Goal: Contribute content: Contribute content

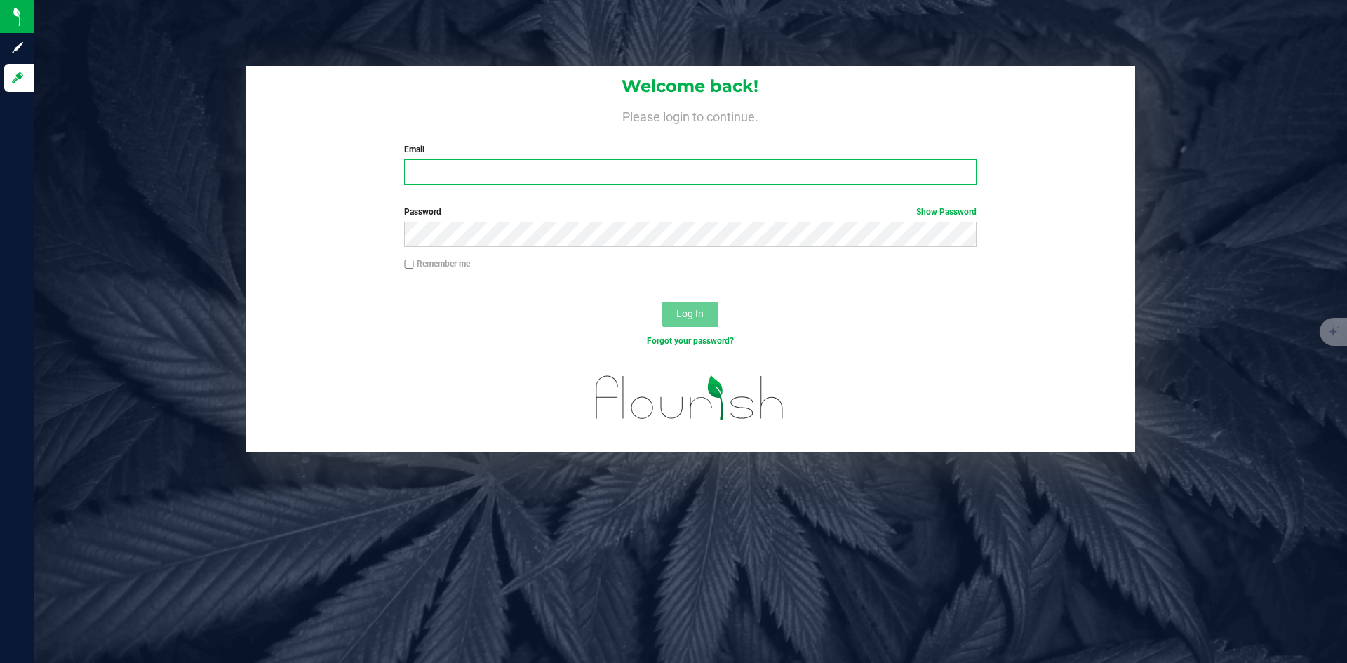
click at [499, 175] on input "Email" at bounding box center [690, 171] width 572 height 25
type input "[PERSON_NAME][EMAIL_ADDRESS][DOMAIN_NAME]"
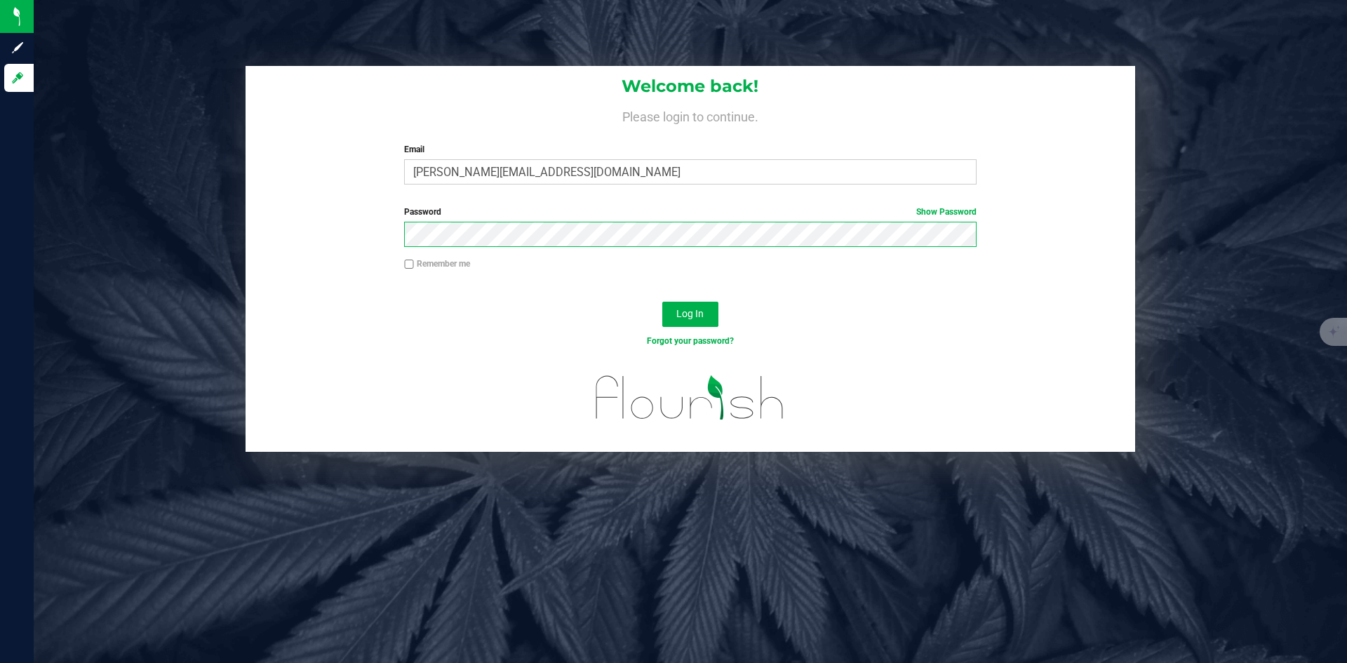
click at [662, 302] on button "Log In" at bounding box center [690, 314] width 56 height 25
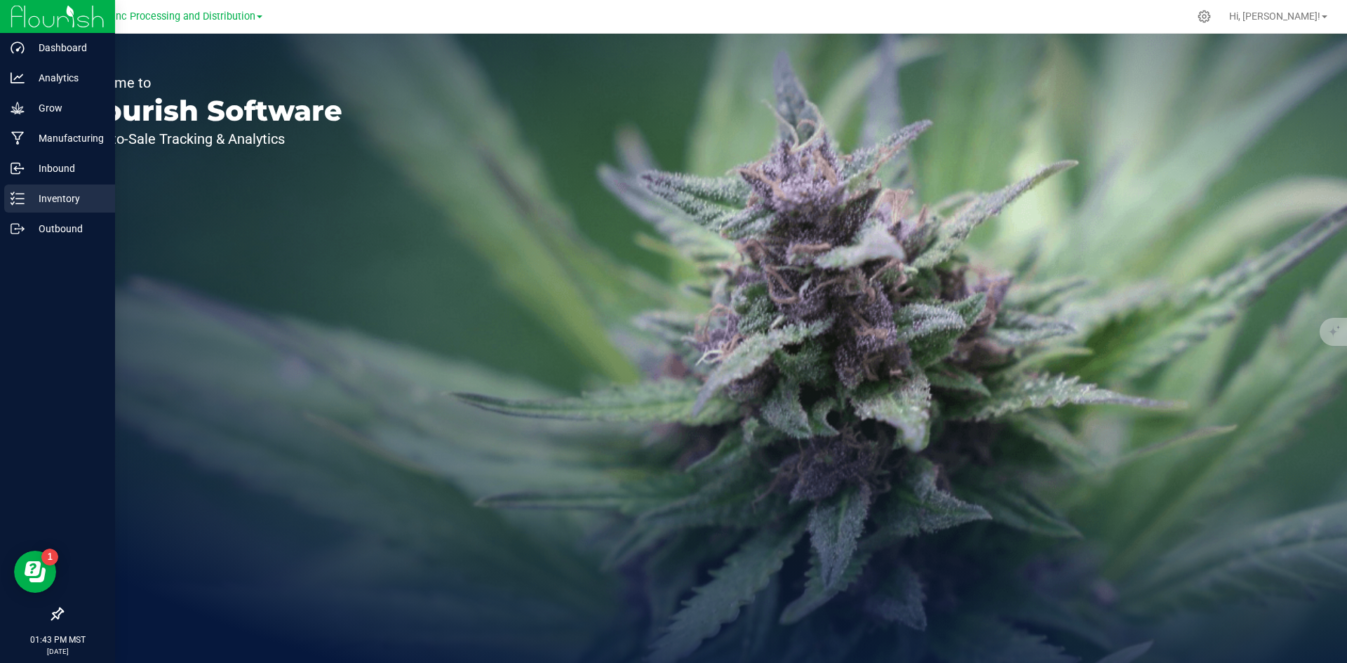
click at [18, 198] on line at bounding box center [20, 198] width 8 height 0
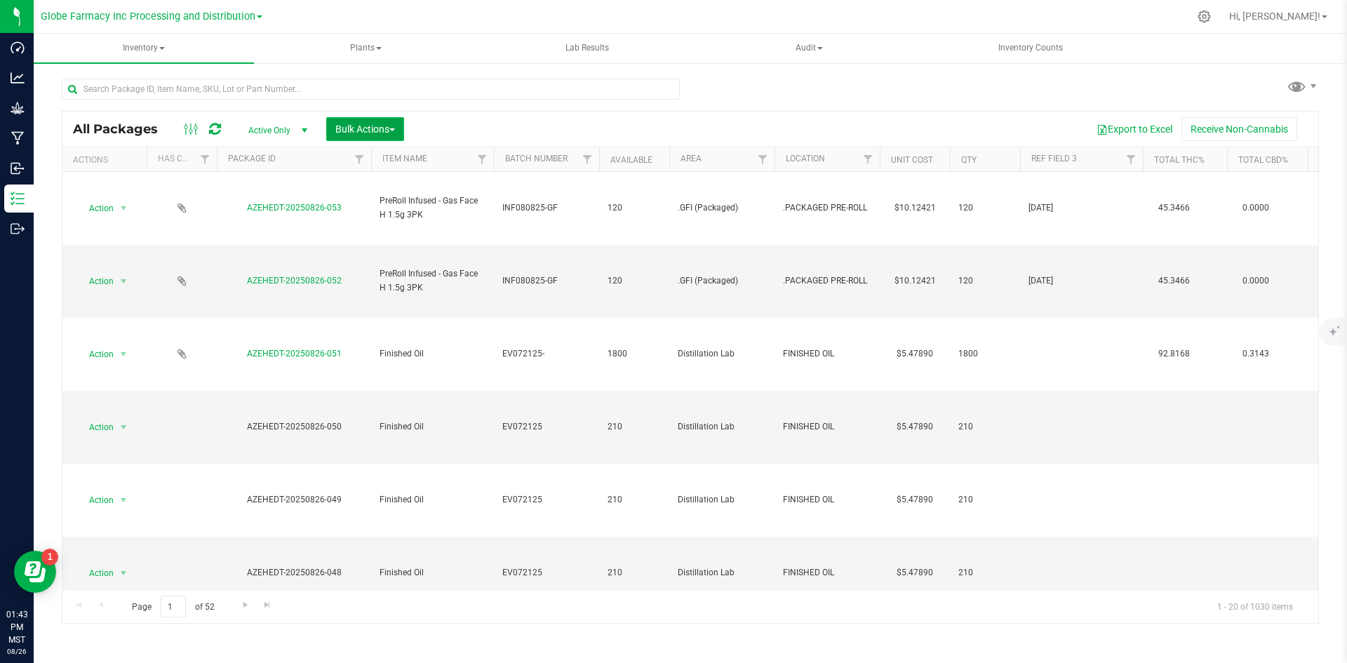
click at [354, 128] on span "Bulk Actions" at bounding box center [365, 128] width 60 height 11
click at [350, 168] on div "Add to manufacturing run" at bounding box center [397, 163] width 125 height 22
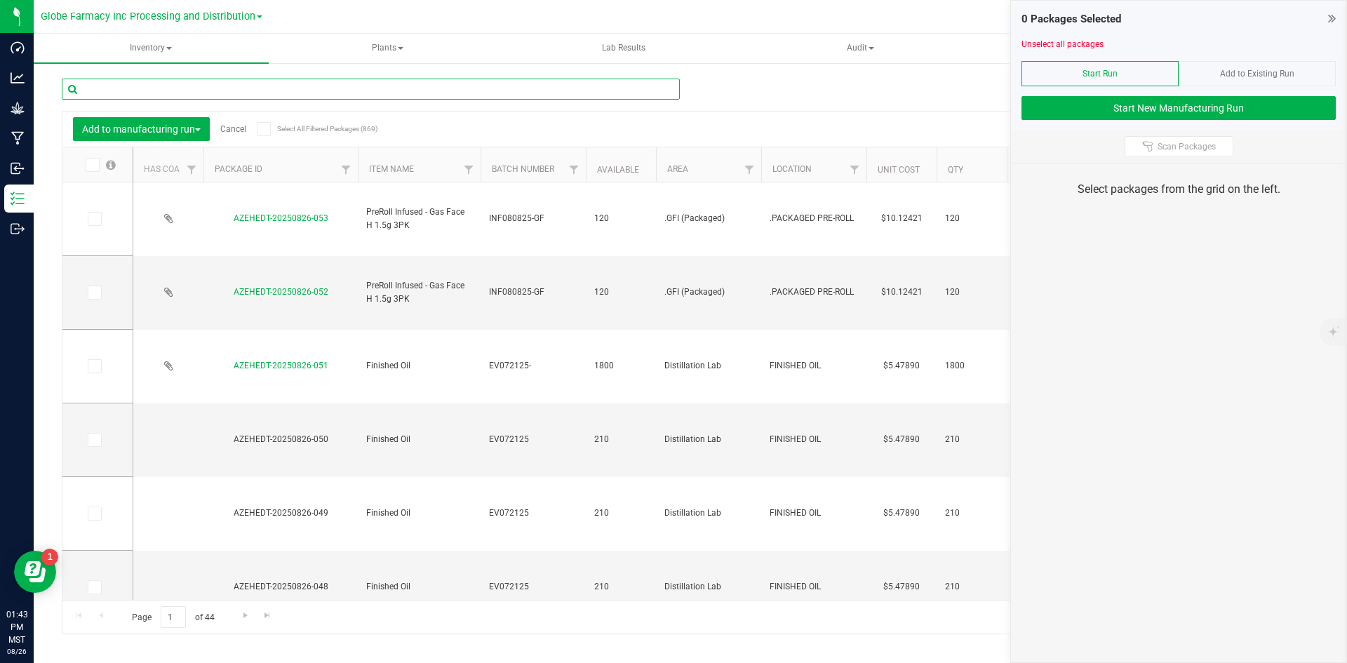
click at [343, 87] on input "text" at bounding box center [371, 89] width 618 height 21
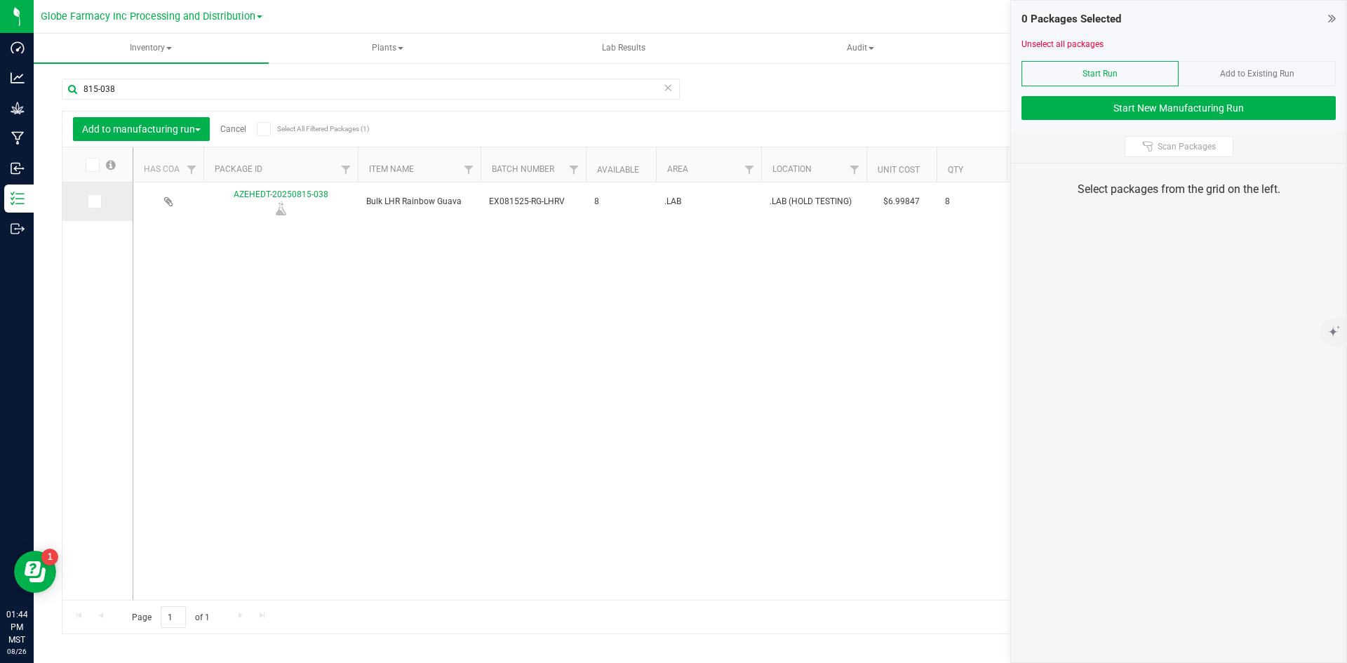
click at [89, 201] on icon at bounding box center [93, 201] width 9 height 0
click at [0, 0] on input "checkbox" at bounding box center [0, 0] width 0 height 0
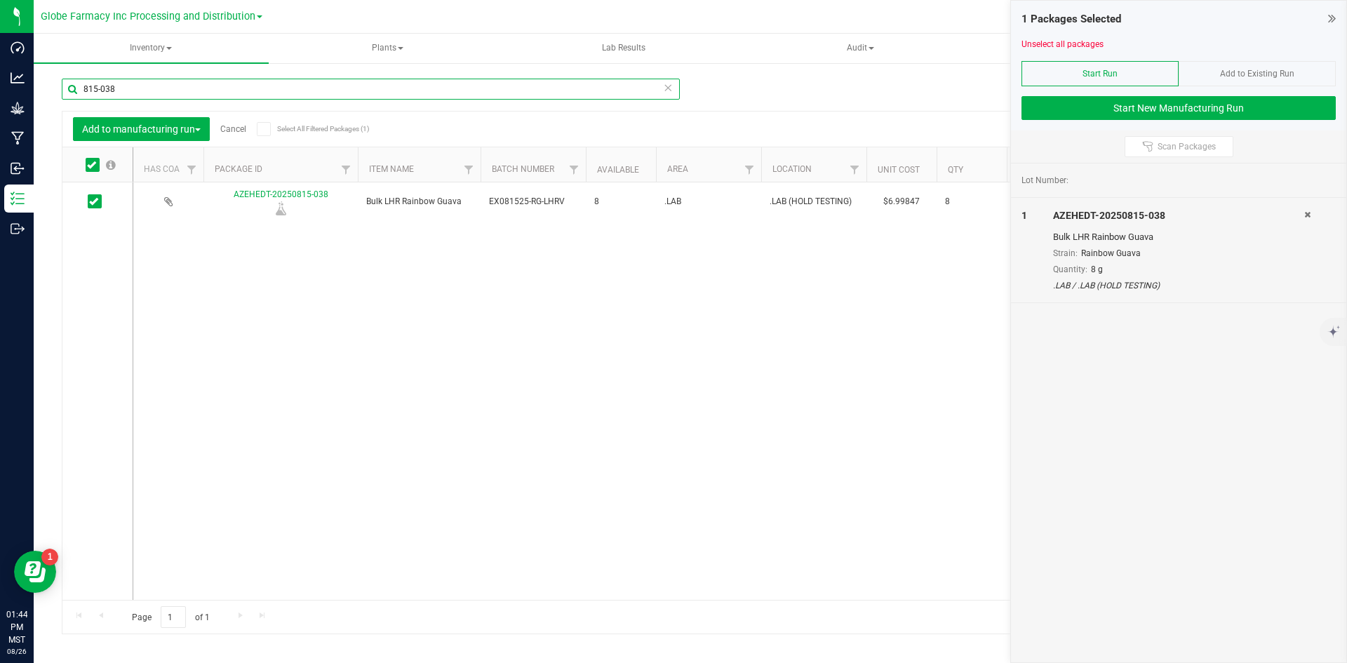
click at [152, 86] on input "815-038" at bounding box center [371, 89] width 618 height 21
type input "815-036"
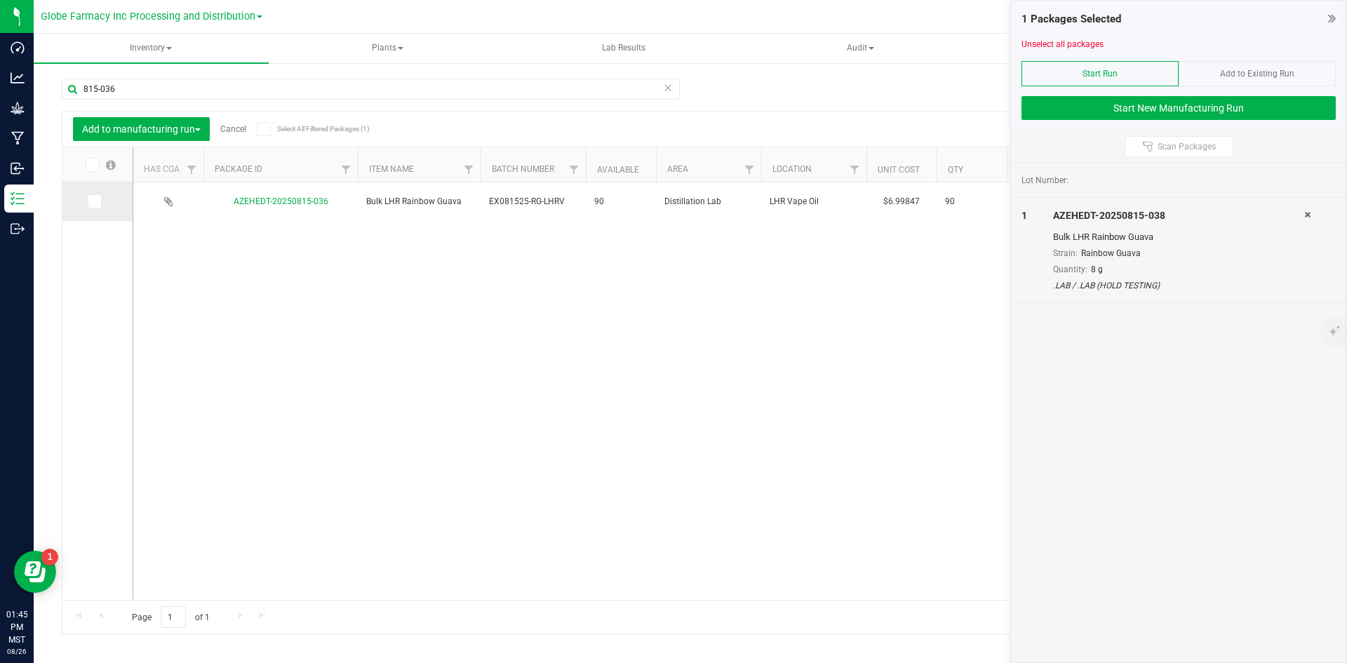
click at [79, 196] on td at bounding box center [97, 201] width 70 height 39
click at [92, 201] on icon at bounding box center [93, 201] width 9 height 0
click at [0, 0] on input "checkbox" at bounding box center [0, 0] width 0 height 0
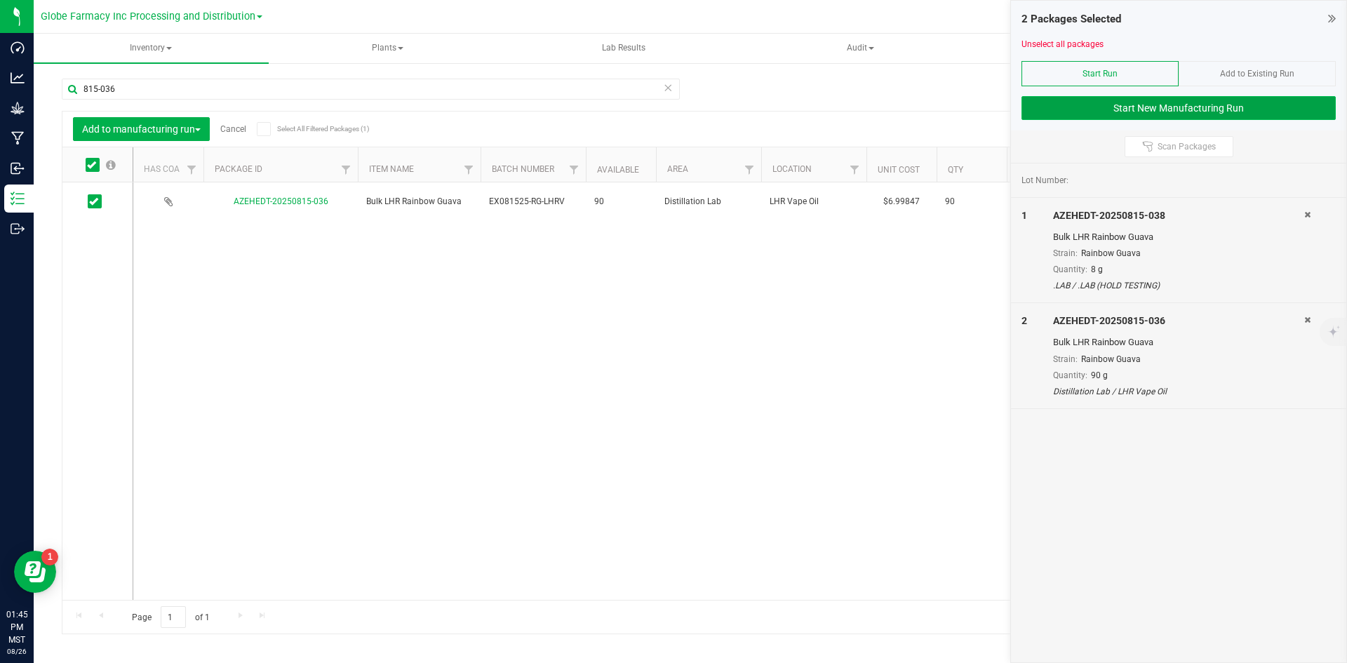
click at [1107, 117] on button "Start New Manufacturing Run" at bounding box center [1178, 108] width 314 height 24
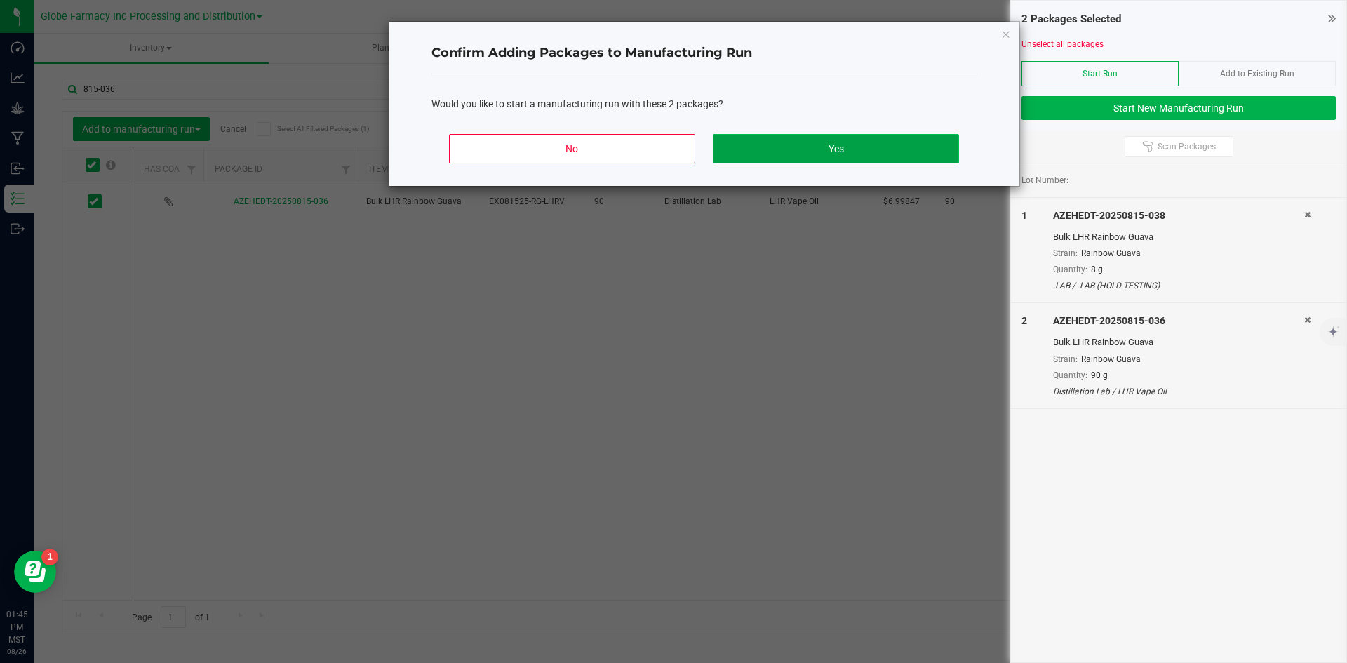
click at [767, 149] on button "Yes" at bounding box center [835, 148] width 245 height 29
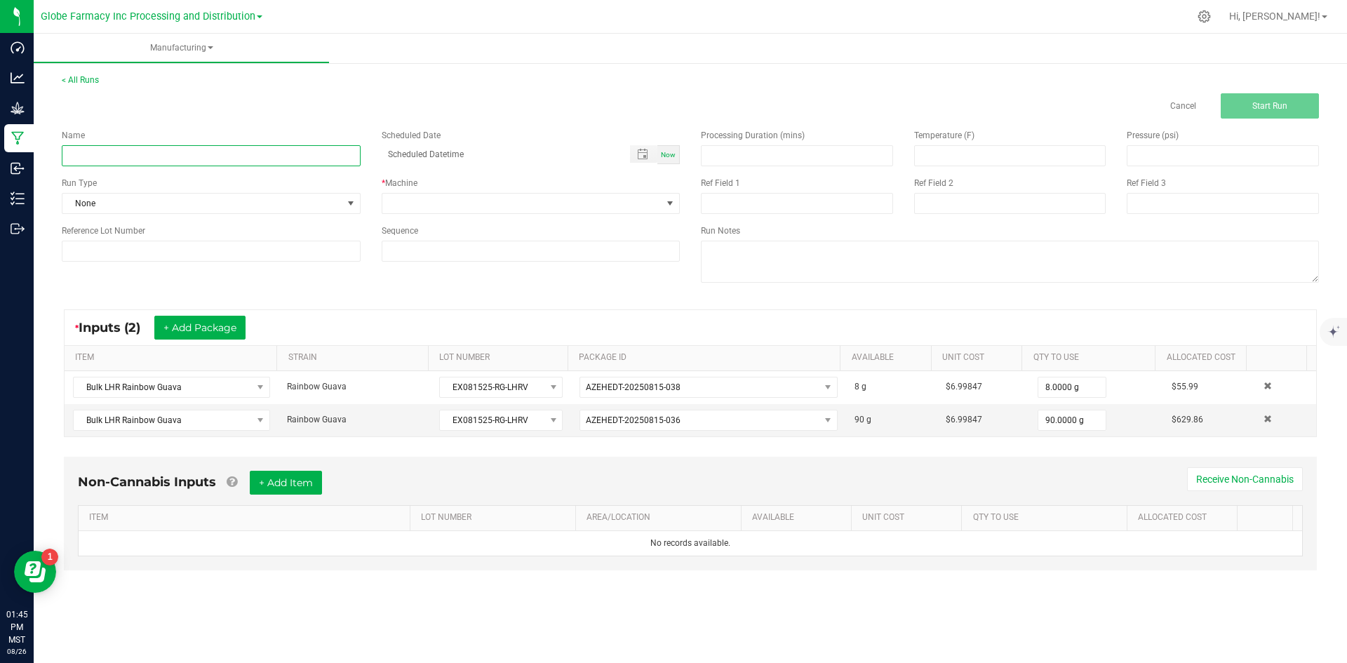
click at [195, 163] on input at bounding box center [211, 155] width 299 height 21
type input "DAB BAR RAINBOW GUAVA 0.5G"
click at [424, 198] on span at bounding box center [522, 204] width 280 height 20
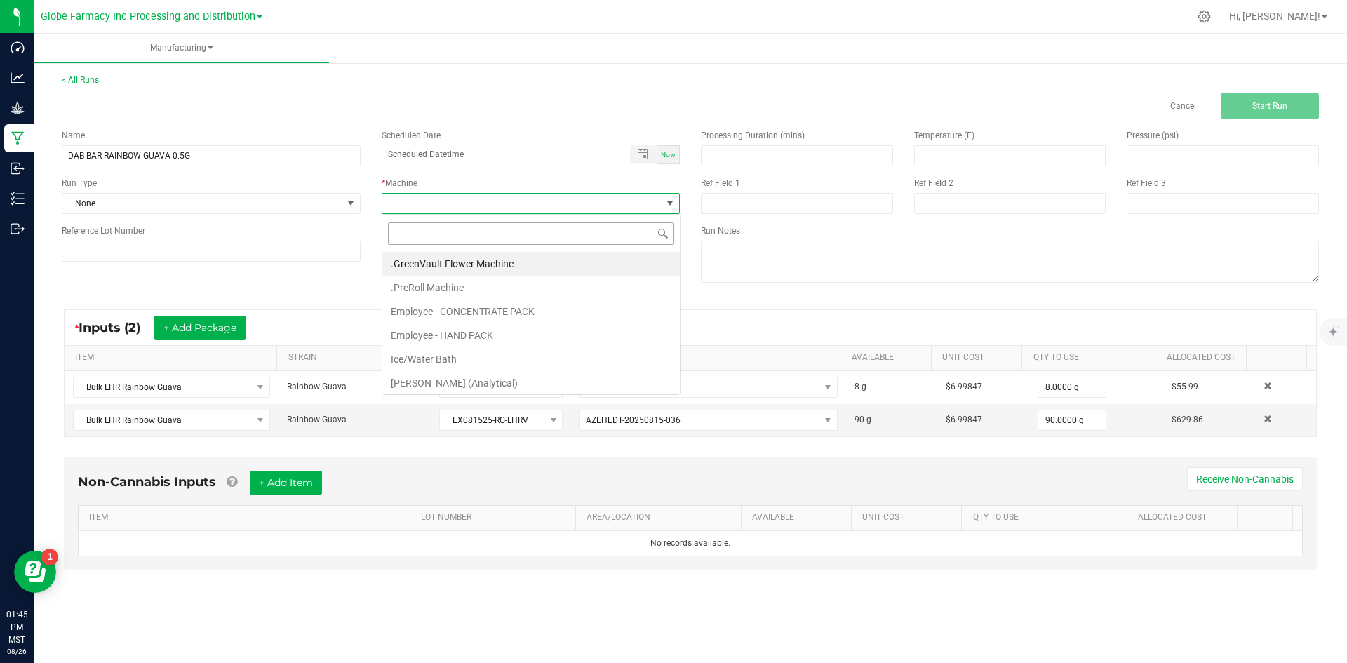
scroll to position [21, 298]
click at [440, 315] on li "Employee - CONCENTRATE PACK" at bounding box center [530, 311] width 297 height 24
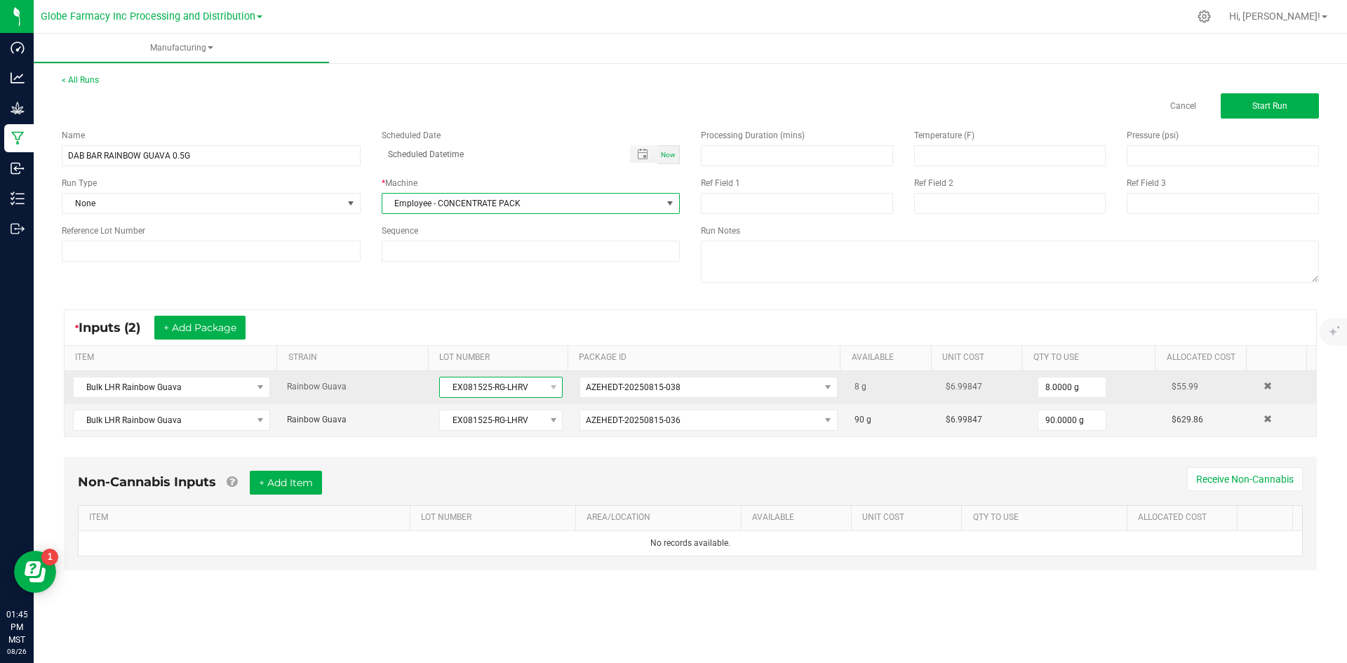
click at [440, 384] on span "EX081525-RG-LHRV" at bounding box center [492, 387] width 105 height 20
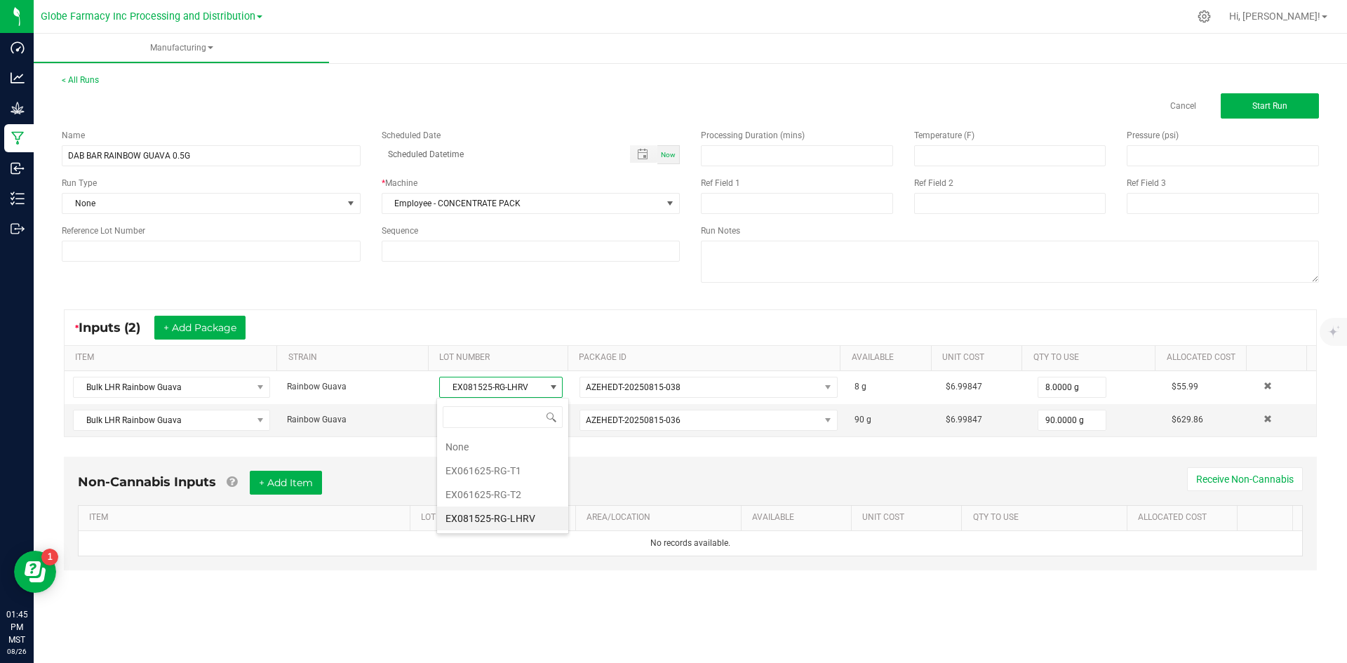
click at [485, 318] on div "* Inputs (2) + Add Package" at bounding box center [690, 327] width 1251 height 35
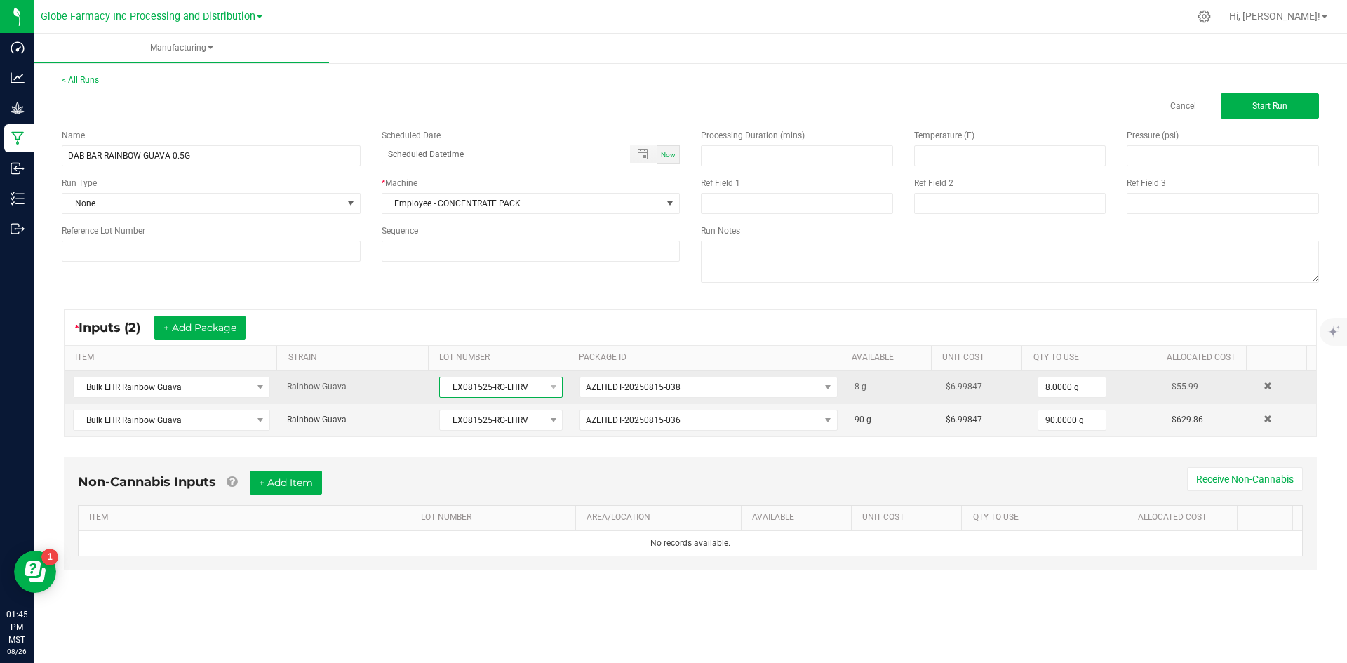
click at [446, 387] on span "EX081525-RG-LHRV" at bounding box center [492, 387] width 105 height 20
drag, startPoint x: 446, startPoint y: 387, endPoint x: 530, endPoint y: 386, distance: 83.5
click at [530, 386] on span "EX081525-RG-LHRV" at bounding box center [492, 387] width 105 height 20
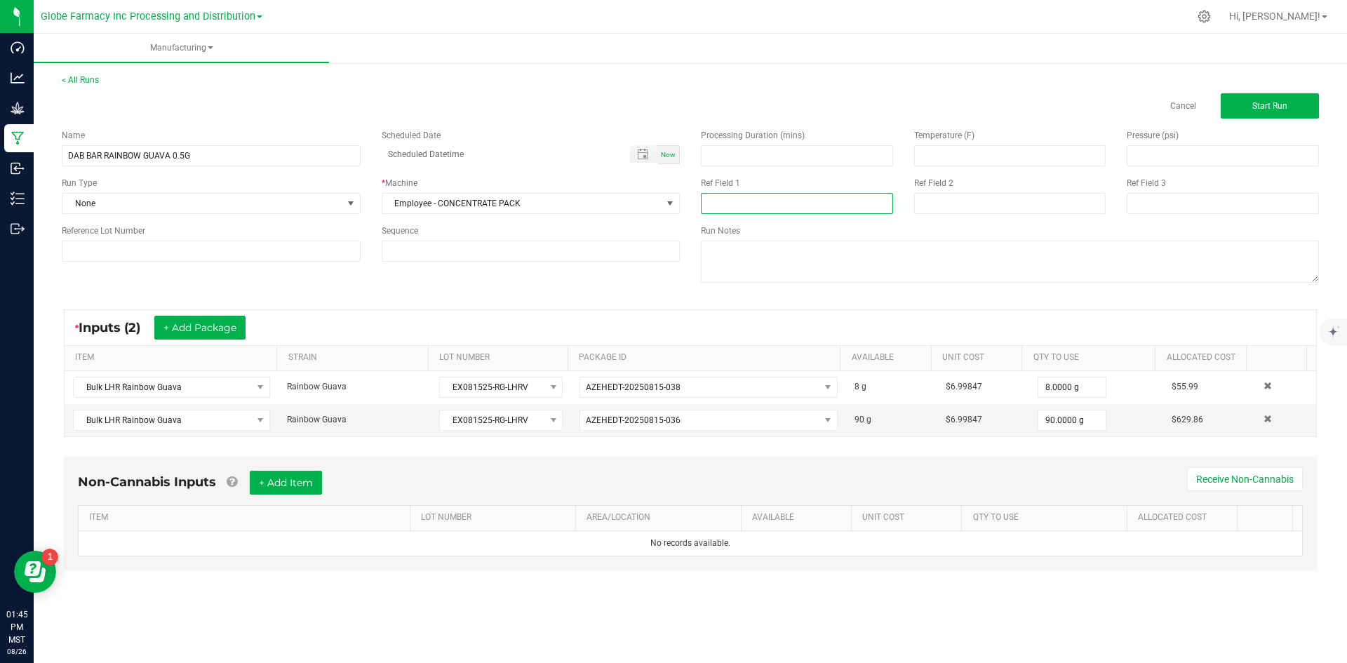
paste input "EX081525-RG-LHRV"
type input "EX081525-RG-LHRV"
click at [918, 210] on input at bounding box center [1010, 203] width 192 height 21
type input "[DATE] VAPES"
click at [284, 482] on button "+ Add Item" at bounding box center [286, 483] width 72 height 24
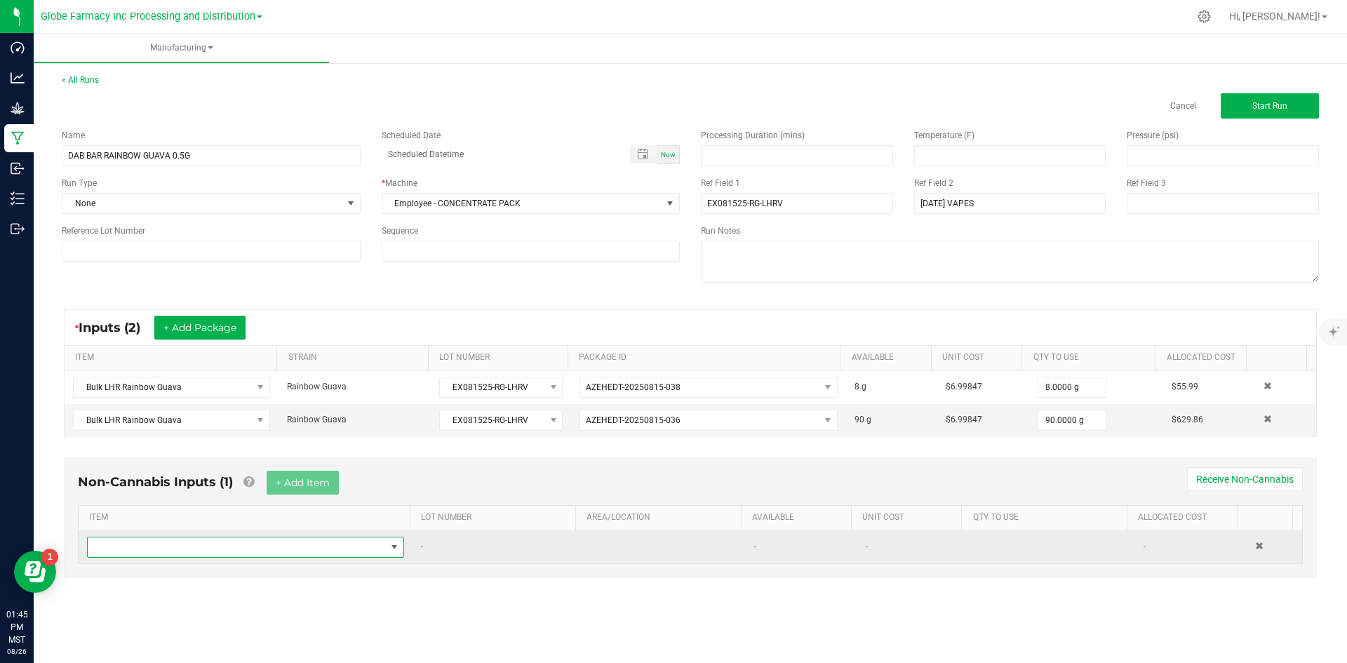
click at [256, 548] on span "NO DATA FOUND" at bounding box center [237, 547] width 298 height 20
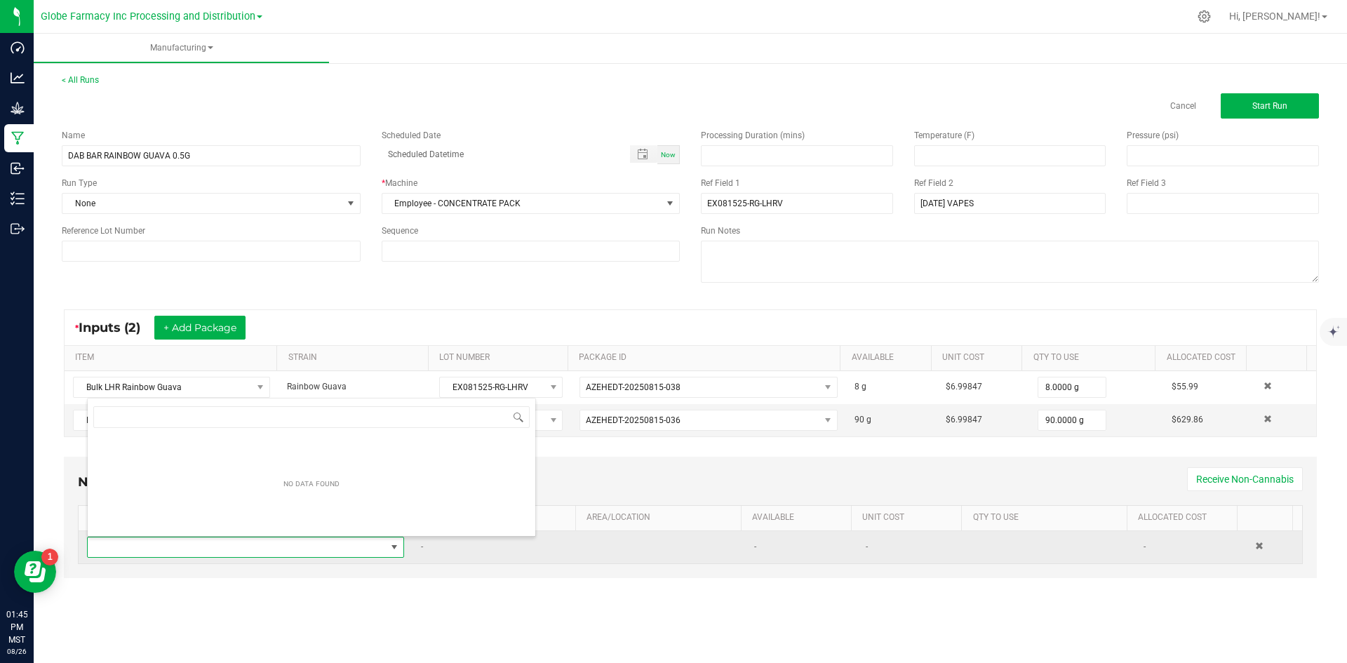
scroll to position [21, 311]
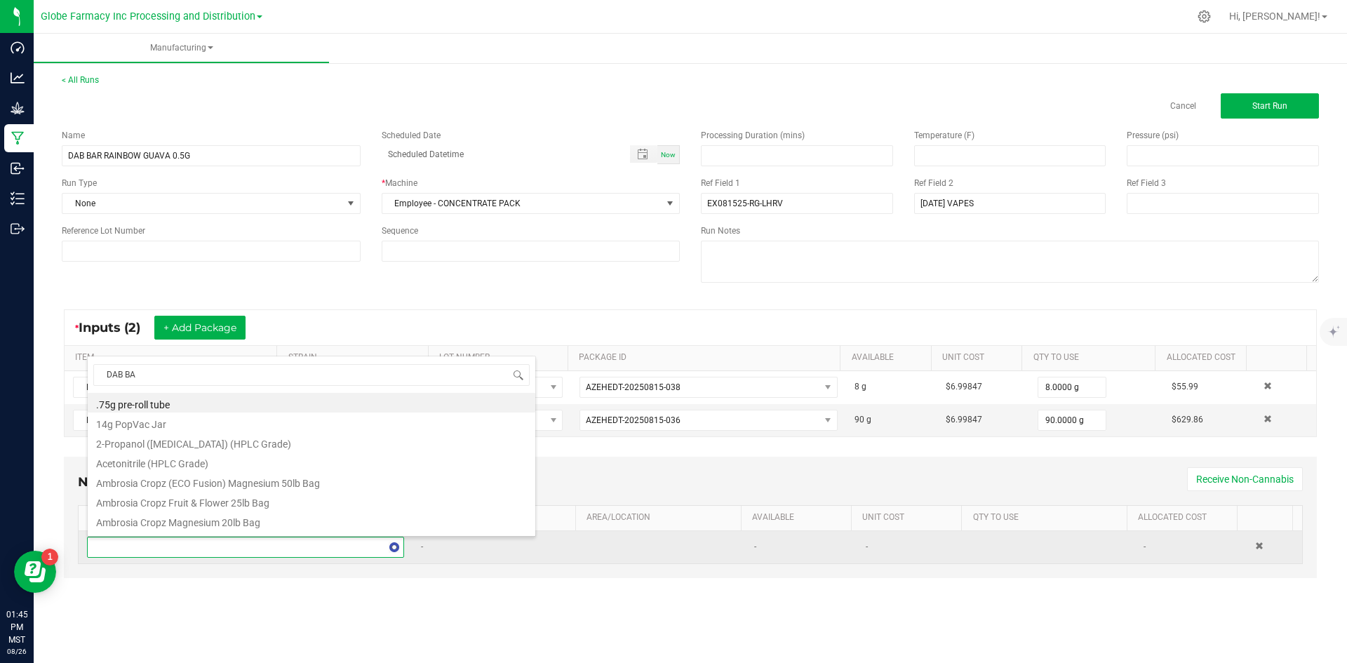
type input "DAB BAR"
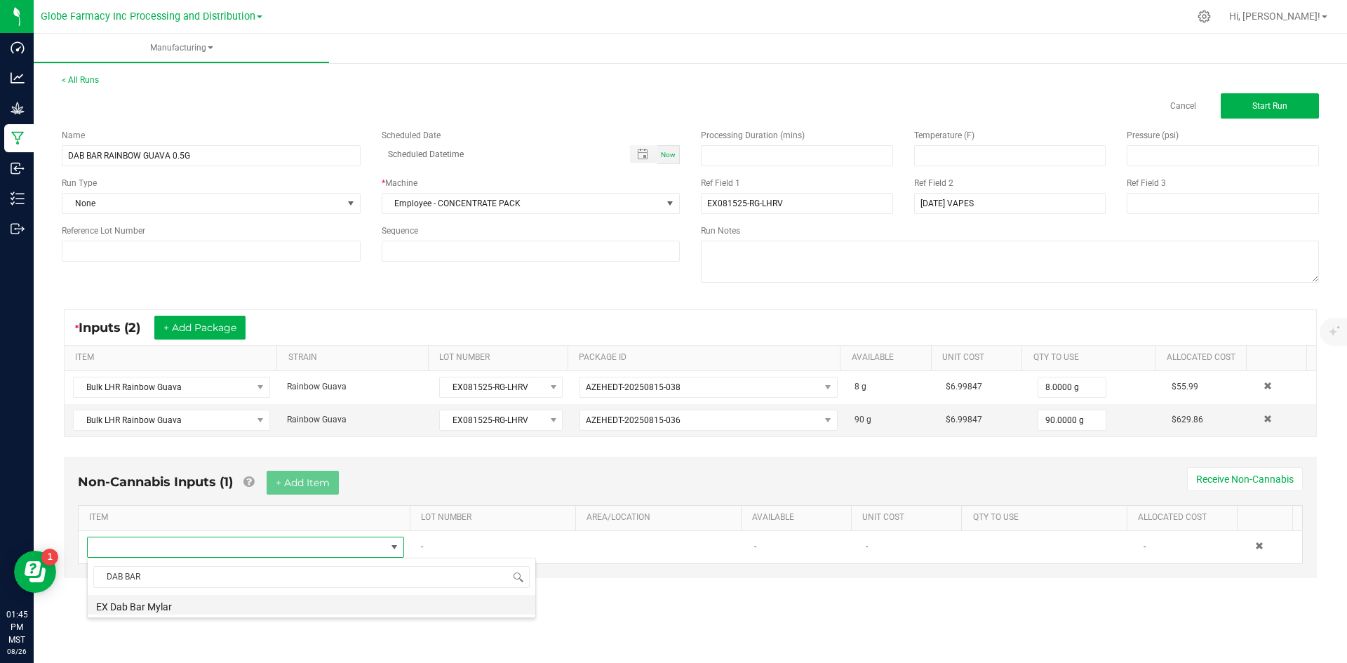
click at [155, 610] on li "EX Dab Bar Mylar" at bounding box center [311, 605] width 447 height 20
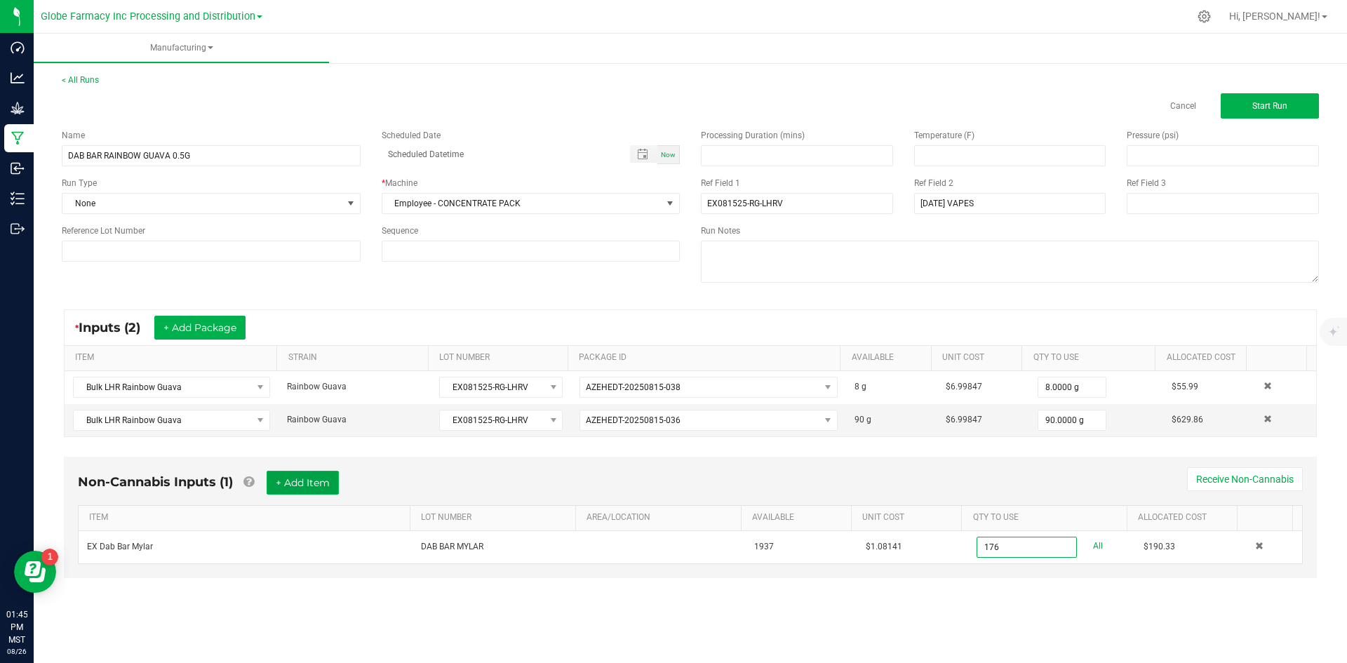
type input "176 ea"
click at [307, 471] on button "+ Add Item" at bounding box center [303, 483] width 72 height 24
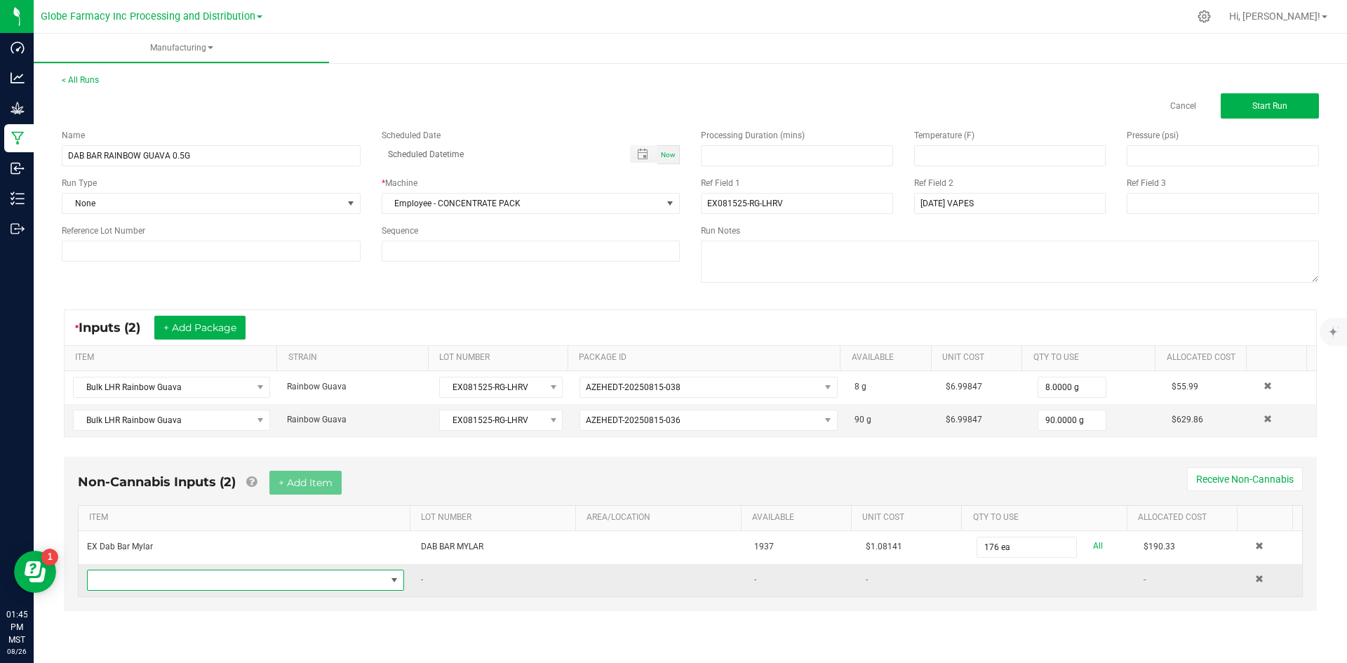
click at [215, 576] on span "NO DATA FOUND" at bounding box center [237, 580] width 298 height 20
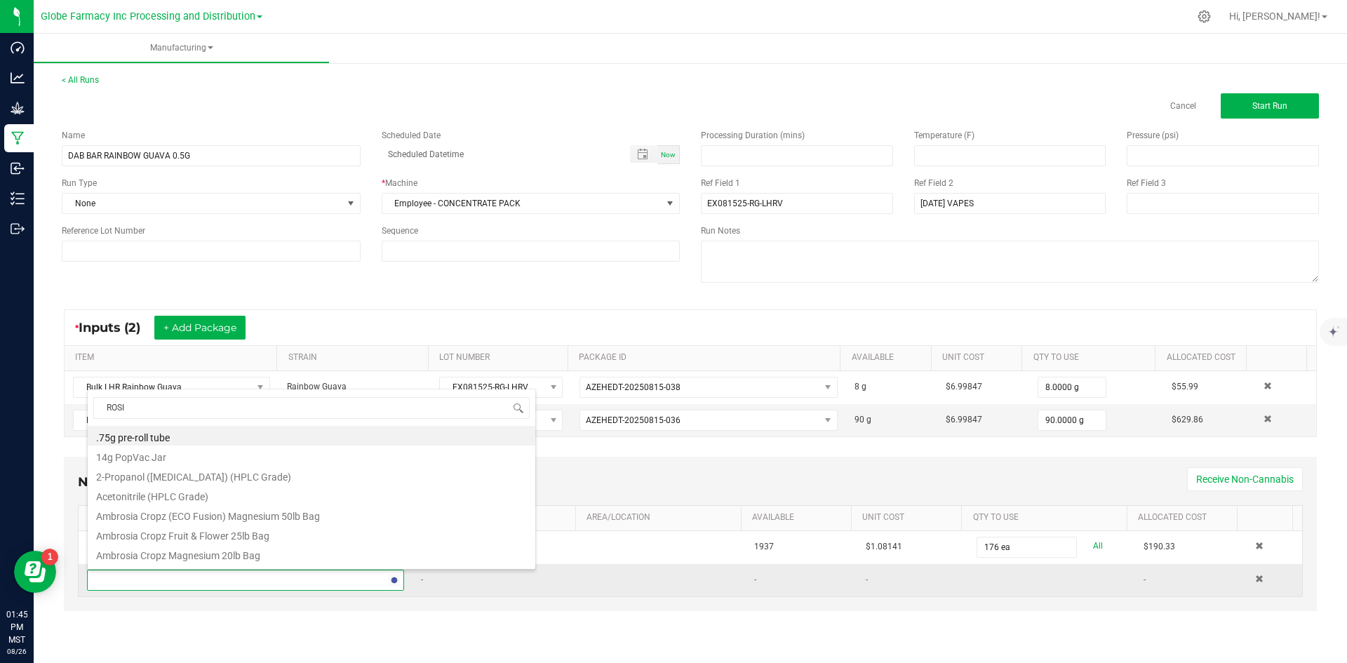
type input "ROSIN"
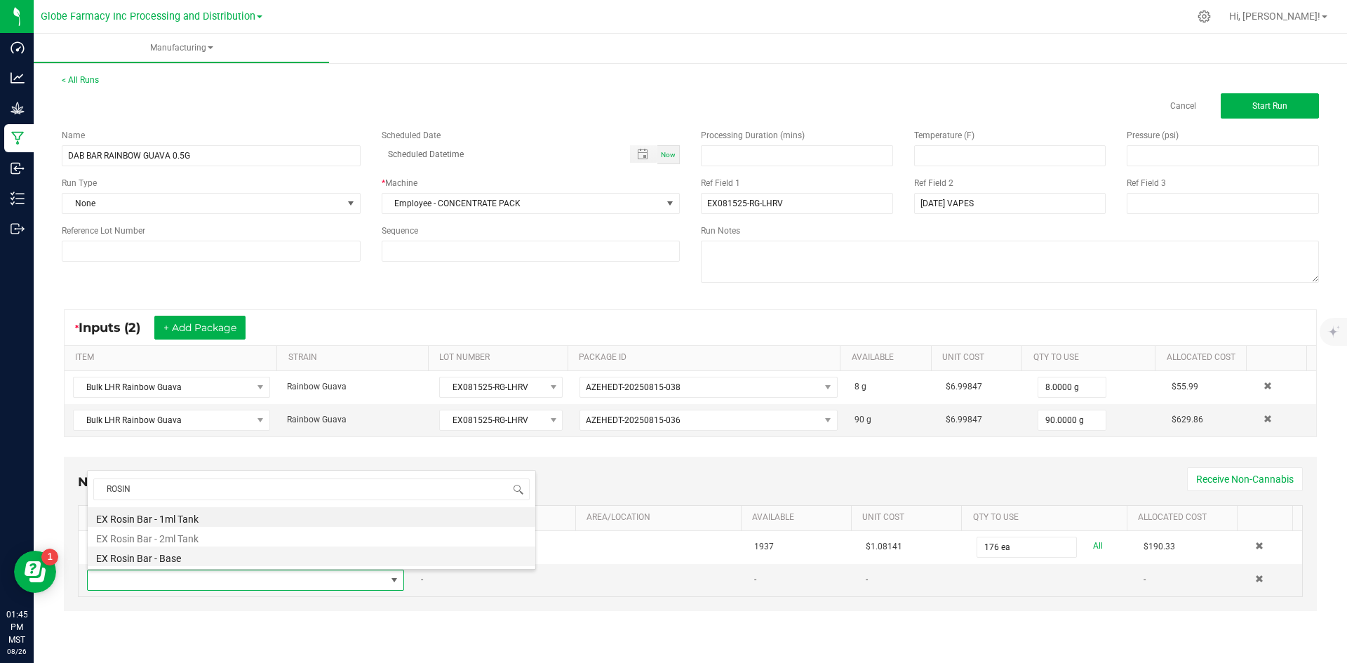
click at [208, 559] on li "EX Rosin Bar - Base" at bounding box center [311, 556] width 447 height 20
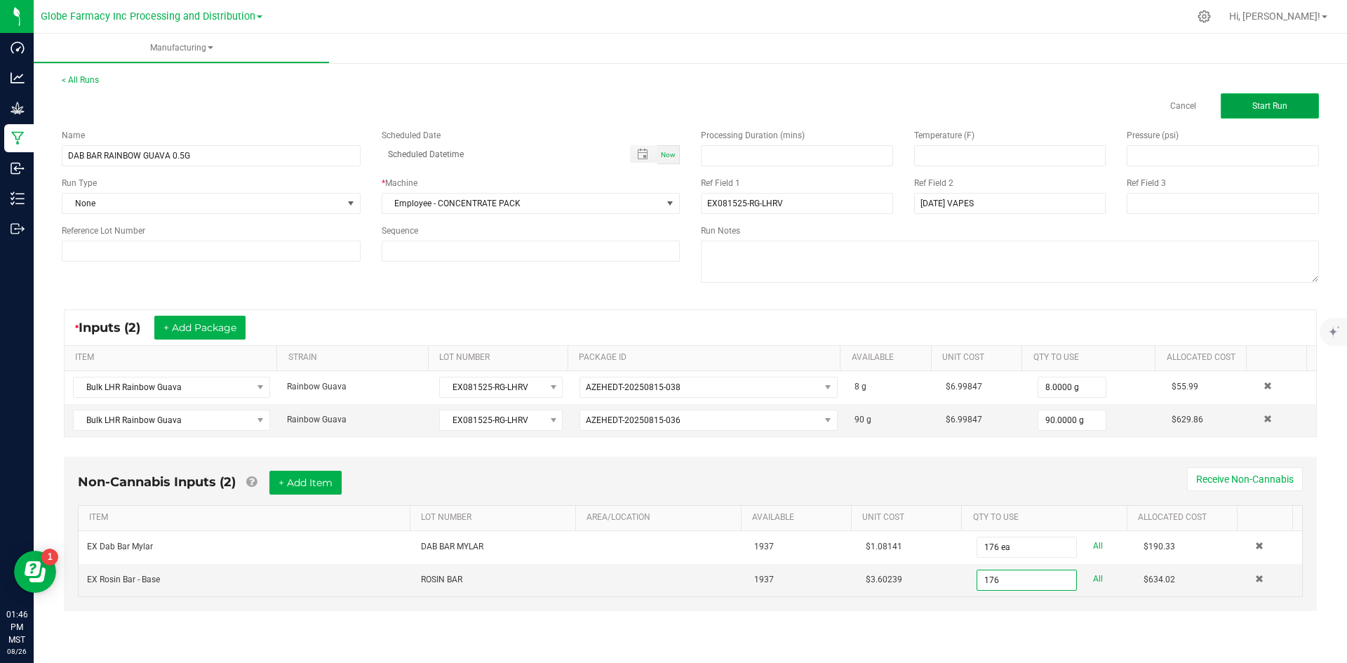
type input "176 ea"
click at [1260, 112] on button "Start Run" at bounding box center [1269, 105] width 98 height 25
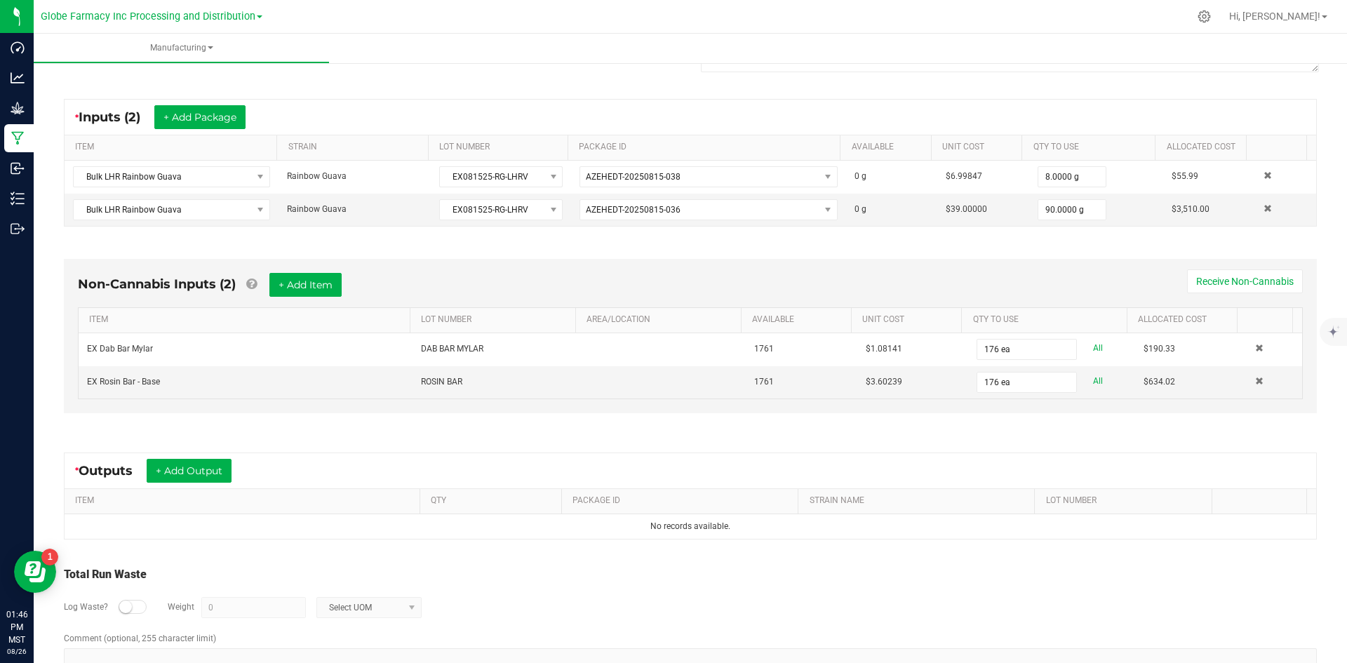
scroll to position [265, 0]
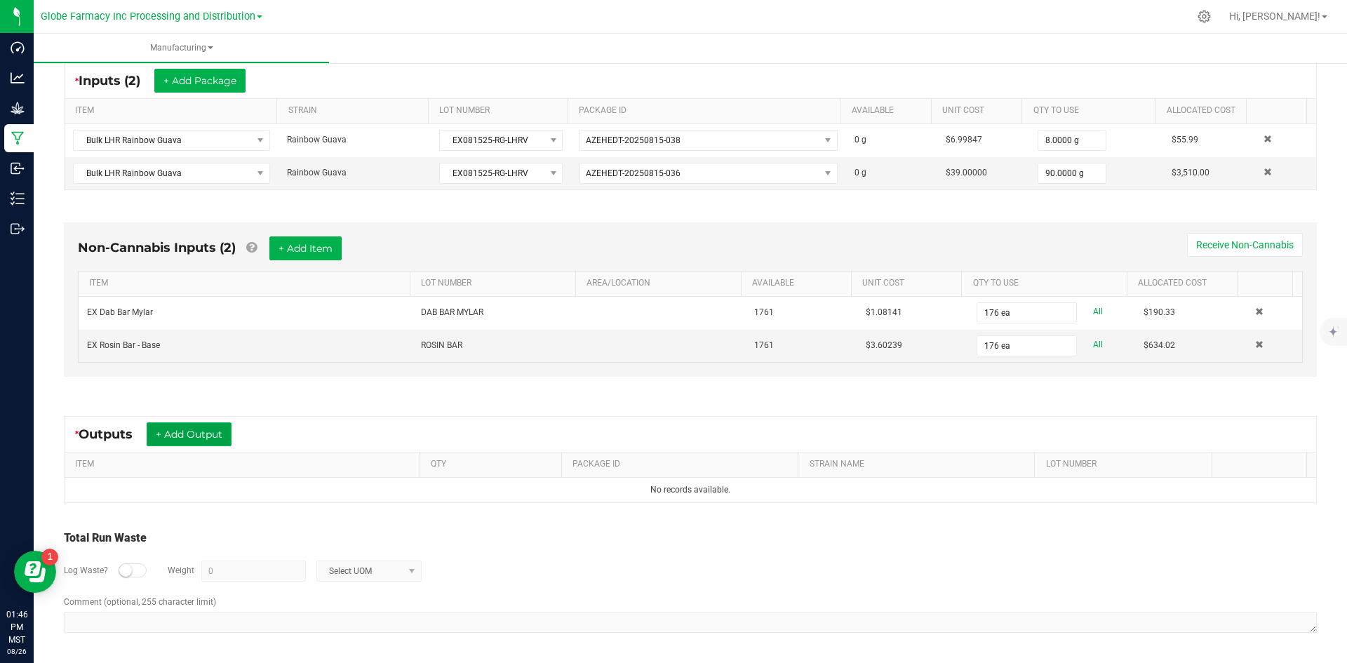
click at [204, 436] on button "+ Add Output" at bounding box center [189, 434] width 85 height 24
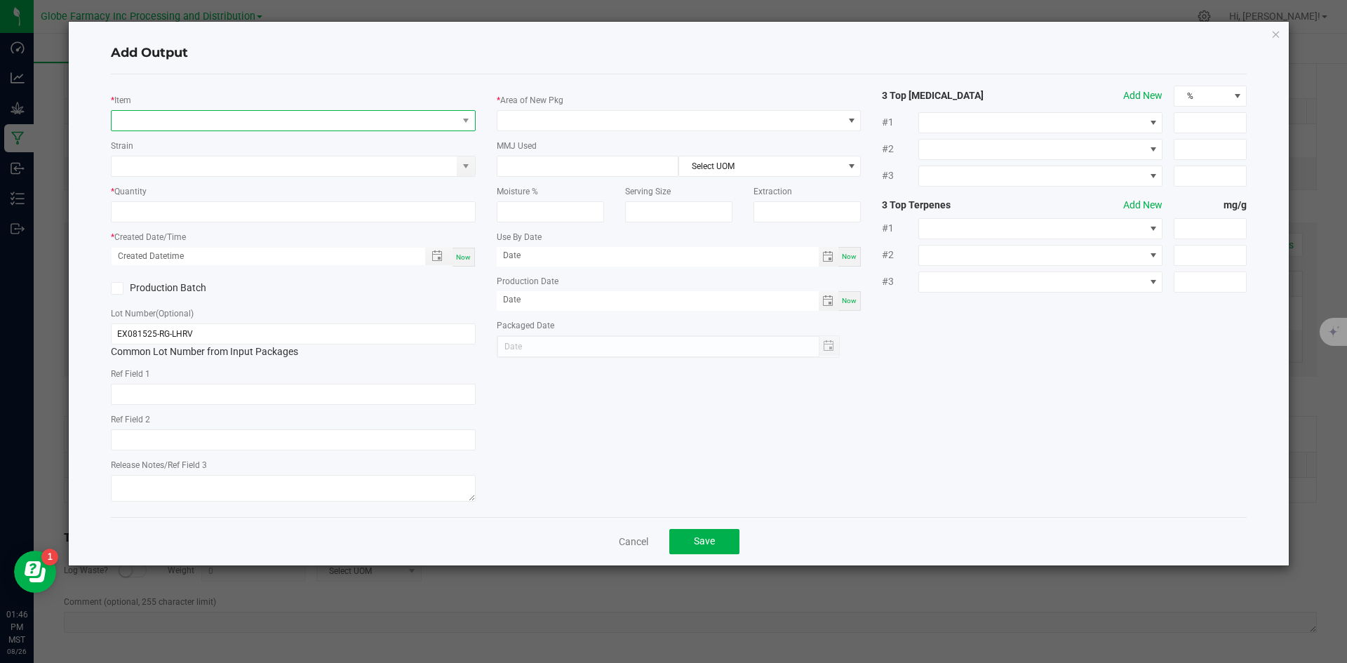
click at [243, 112] on span "NO DATA FOUND" at bounding box center [285, 121] width 346 height 20
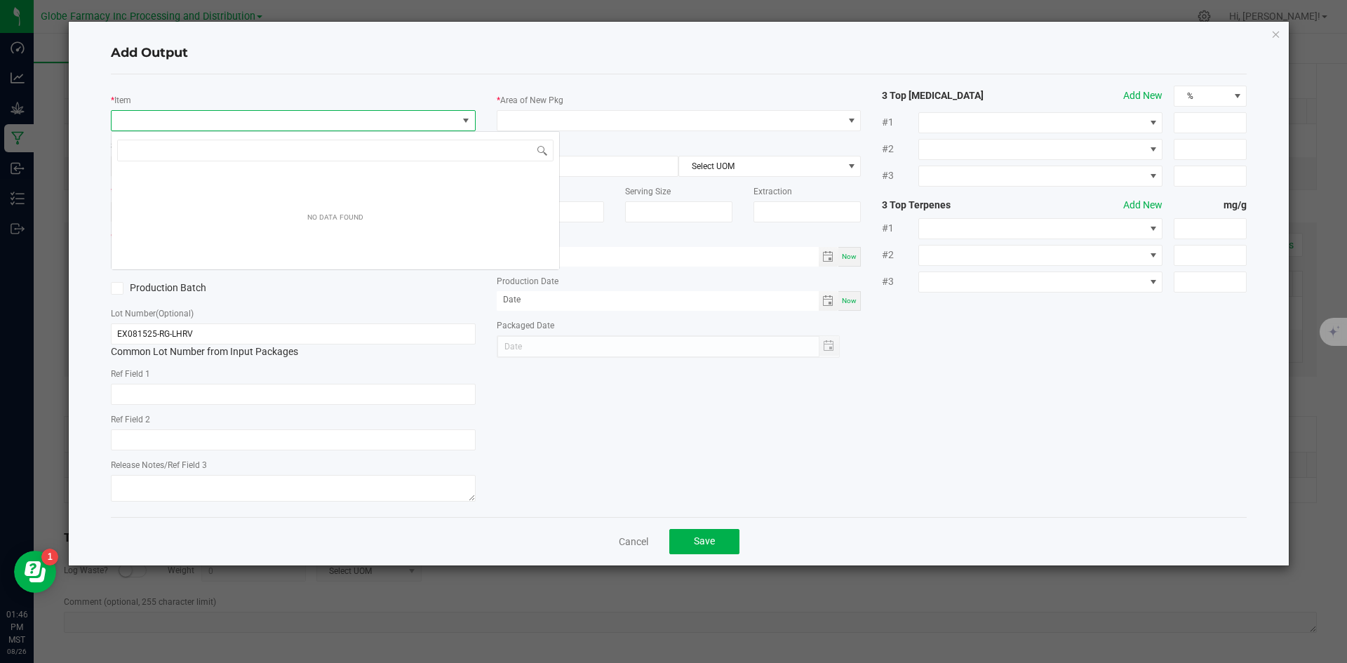
scroll to position [21, 365]
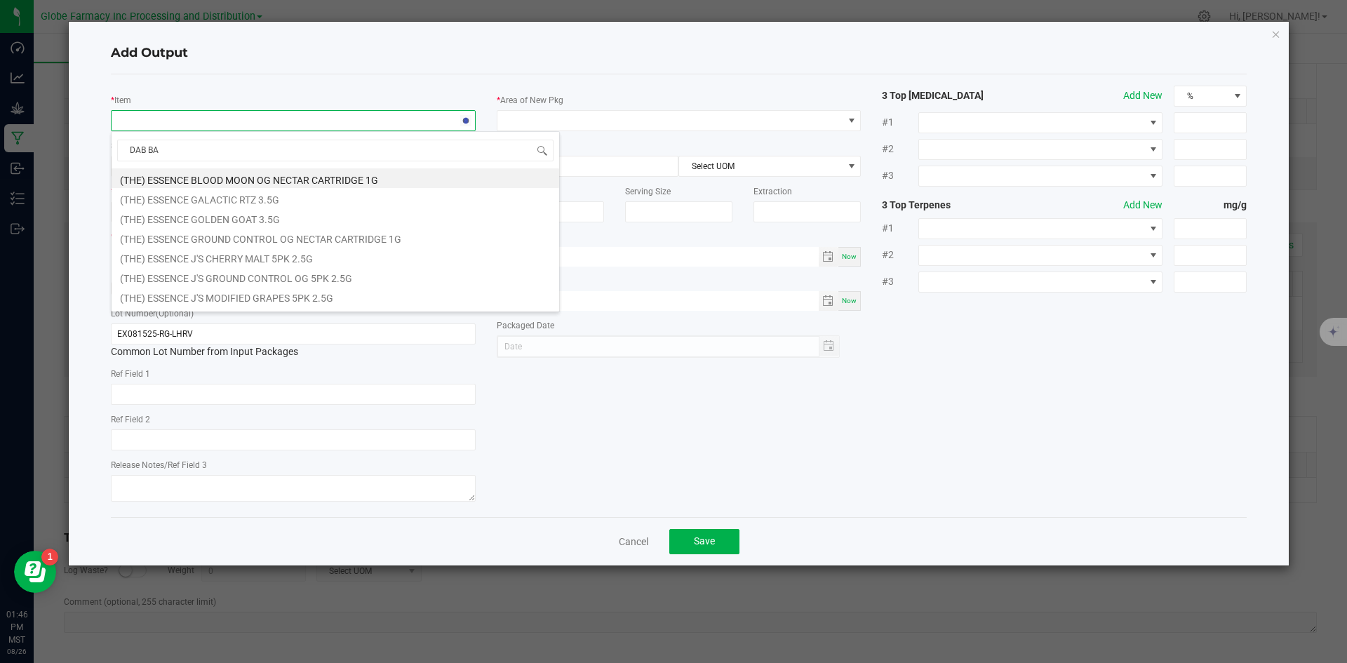
type input "DAB BAR"
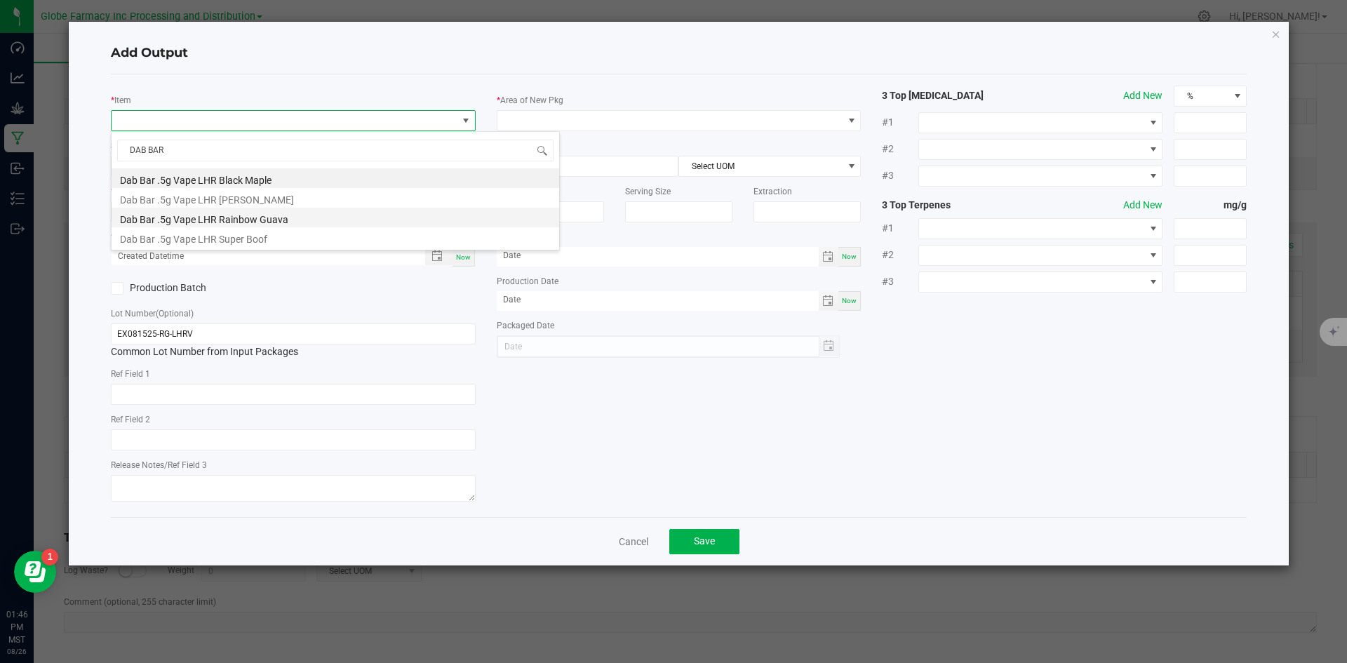
click at [278, 210] on li "Dab Bar .5g Vape LHR Rainbow Guava" at bounding box center [335, 218] width 447 height 20
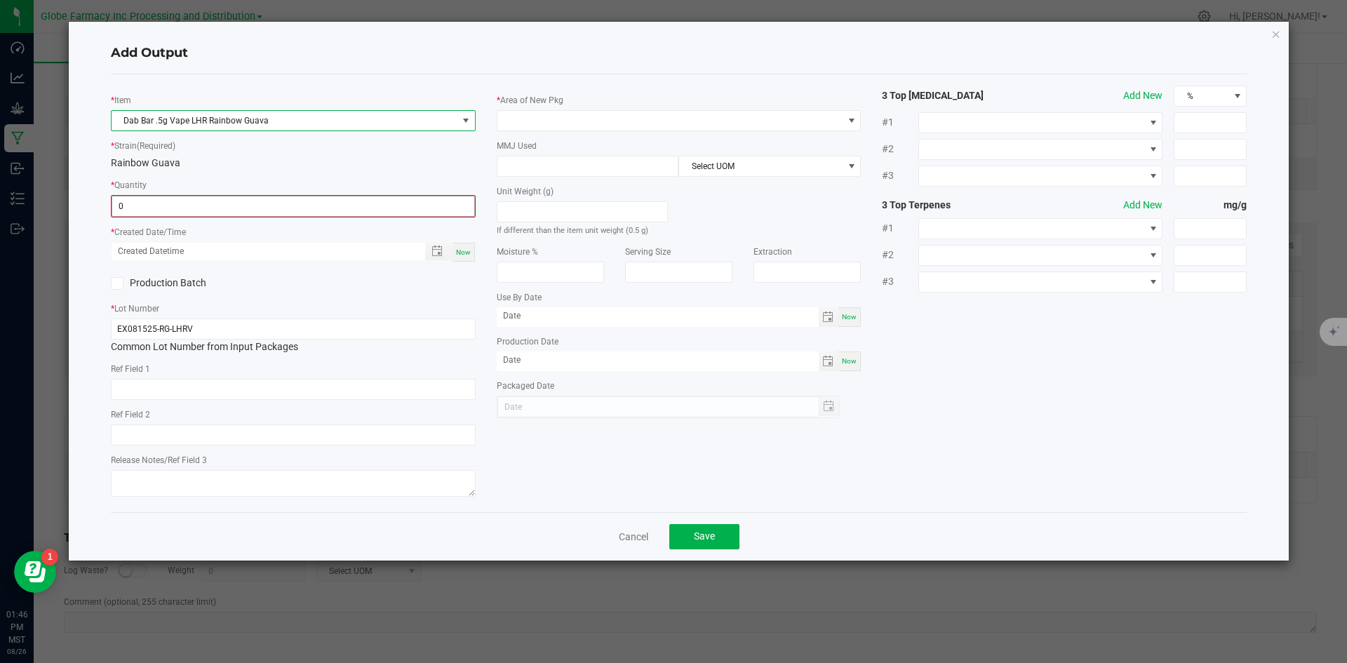
click at [259, 202] on input "0" at bounding box center [293, 206] width 362 height 20
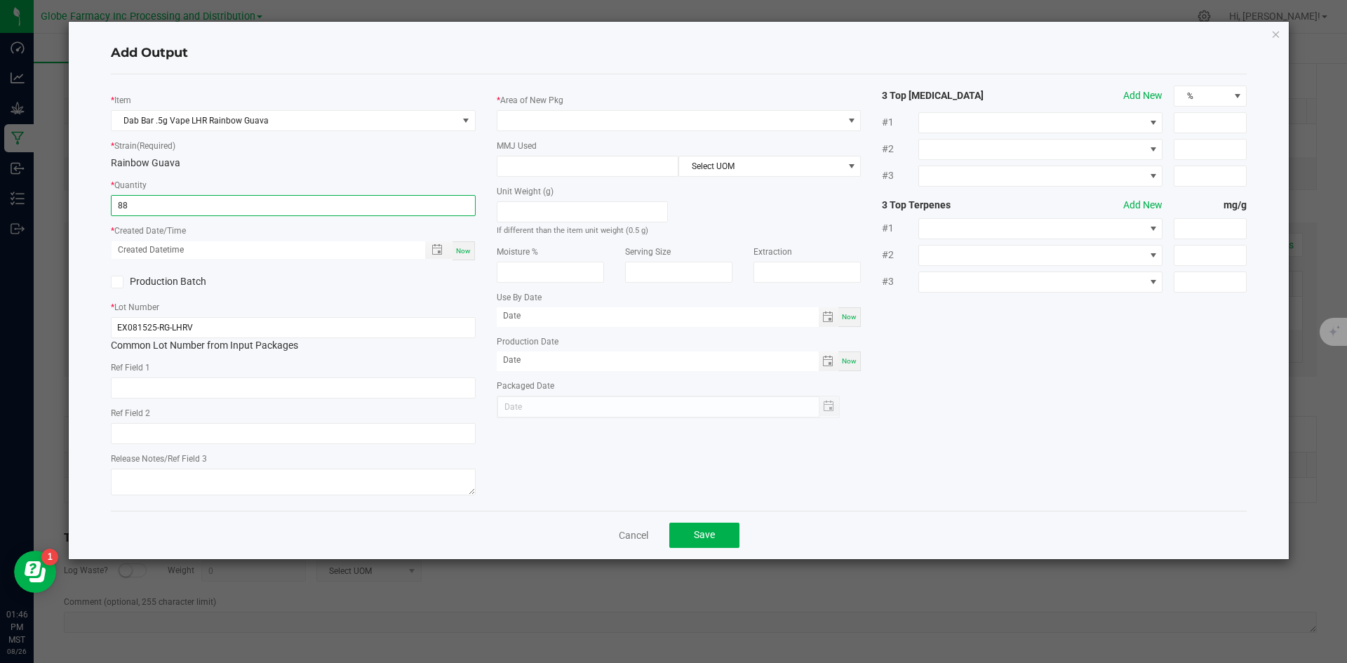
type input "88 ea"
click at [469, 254] on span "Now" at bounding box center [463, 251] width 15 height 8
type input "[DATE] 1:46 PM"
type input "[DATE]"
click at [345, 389] on input "text" at bounding box center [293, 387] width 365 height 21
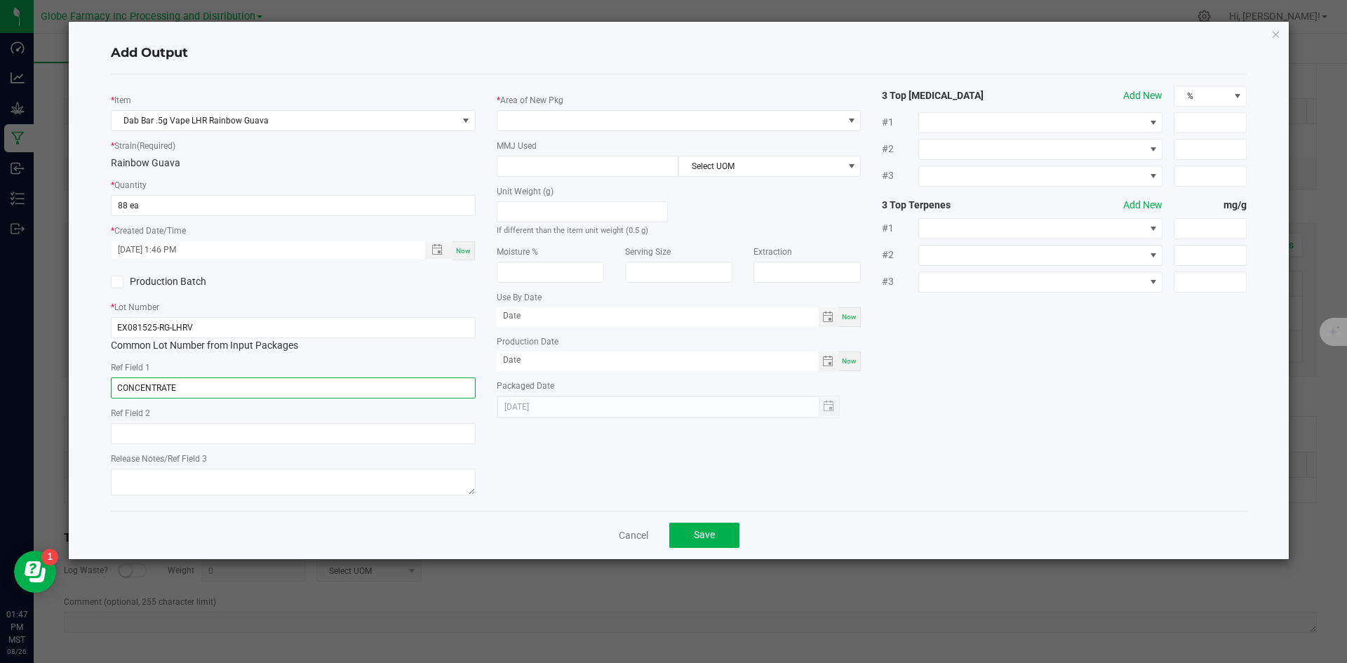
type input "CONCENTRATE"
type input "RAINBOW GUAVA"
type textarea "[DATE]"
click at [591, 126] on span at bounding box center [670, 121] width 346 height 20
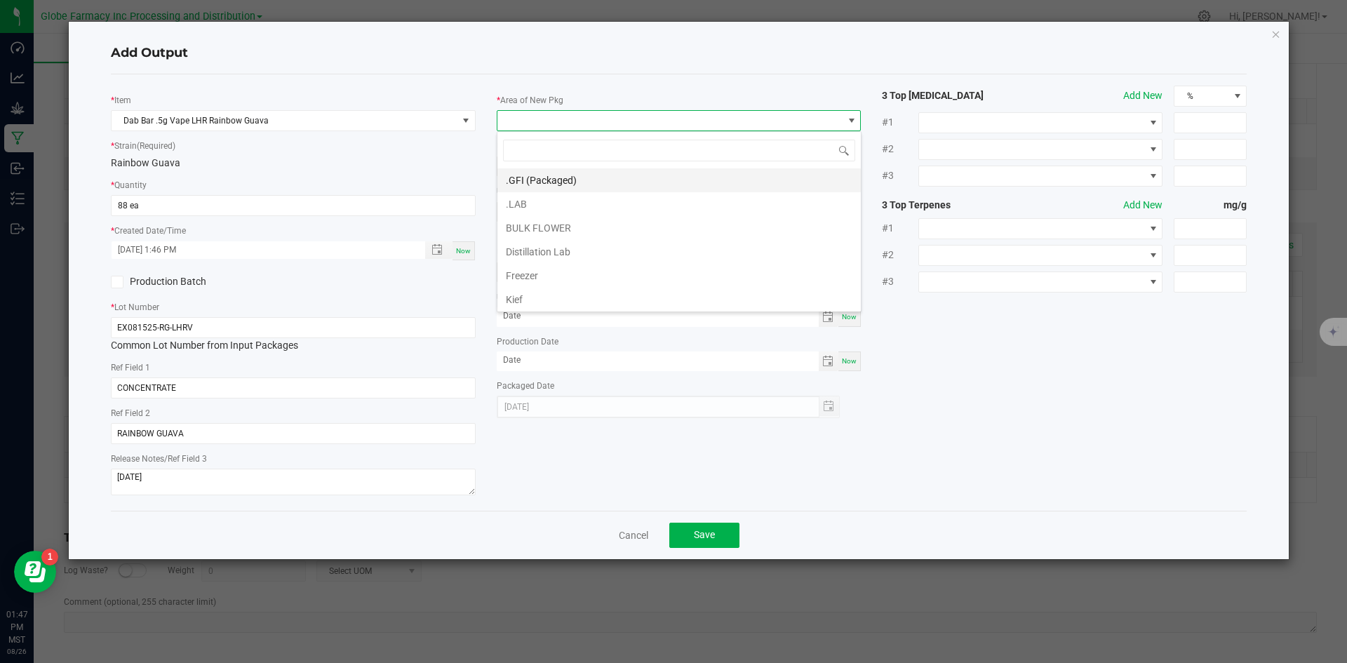
click at [569, 185] on li ".GFI (Packaged)" at bounding box center [678, 180] width 363 height 24
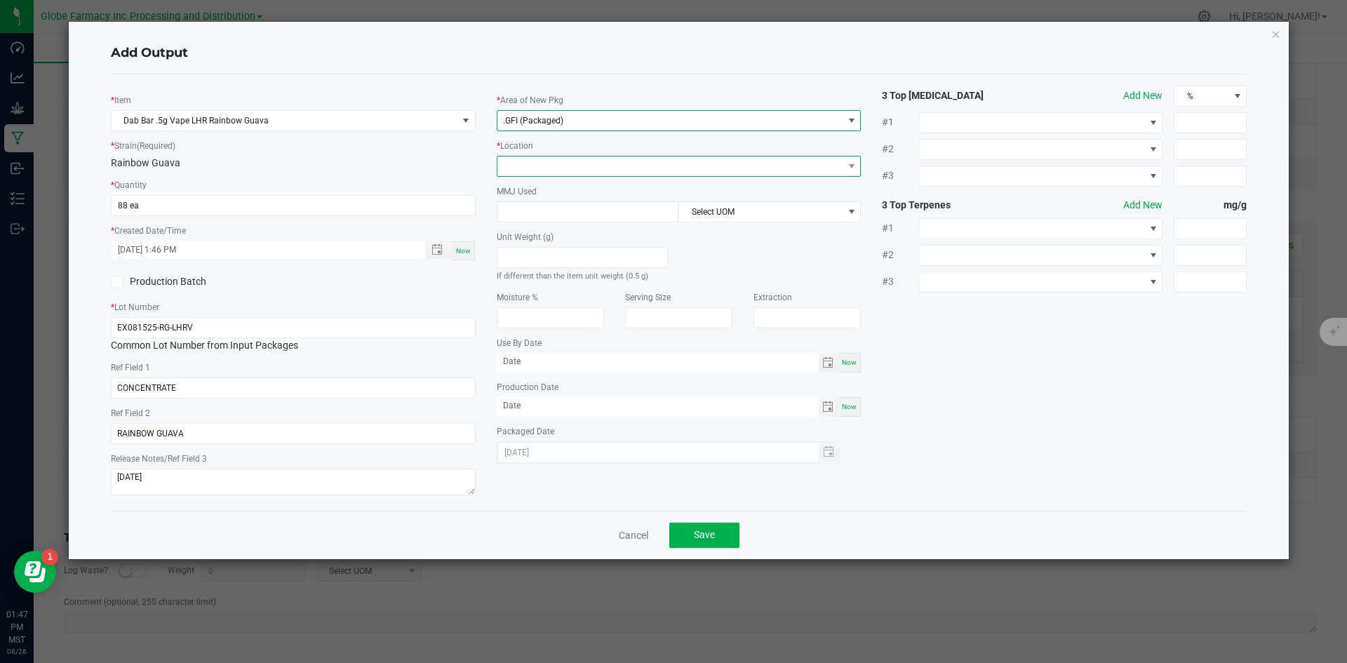
click at [560, 173] on span at bounding box center [670, 166] width 346 height 20
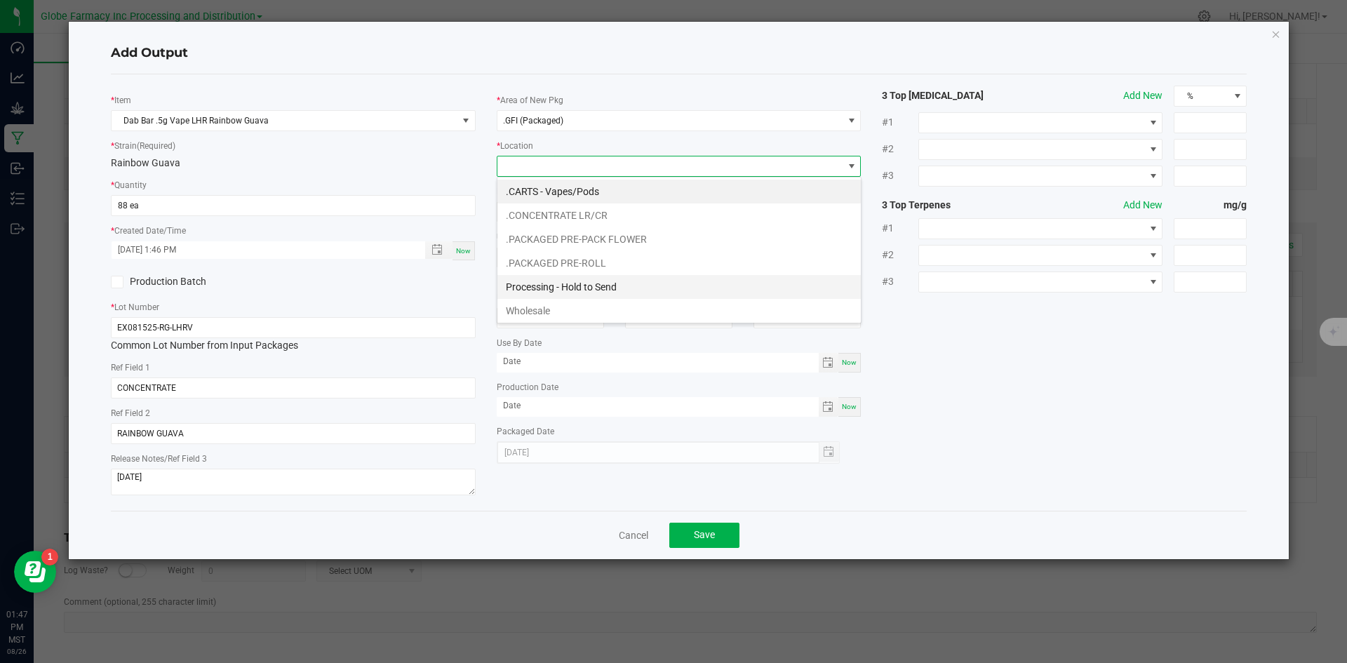
click at [560, 291] on li "Processing - Hold to Send" at bounding box center [678, 287] width 363 height 24
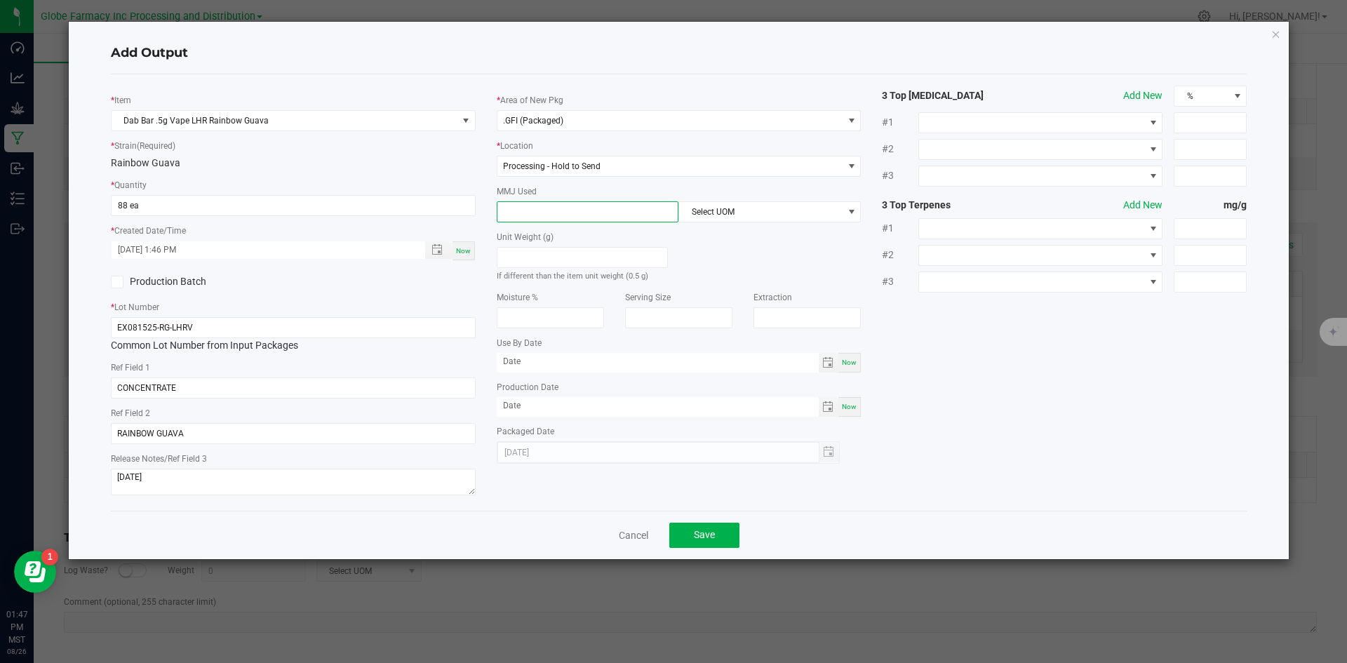
click at [560, 215] on input at bounding box center [587, 212] width 181 height 20
type input "0.5"
drag, startPoint x: 702, startPoint y: 200, endPoint x: 706, endPoint y: 211, distance: 12.0
click at [703, 202] on div "MMJ Used 0.5 Select UOM" at bounding box center [679, 203] width 365 height 39
click at [706, 211] on span "Select UOM" at bounding box center [760, 212] width 163 height 20
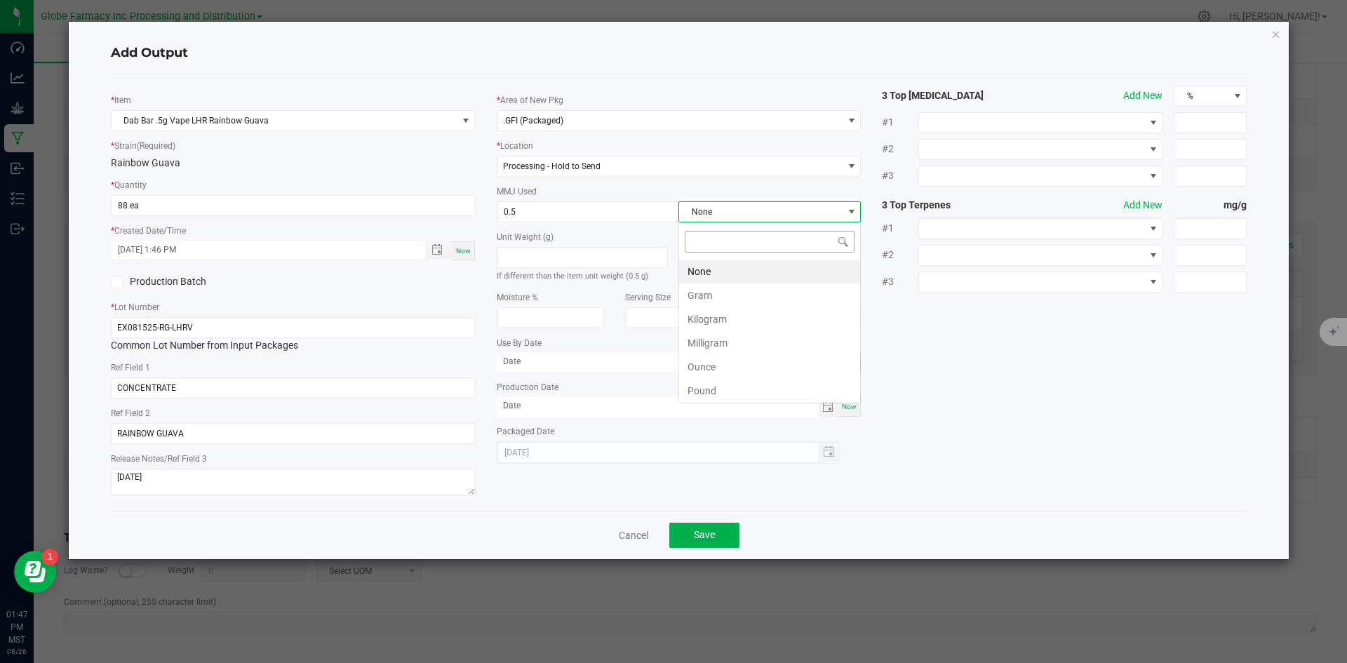
scroll to position [21, 182]
click at [710, 295] on li "Gram" at bounding box center [769, 295] width 181 height 24
click at [703, 534] on span "Save" at bounding box center [704, 534] width 21 height 11
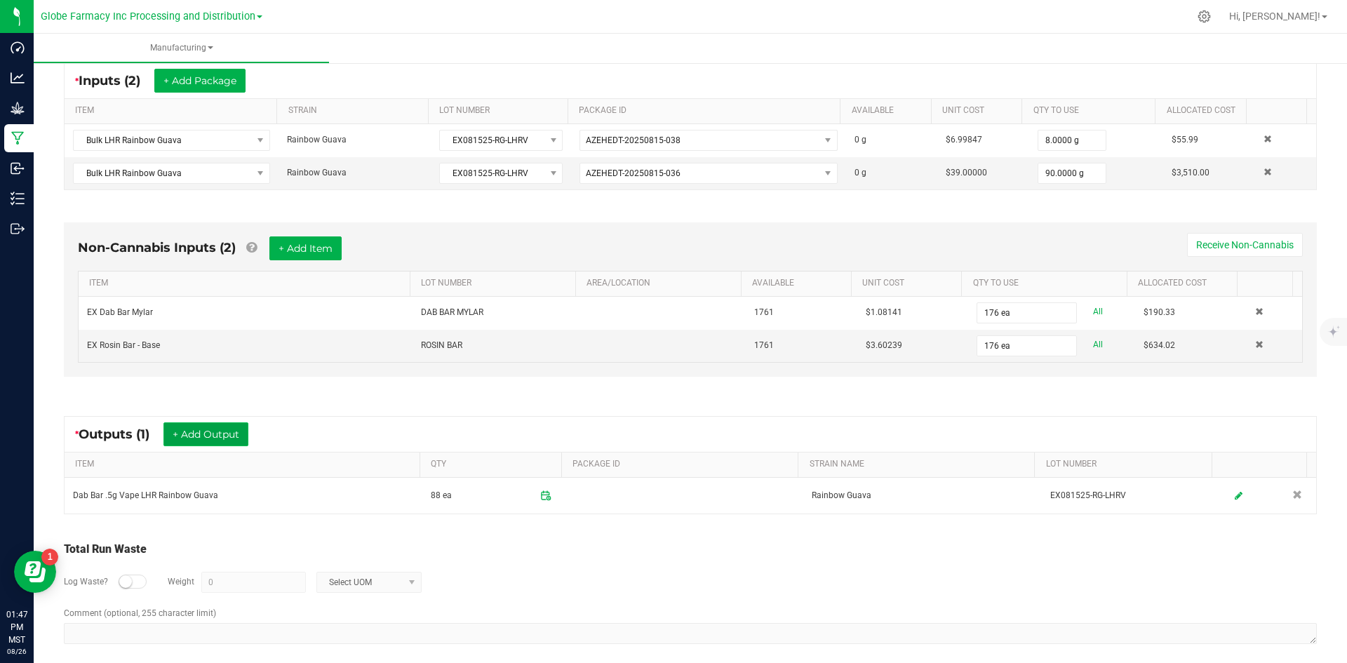
click at [220, 443] on button "+ Add Output" at bounding box center [205, 434] width 85 height 24
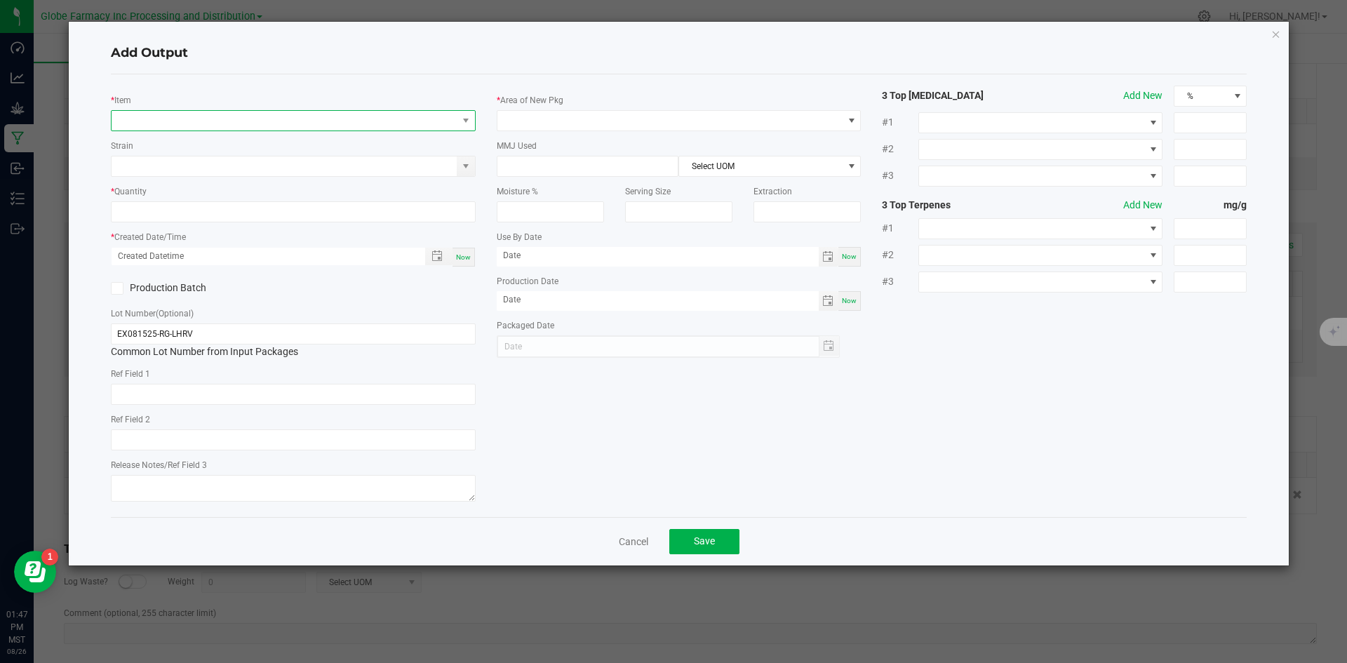
click at [231, 126] on span "NO DATA FOUND" at bounding box center [285, 121] width 346 height 20
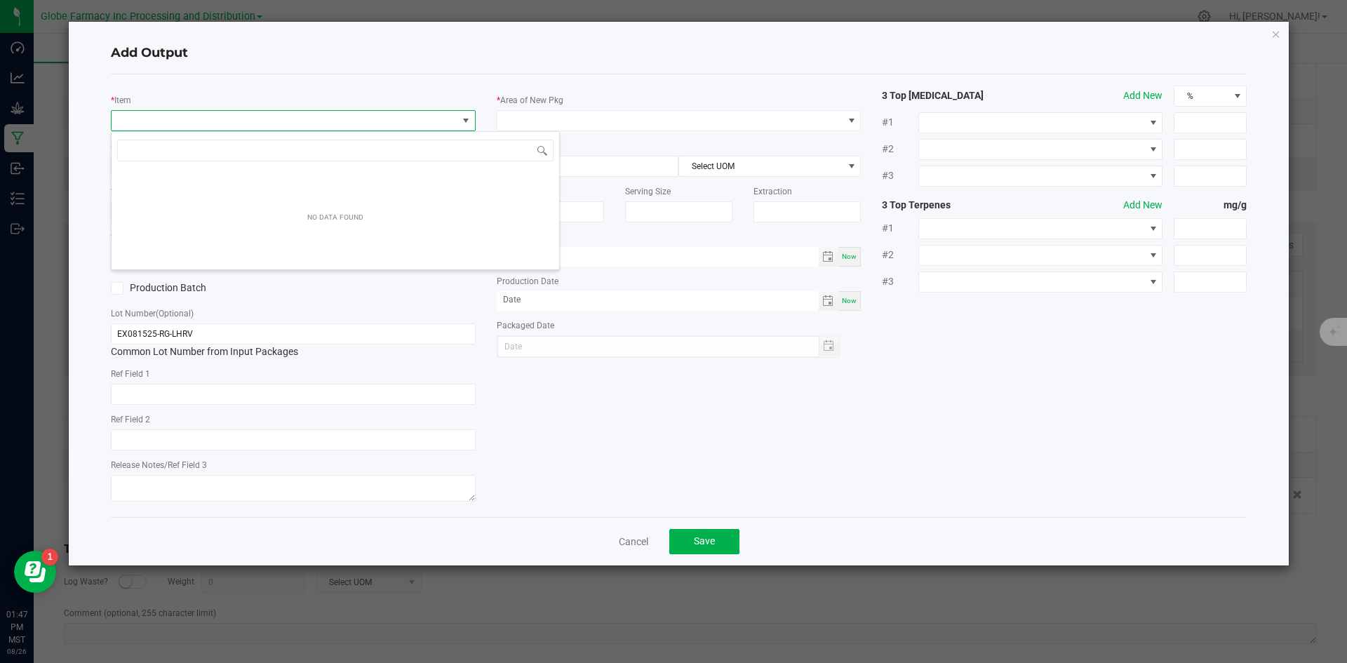
scroll to position [21, 365]
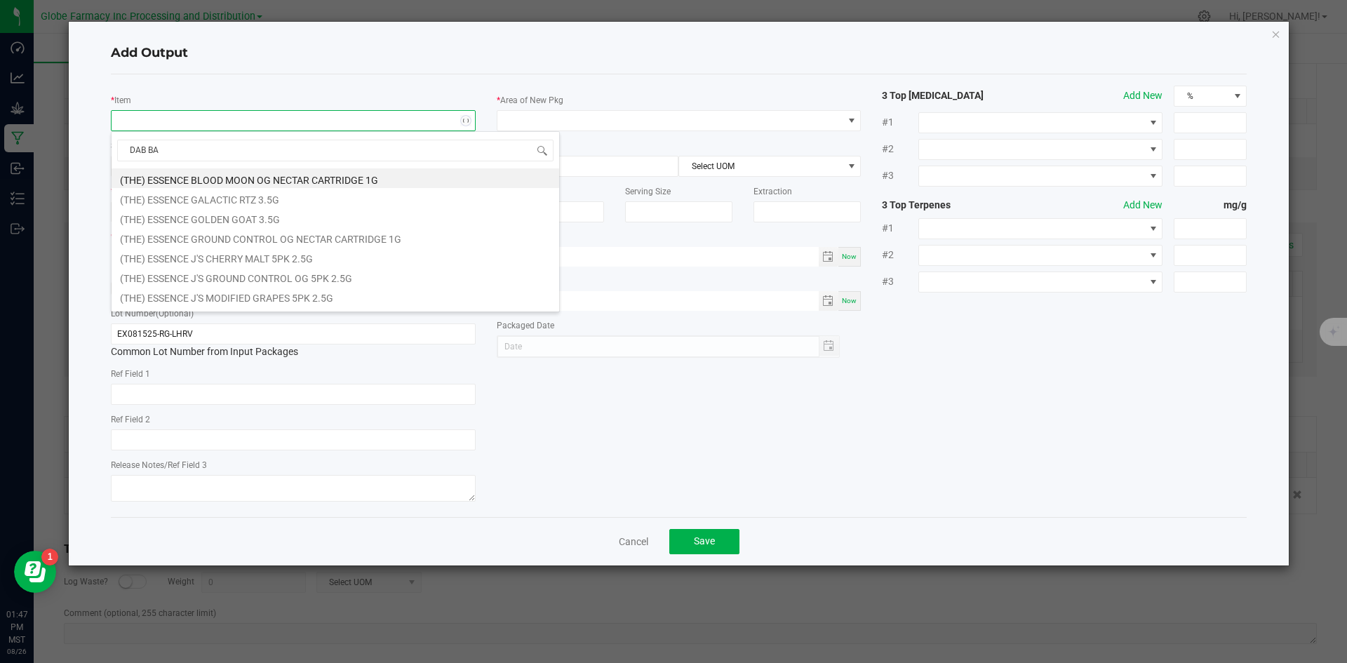
type input "DAB BAR"
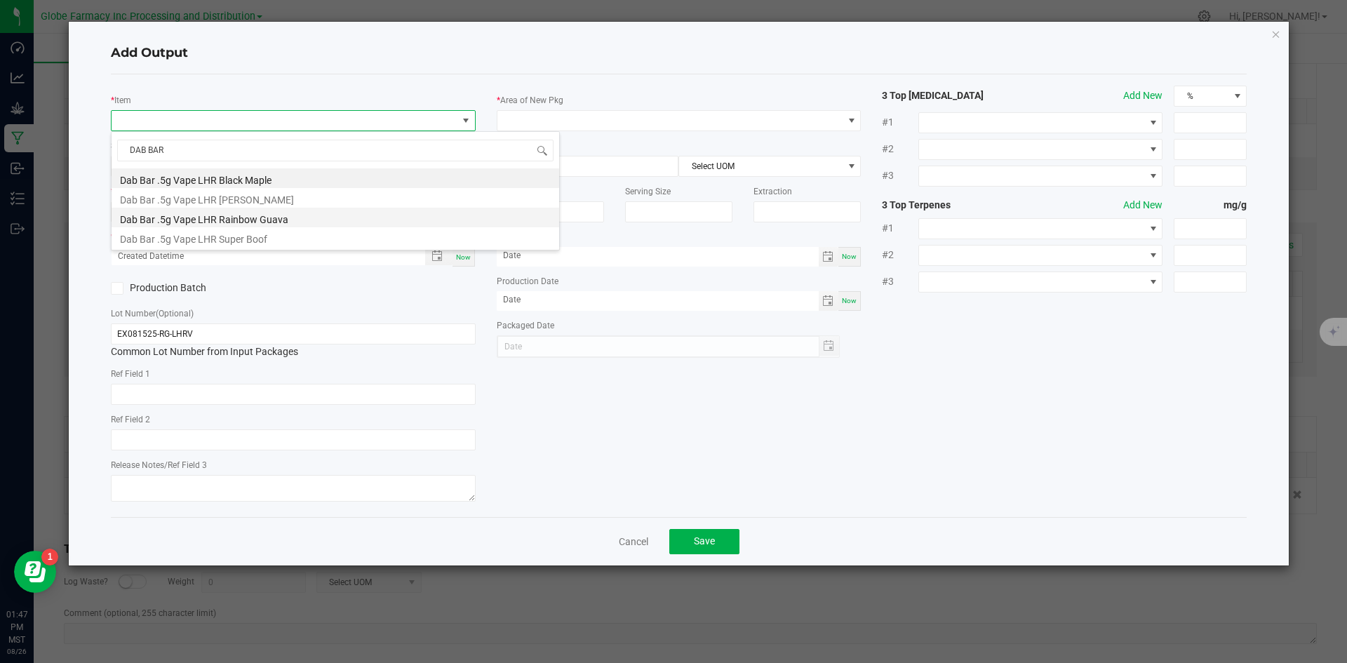
click at [232, 213] on li "Dab Bar .5g Vape LHR Rainbow Guava" at bounding box center [335, 218] width 447 height 20
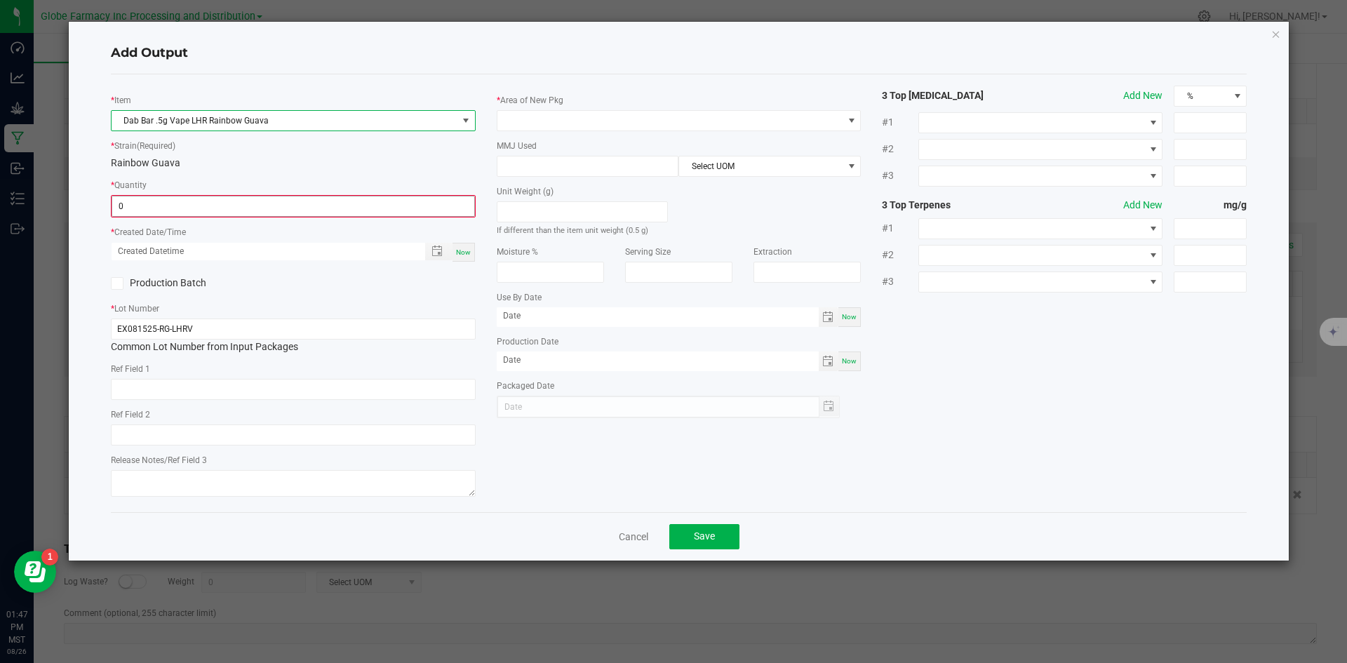
click at [230, 209] on input "0" at bounding box center [293, 206] width 362 height 20
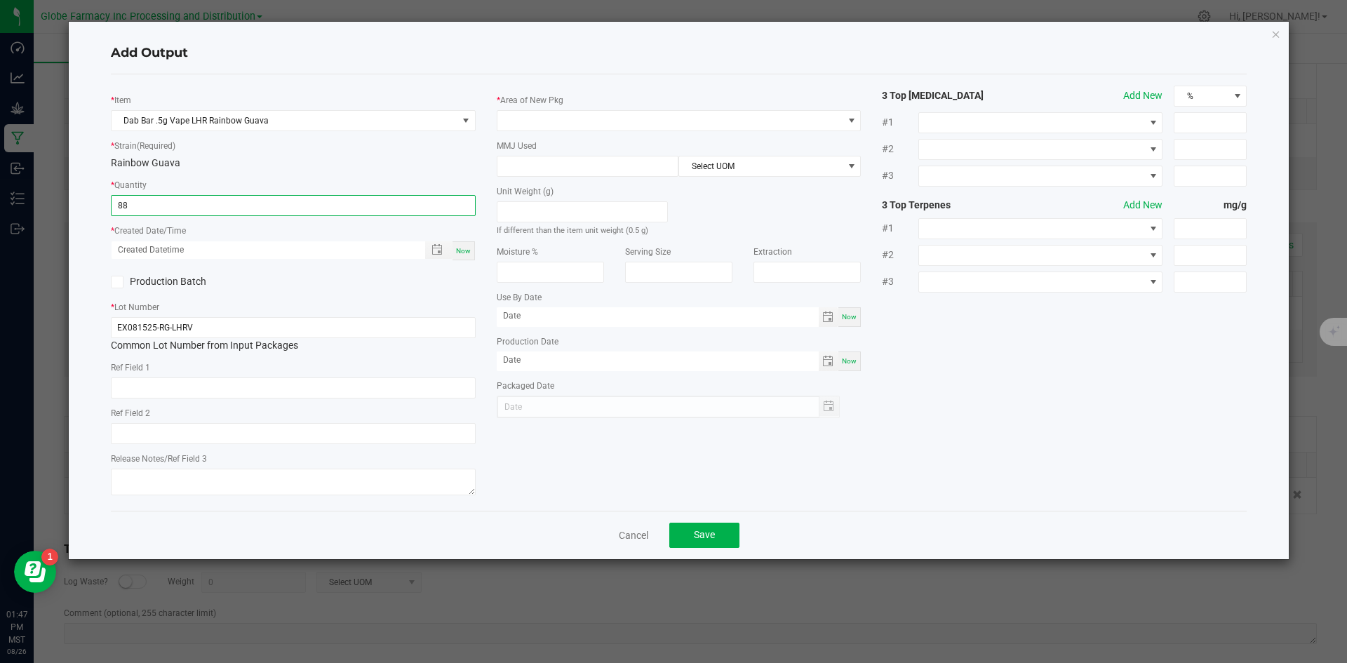
type input "88 ea"
click at [467, 251] on span "Now" at bounding box center [463, 251] width 15 height 8
type input "[DATE] 1:47 PM"
type input "[DATE]"
click at [336, 398] on input "text" at bounding box center [293, 387] width 365 height 21
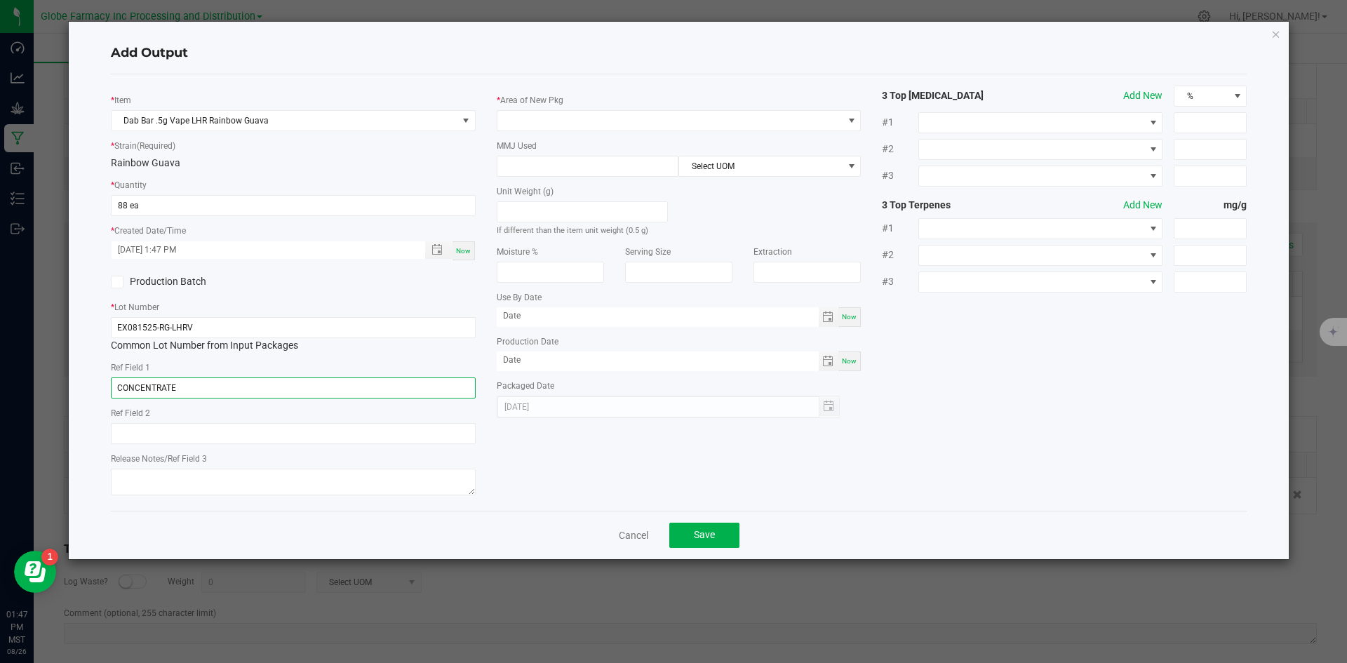
type input "CONCENTRATE"
type input "RAINBOW GUAVA"
type textarea "[DATE]"
click at [631, 121] on span at bounding box center [670, 121] width 346 height 20
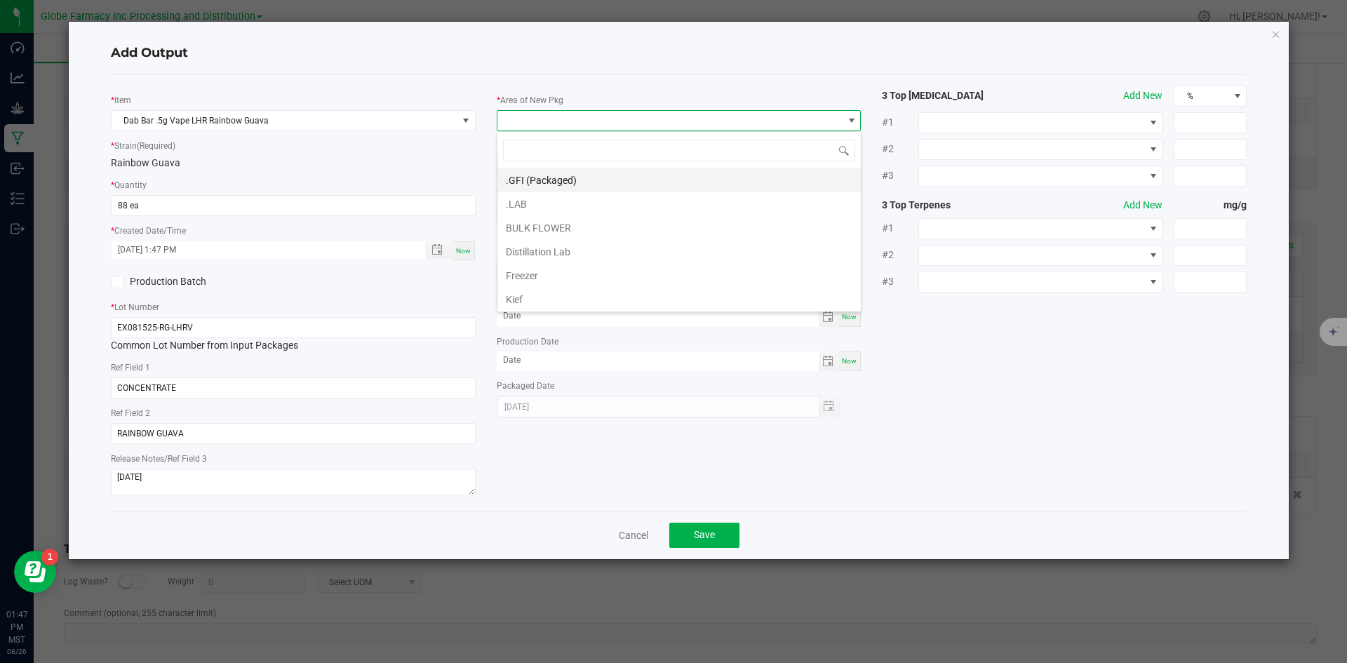
click at [606, 172] on li ".GFI (Packaged)" at bounding box center [678, 180] width 363 height 24
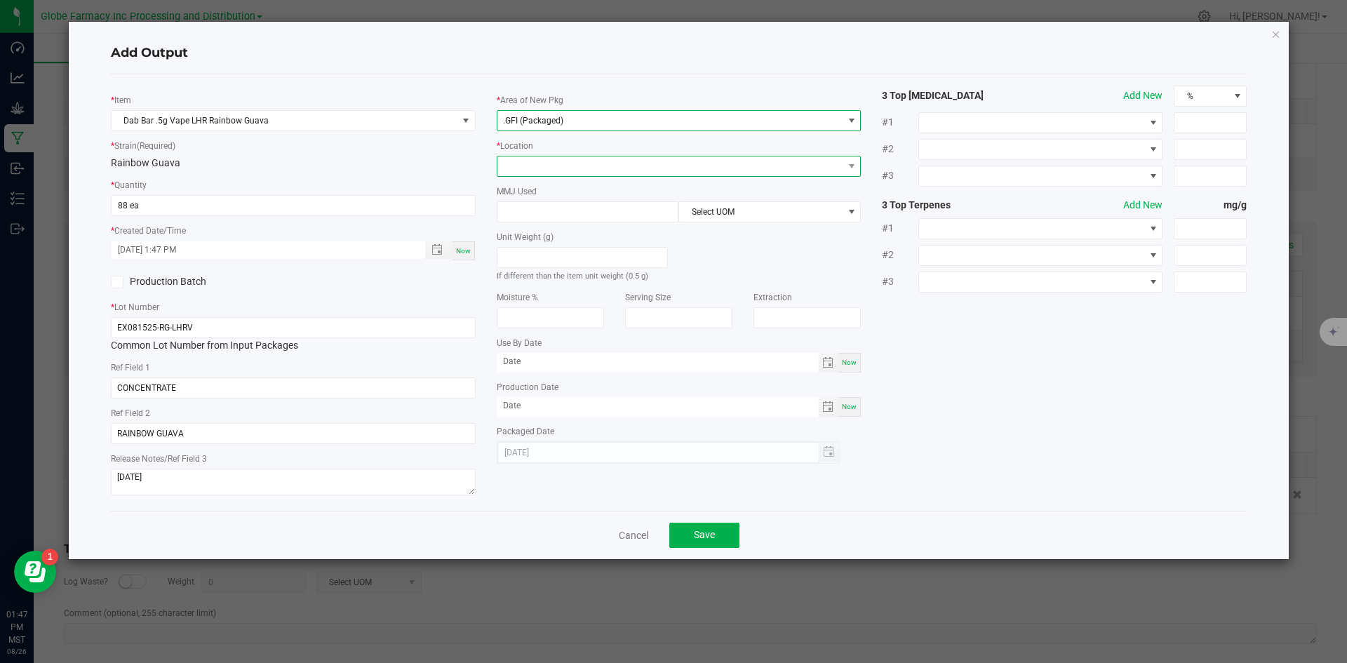
click at [566, 157] on span at bounding box center [670, 166] width 346 height 20
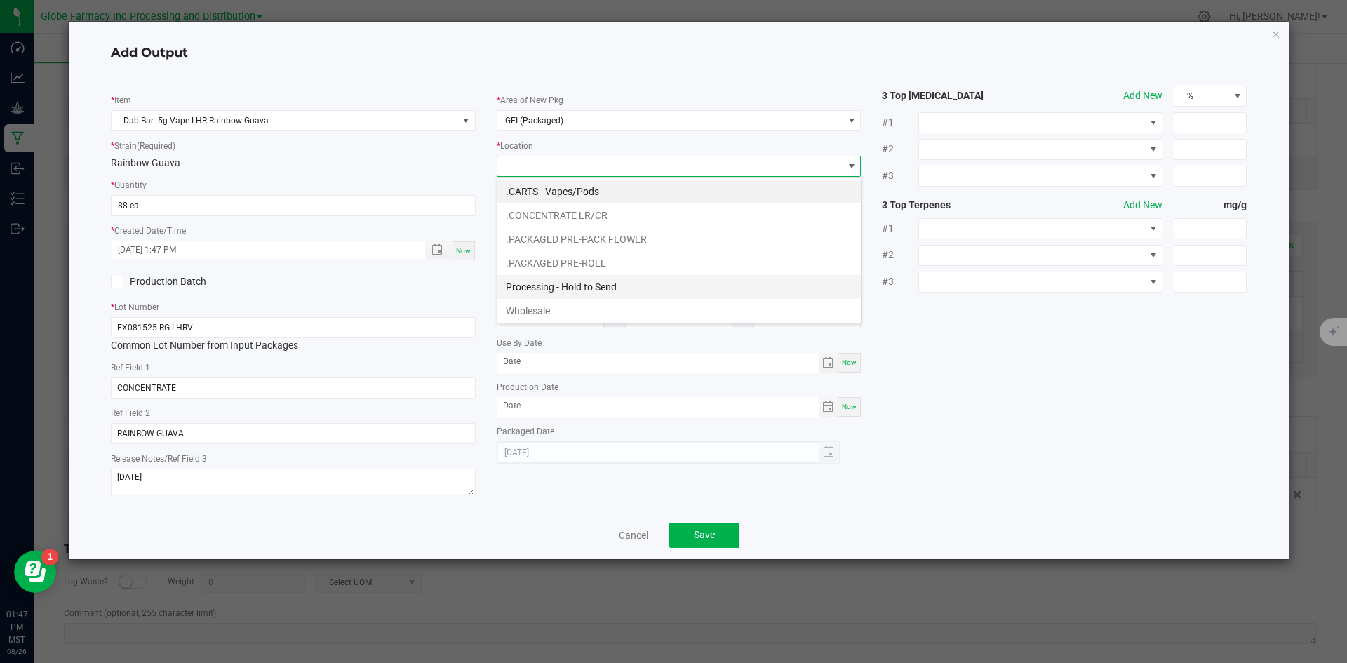
click at [605, 282] on li "Processing - Hold to Send" at bounding box center [678, 287] width 363 height 24
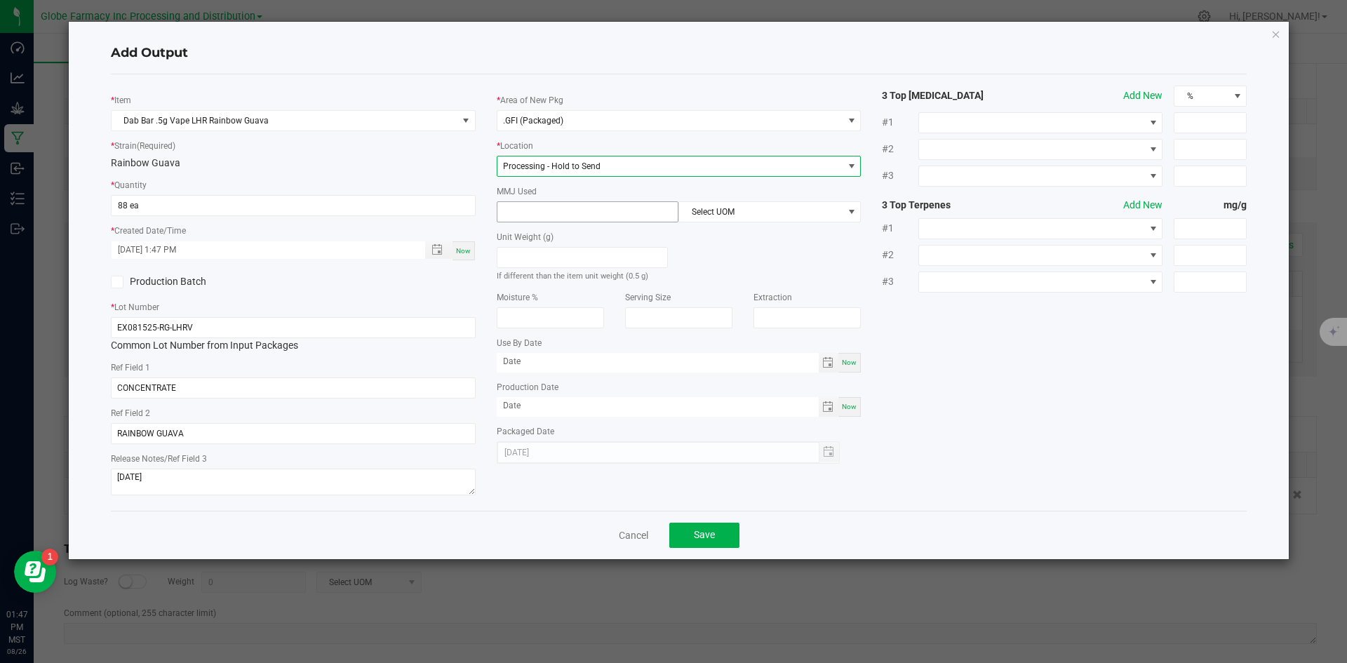
click at [588, 218] on input at bounding box center [587, 212] width 181 height 20
type input "0.5"
click at [765, 213] on span "Select UOM" at bounding box center [760, 212] width 163 height 20
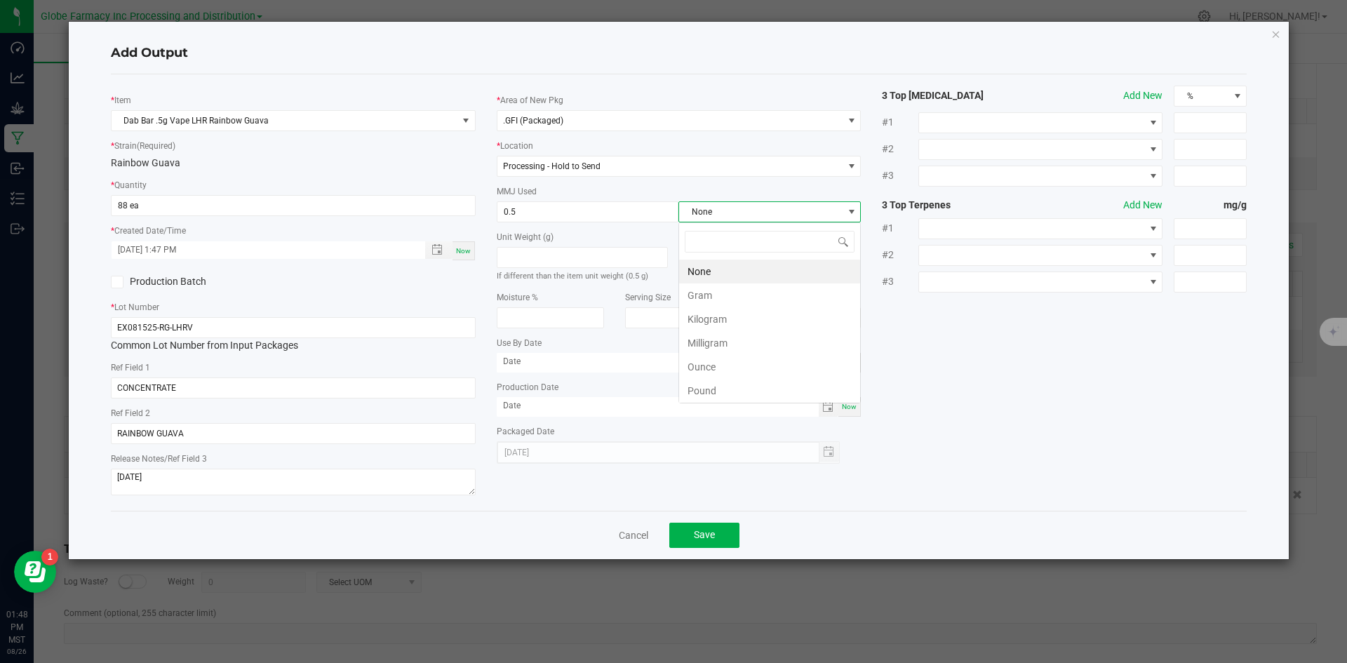
scroll to position [21, 182]
click at [727, 295] on li "Gram" at bounding box center [769, 295] width 181 height 24
click at [718, 528] on button "Save" at bounding box center [704, 535] width 70 height 25
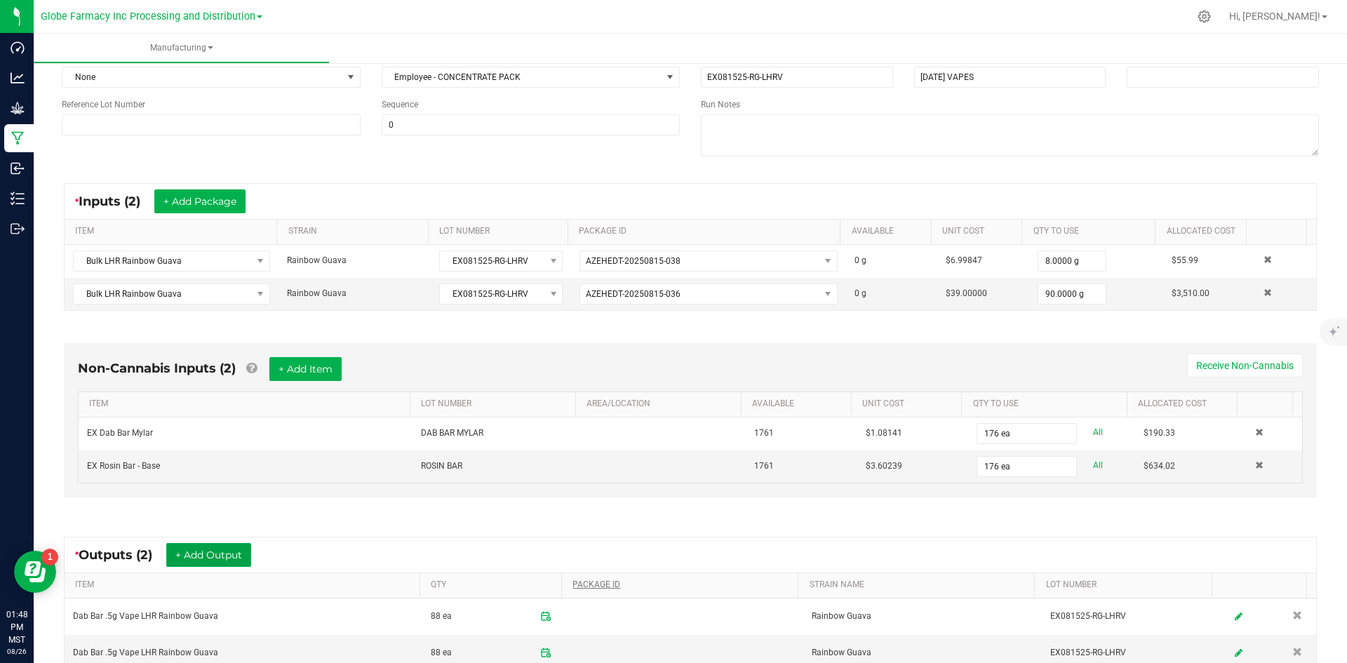
scroll to position [0, 0]
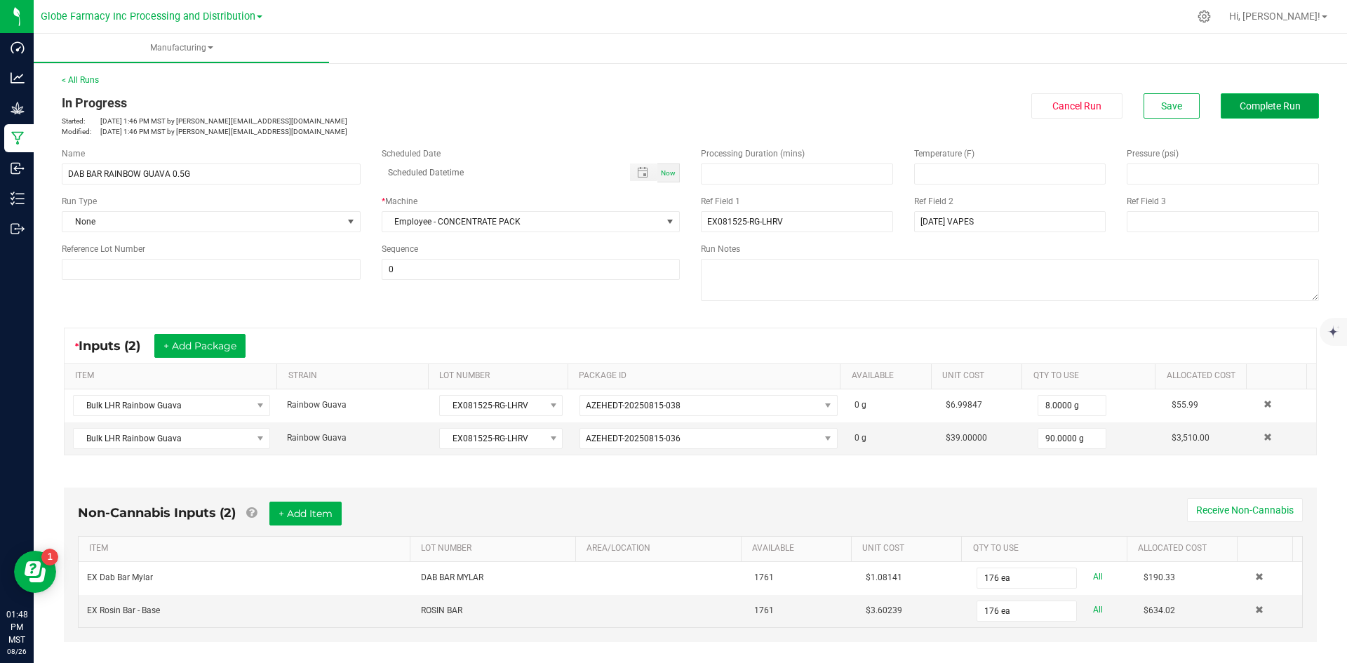
click at [1273, 105] on span "Complete Run" at bounding box center [1269, 105] width 61 height 11
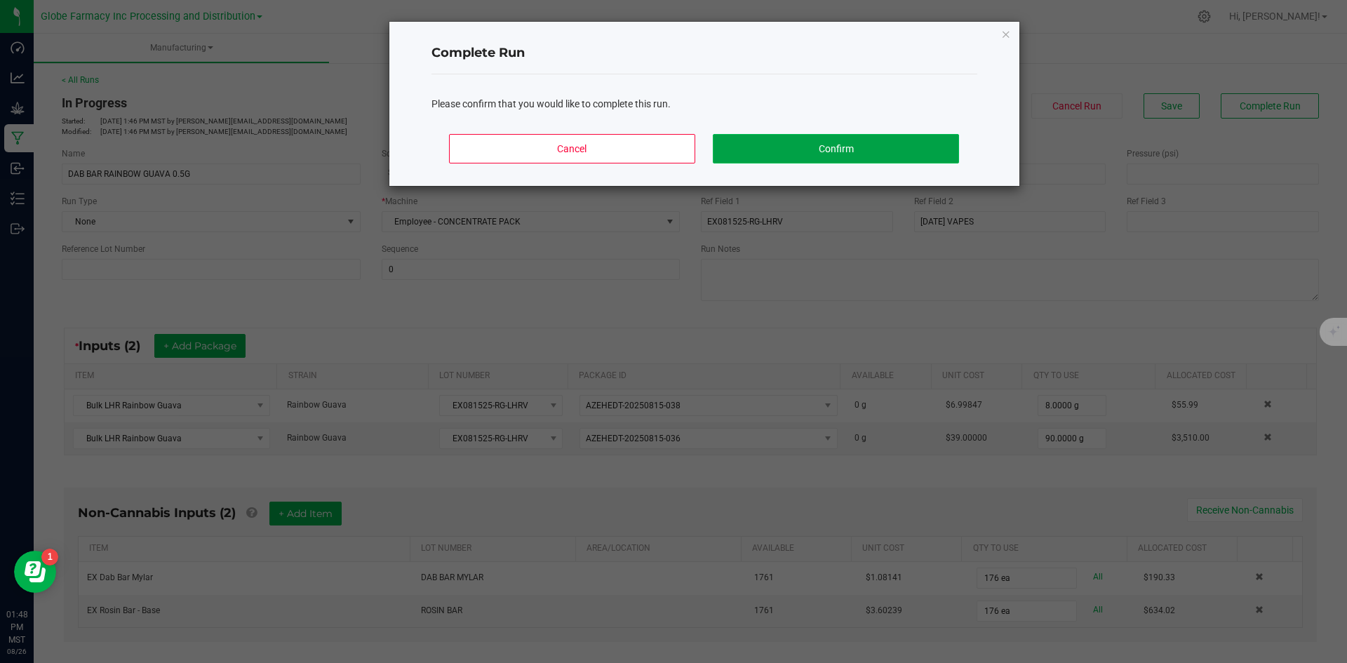
click at [804, 140] on button "Confirm" at bounding box center [835, 148] width 245 height 29
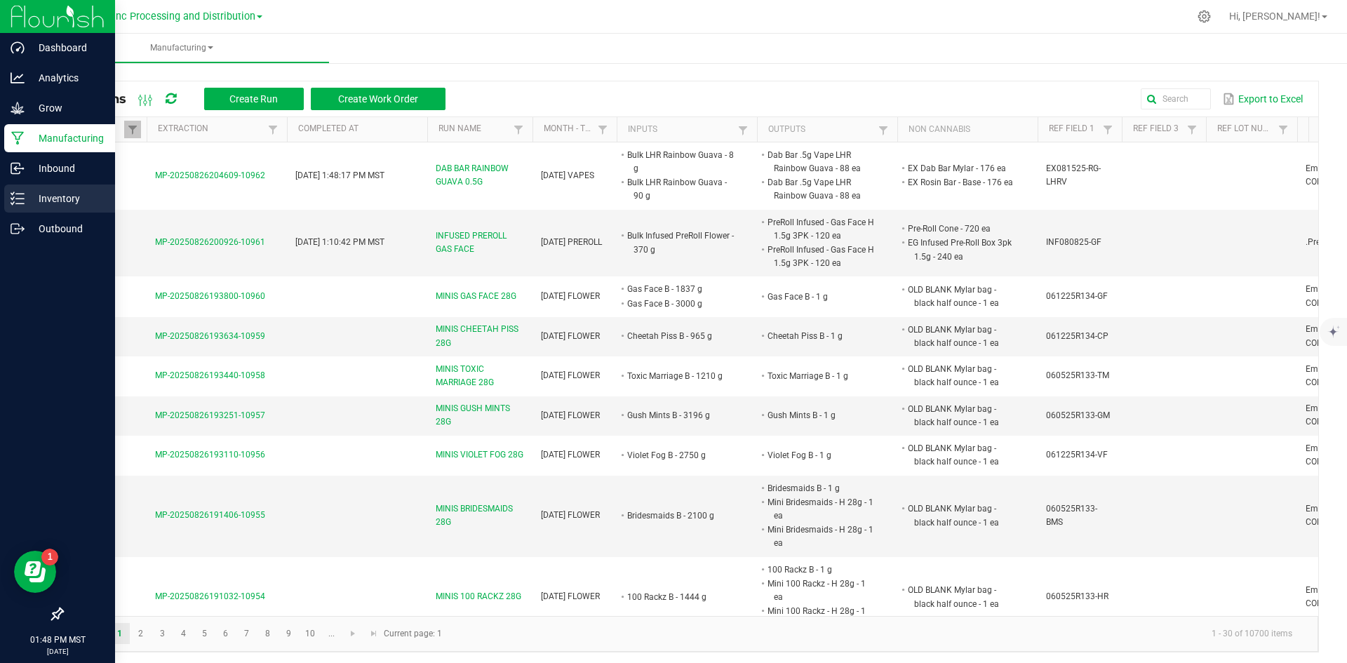
click at [41, 201] on p "Inventory" at bounding box center [67, 198] width 84 height 17
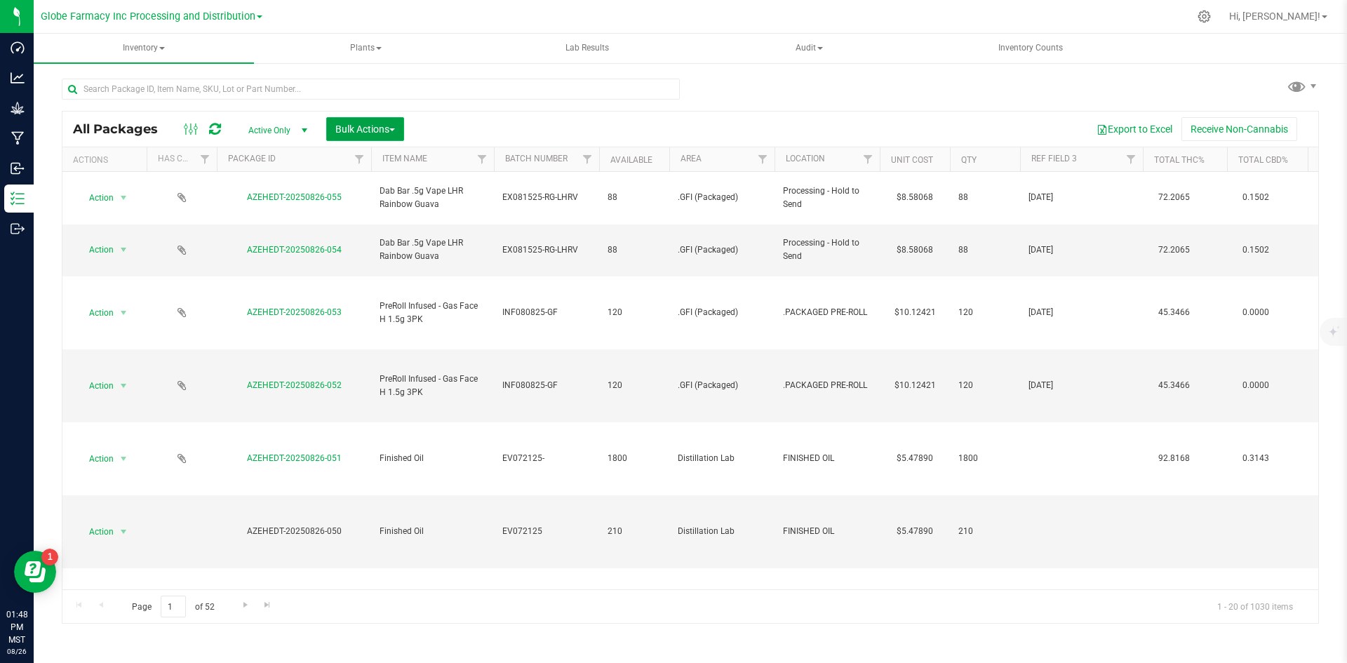
click at [340, 134] on span "Bulk Actions" at bounding box center [365, 128] width 60 height 11
click at [396, 295] on span "Print package labels" at bounding box center [377, 289] width 84 height 11
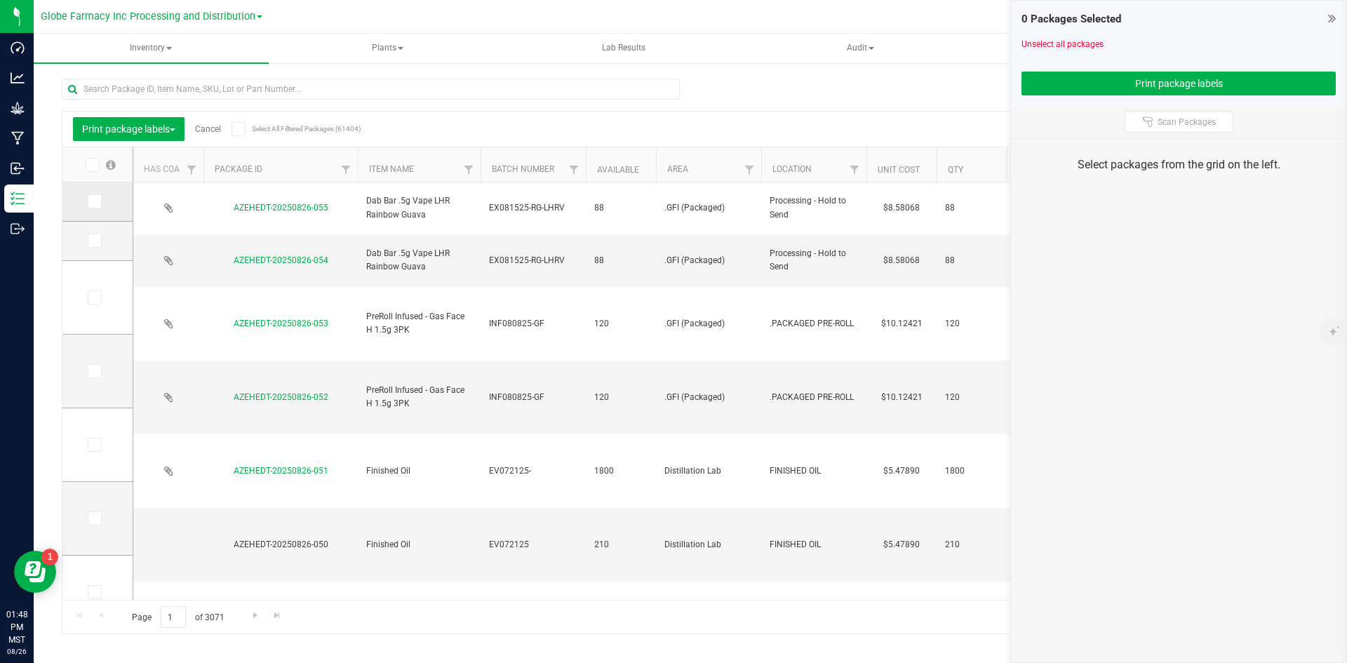
click at [100, 196] on span at bounding box center [95, 201] width 14 height 14
click at [0, 0] on input "checkbox" at bounding box center [0, 0] width 0 height 0
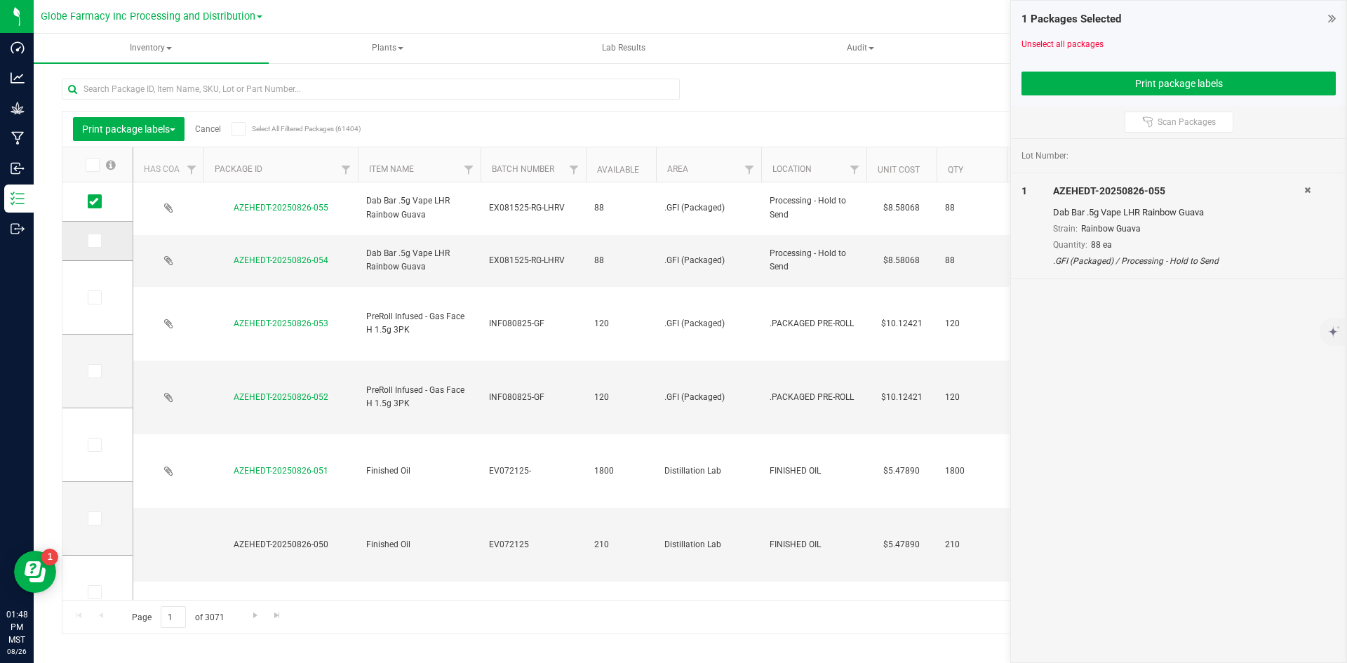
click at [95, 241] on icon at bounding box center [93, 241] width 9 height 0
click at [0, 0] on input "checkbox" at bounding box center [0, 0] width 0 height 0
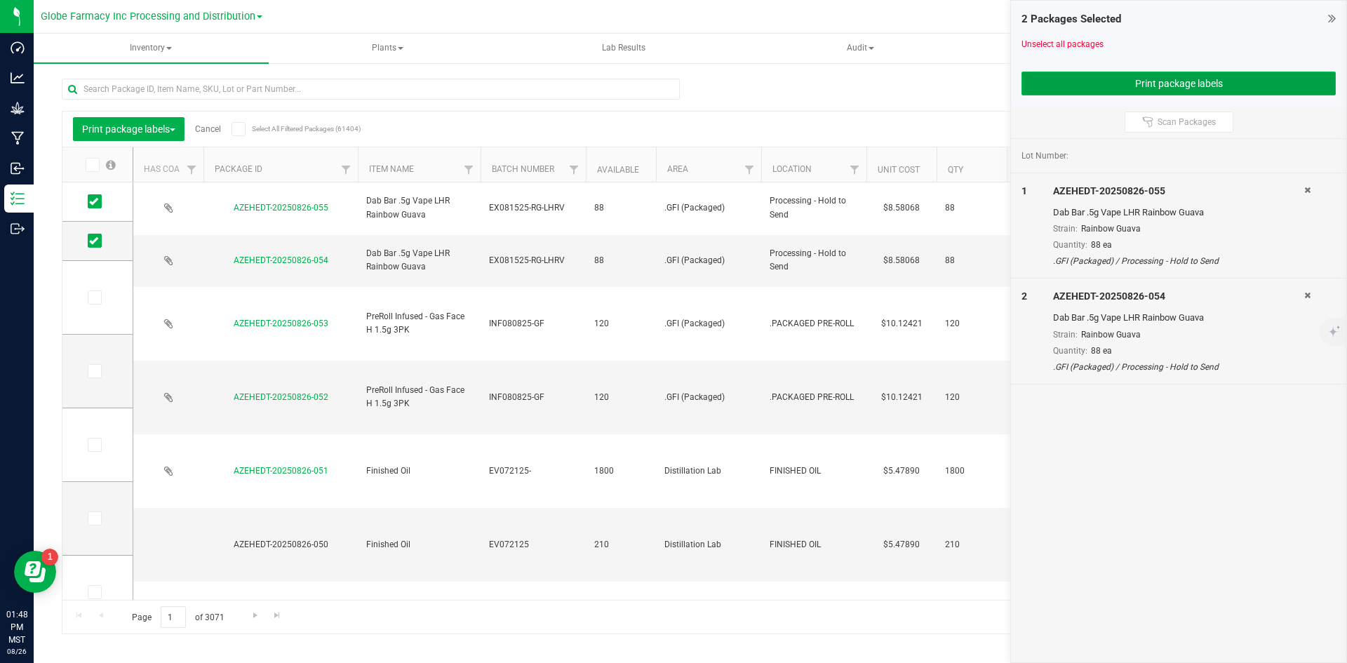
click at [1082, 75] on button "Print package labels" at bounding box center [1178, 84] width 314 height 24
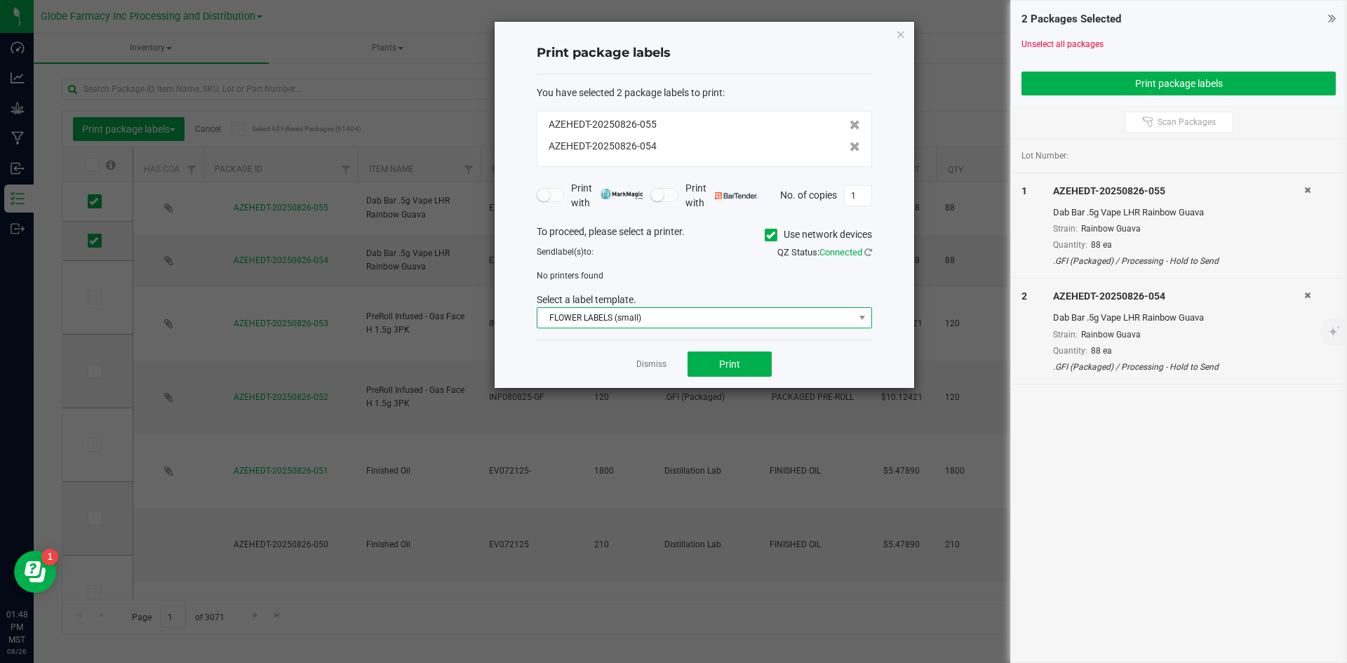
click at [637, 321] on span "FLOWER LABELS (small)" at bounding box center [695, 318] width 316 height 20
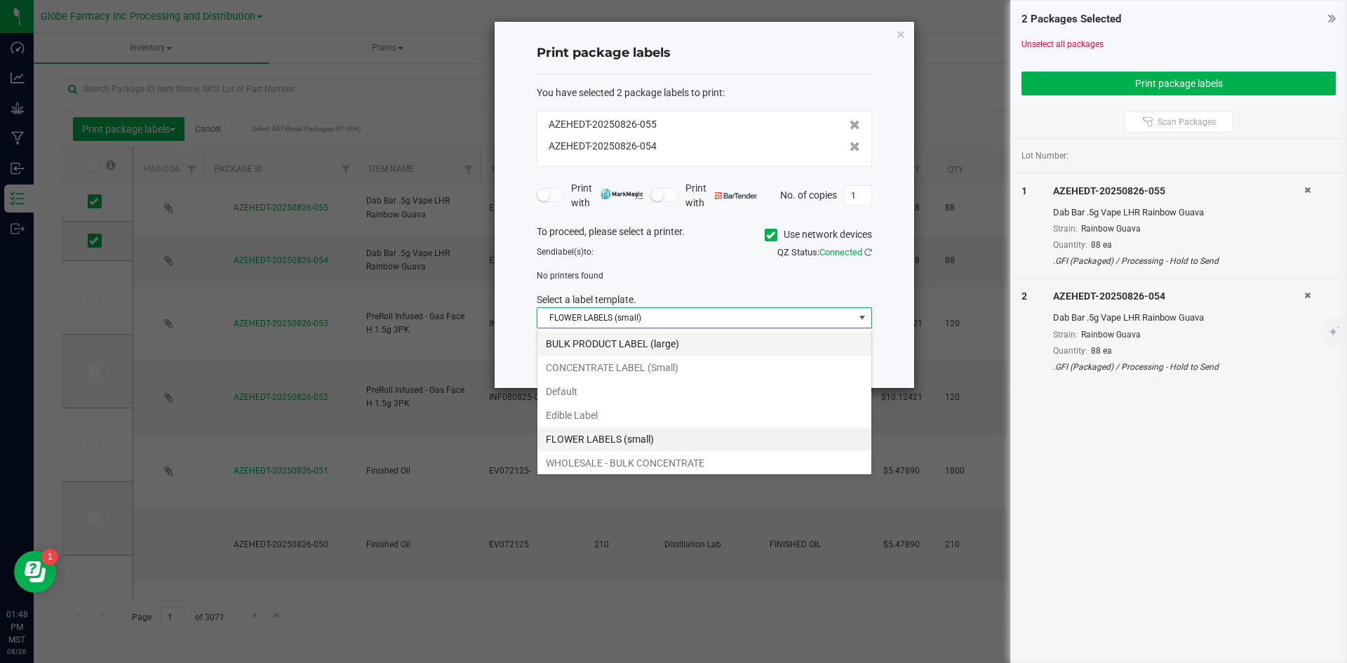
scroll to position [21, 335]
click at [586, 341] on li "BULK PRODUCT LABEL (large)" at bounding box center [704, 344] width 334 height 24
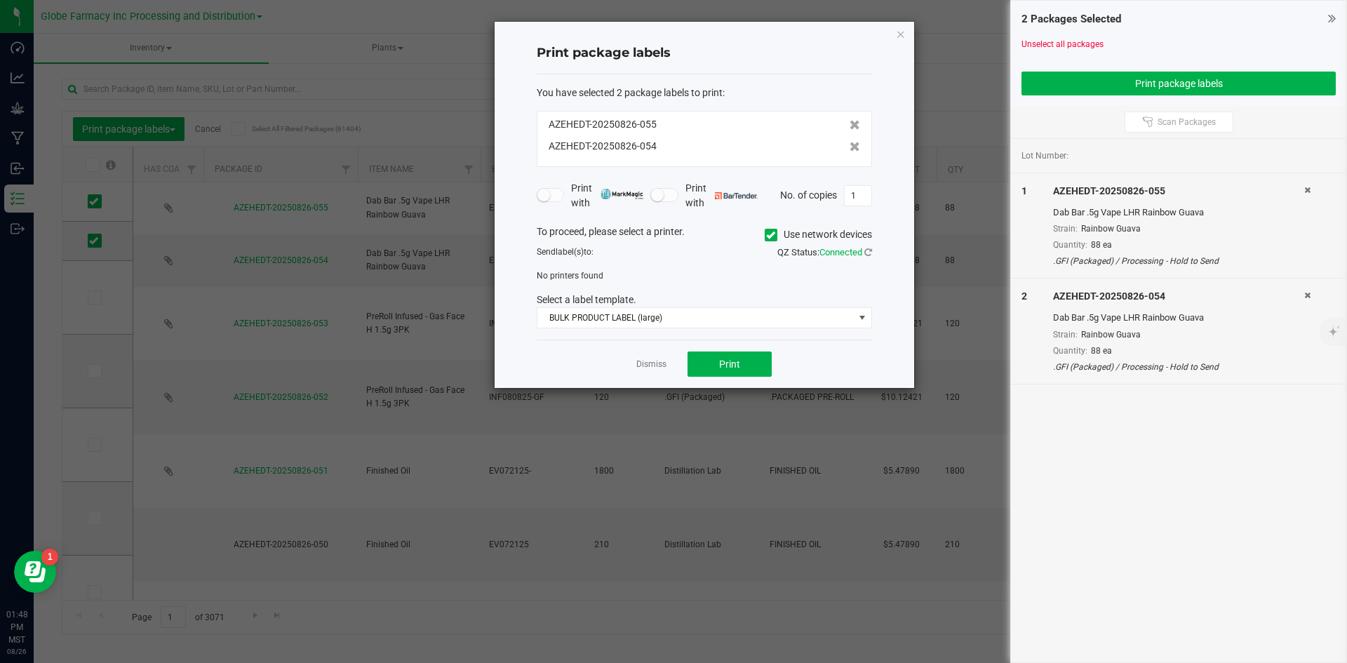
click at [771, 235] on icon at bounding box center [770, 235] width 9 height 0
click at [0, 0] on input "Use network devices" at bounding box center [0, 0] width 0 height 0
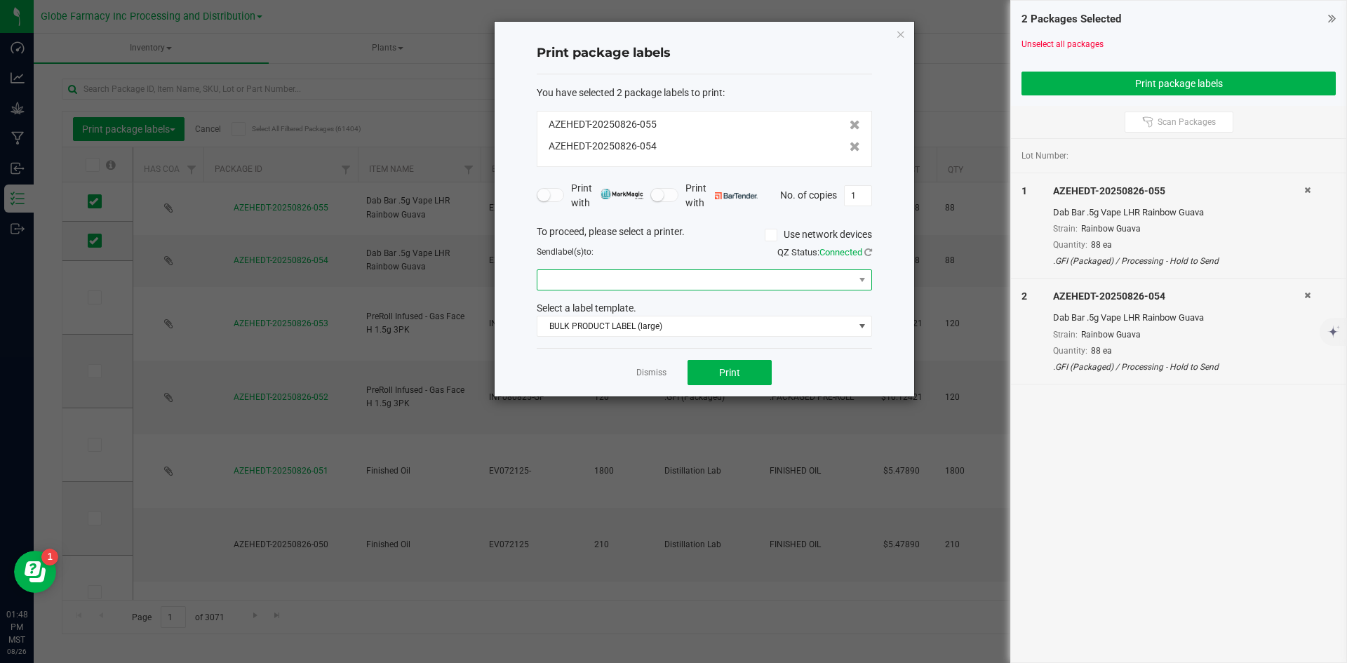
click at [561, 282] on span at bounding box center [695, 280] width 316 height 20
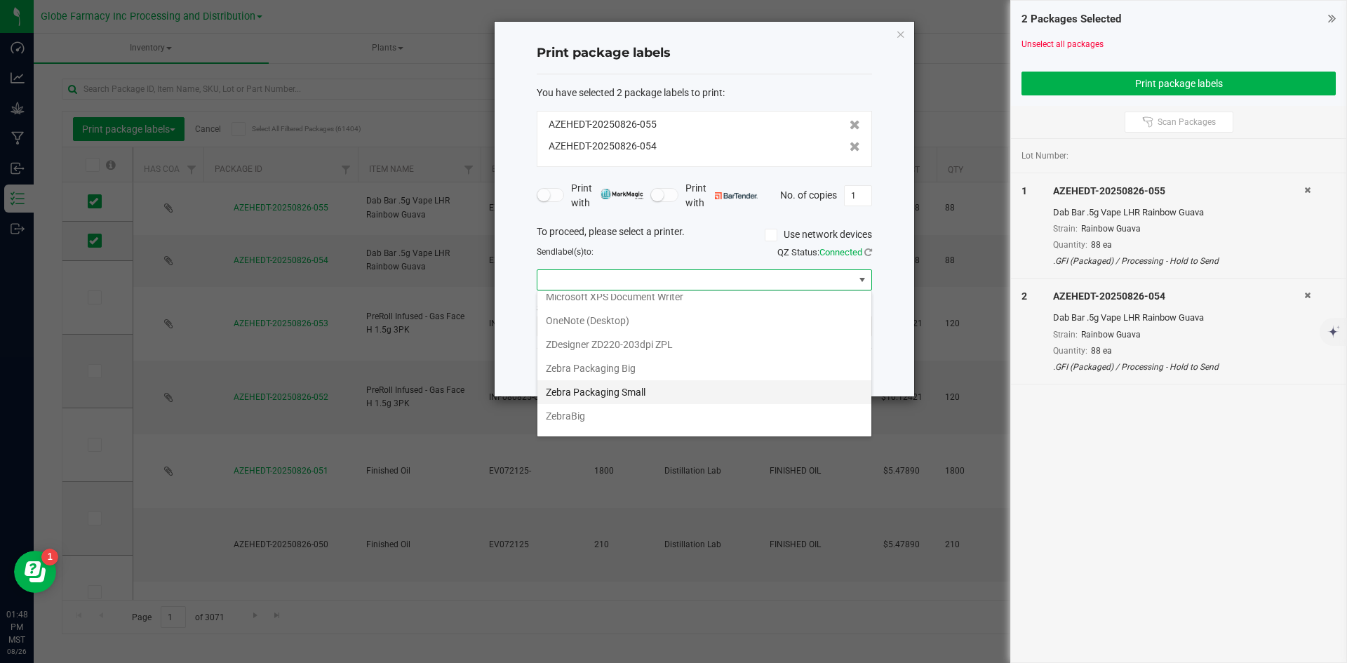
scroll to position [140, 0]
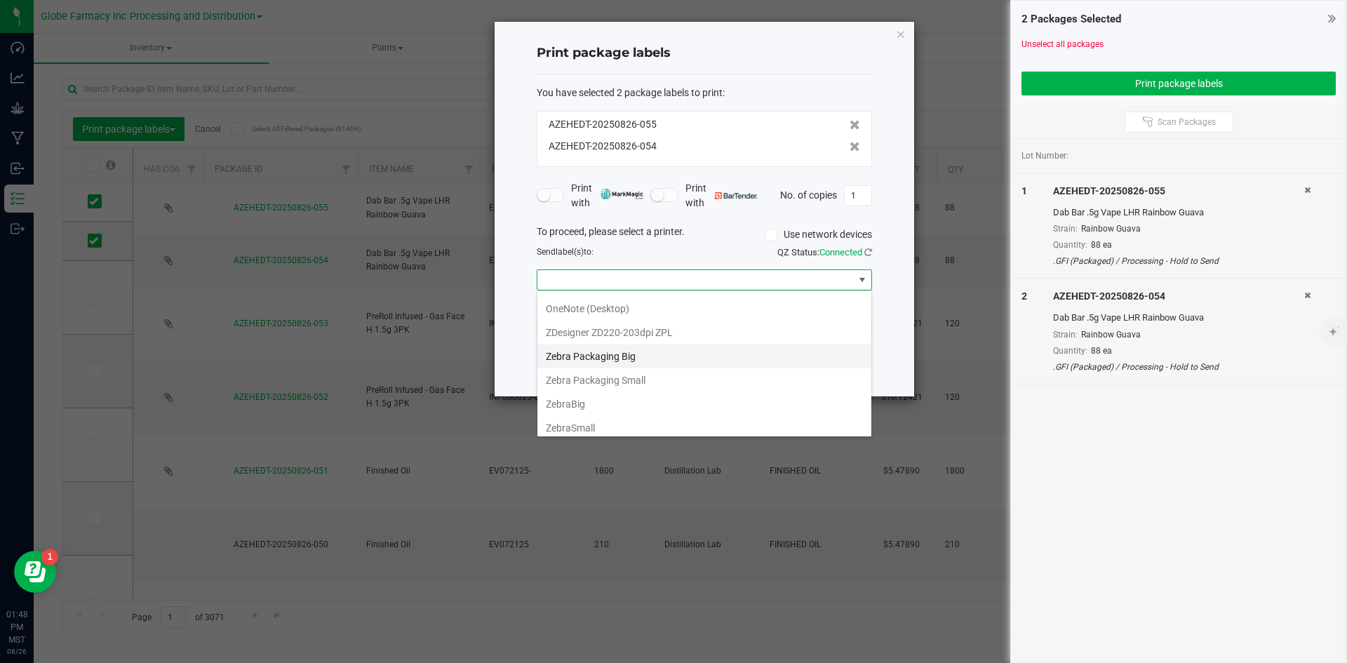
click at [609, 357] on Big "Zebra Packaging Big" at bounding box center [704, 356] width 334 height 24
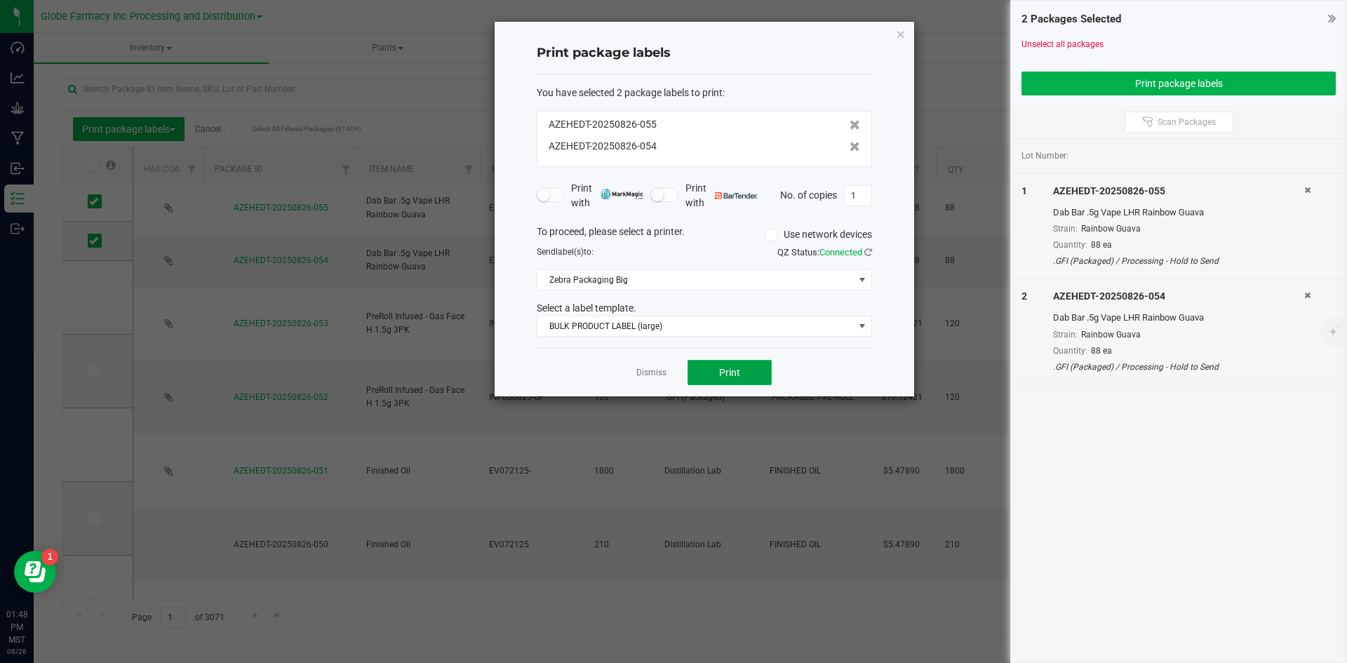
click at [742, 371] on button "Print" at bounding box center [729, 372] width 84 height 25
click at [592, 324] on span "BULK PRODUCT LABEL (large)" at bounding box center [695, 326] width 316 height 20
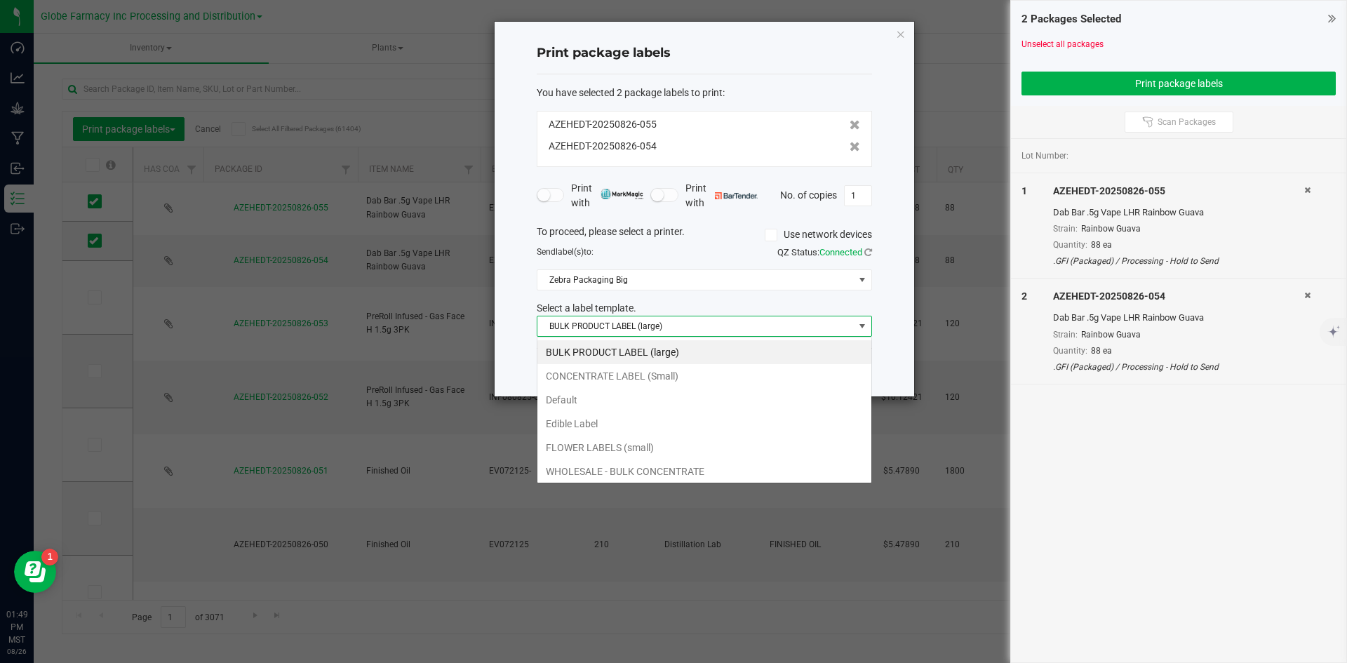
scroll to position [21, 335]
click at [605, 384] on li "CONCENTRATE LABEL (Small)" at bounding box center [704, 376] width 334 height 24
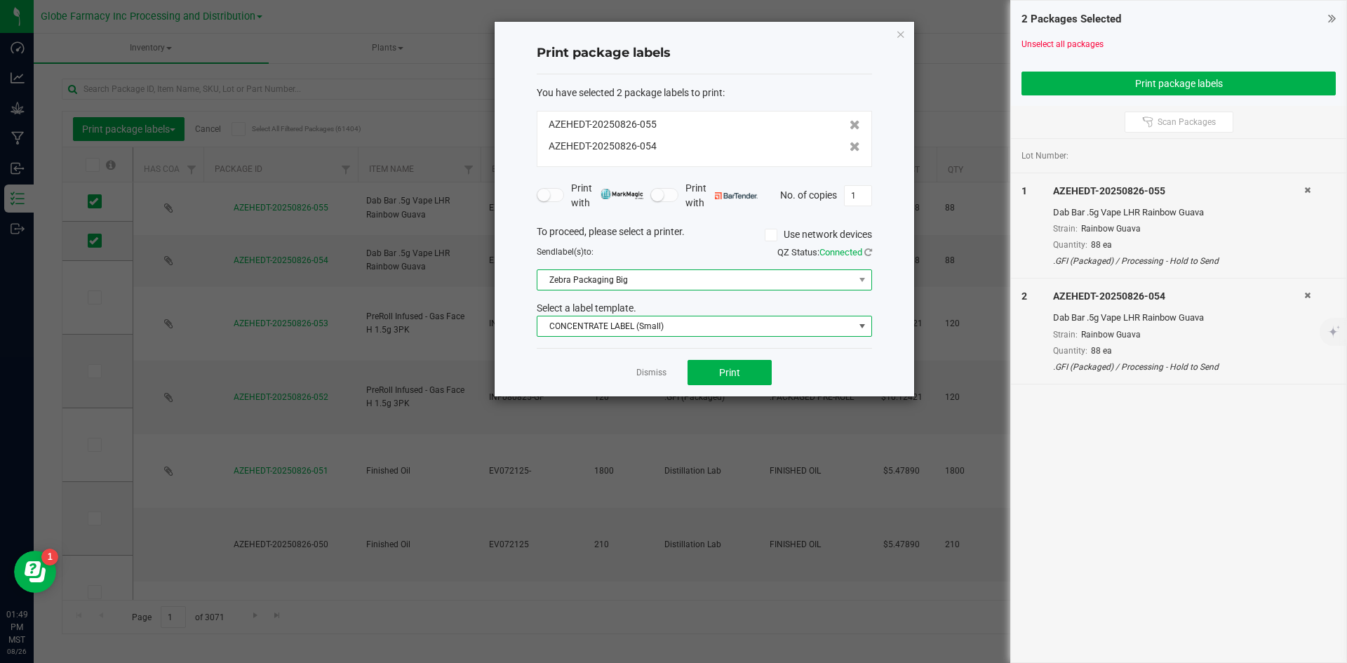
click at [619, 275] on span "Zebra Packaging Big" at bounding box center [695, 280] width 316 height 20
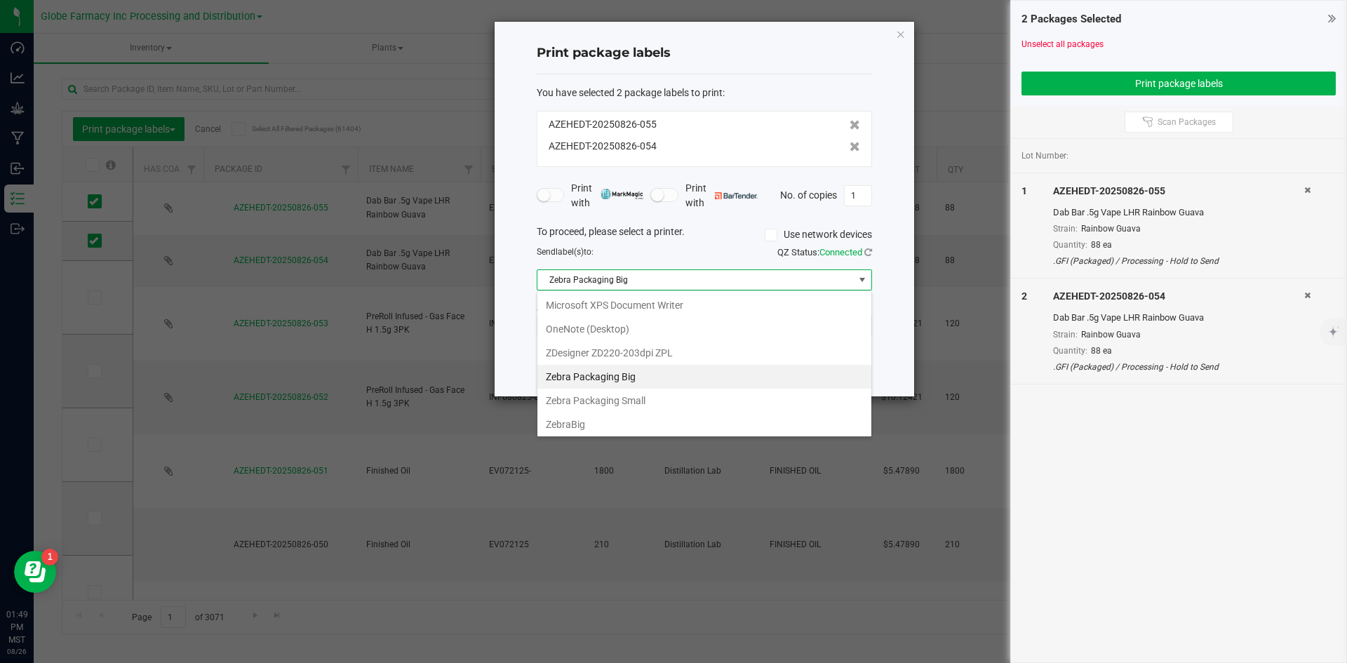
scroll to position [144, 0]
click at [631, 381] on Small "Zebra Packaging Small" at bounding box center [704, 376] width 334 height 24
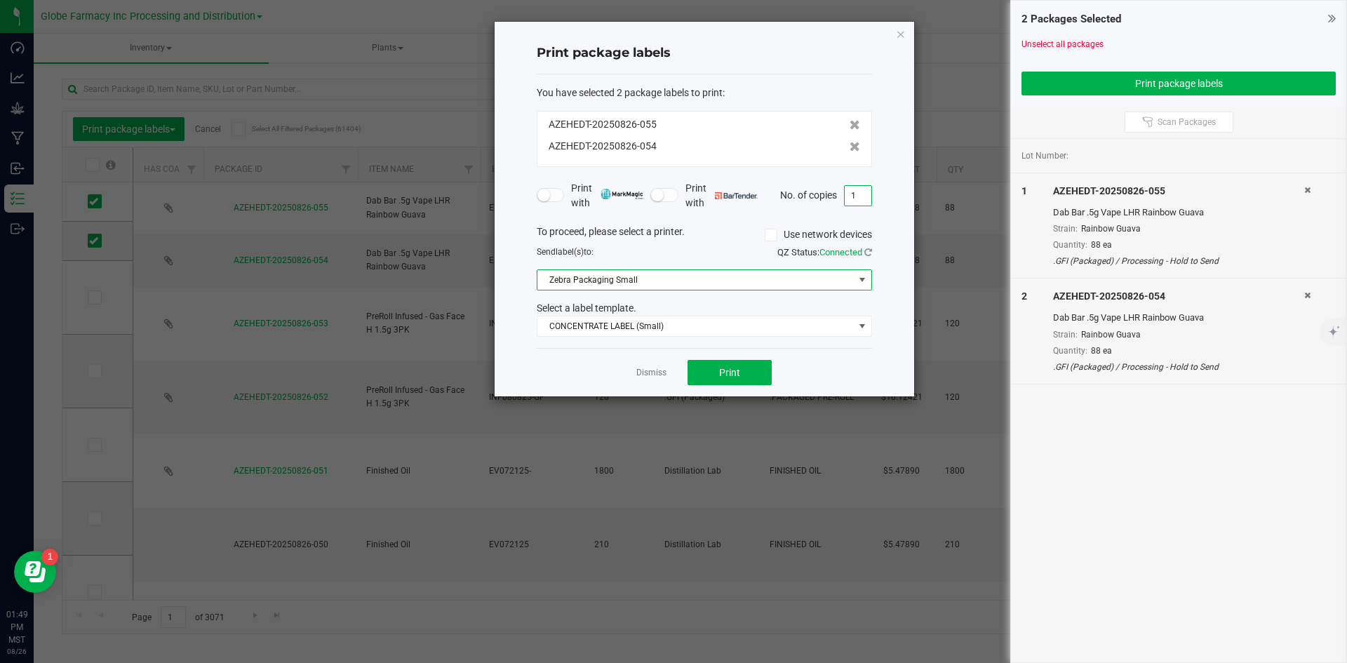
click at [851, 197] on input "1" at bounding box center [857, 196] width 27 height 20
type input "88"
click at [698, 370] on button "Print" at bounding box center [729, 372] width 84 height 25
click at [658, 372] on link "Dismiss" at bounding box center [651, 373] width 30 height 12
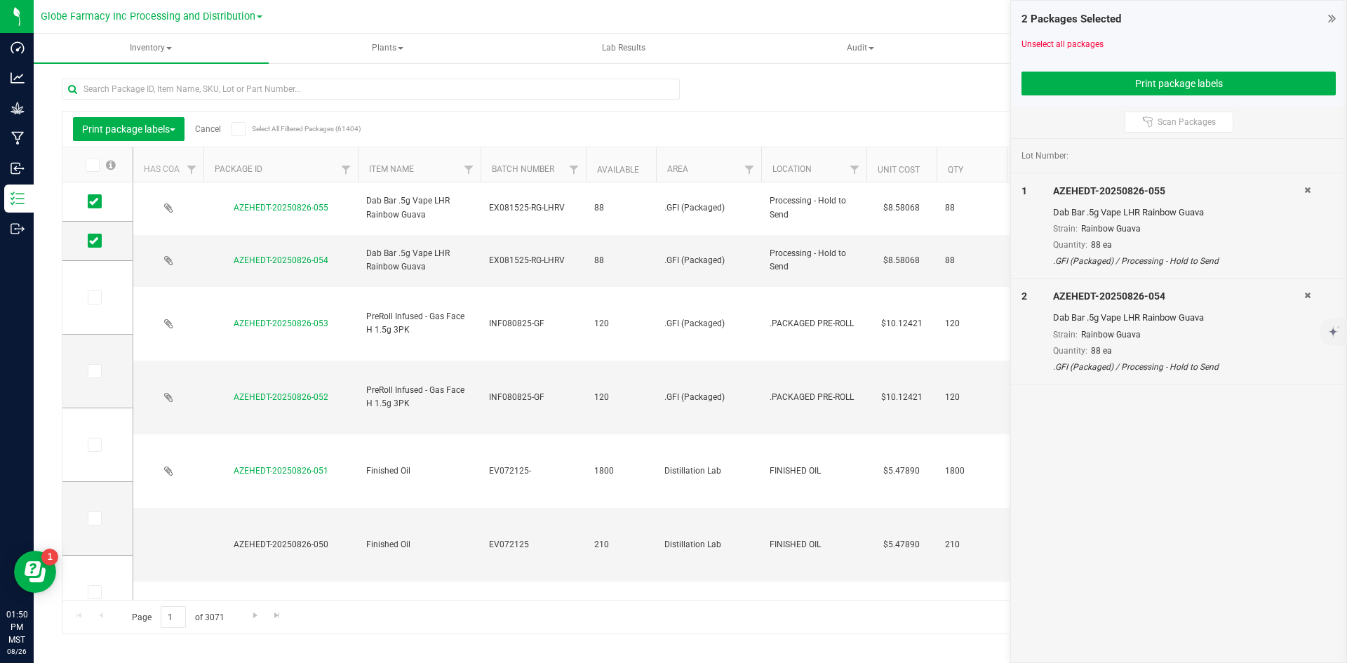
click at [214, 128] on link "Cancel" at bounding box center [208, 129] width 26 height 10
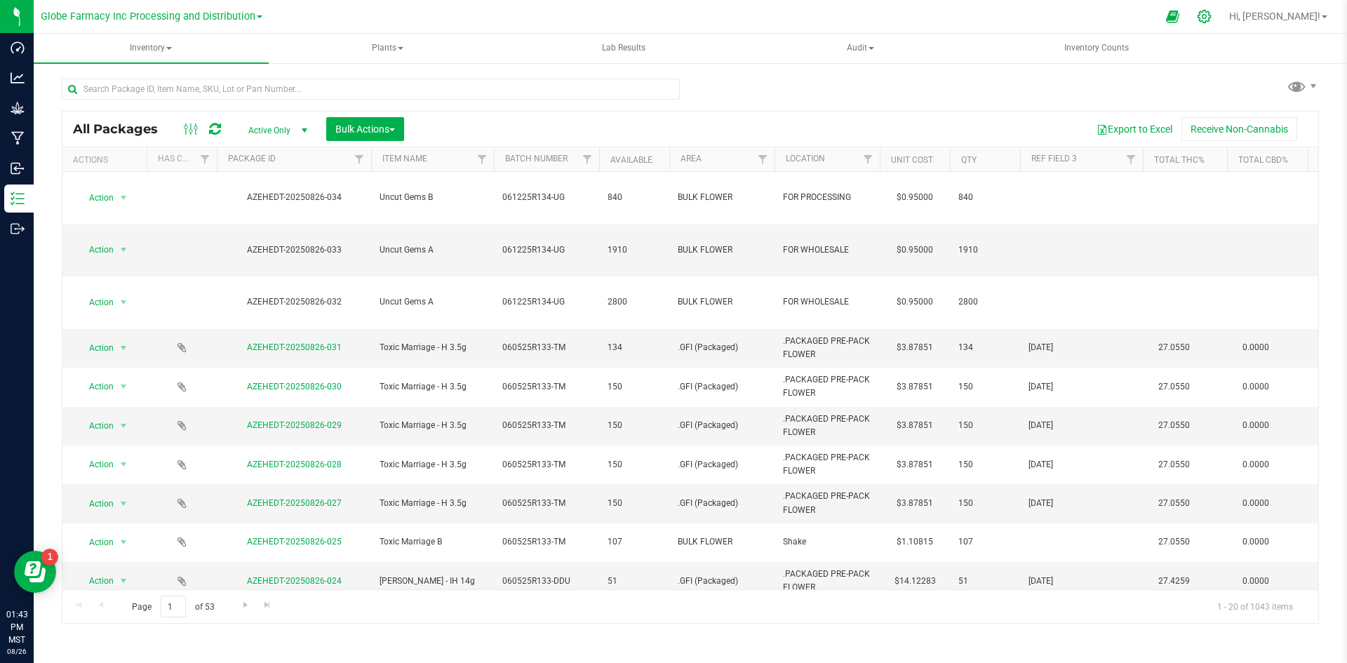
click at [1222, 8] on div at bounding box center [1204, 16] width 35 height 30
click at [1214, 16] on div at bounding box center [1204, 16] width 20 height 15
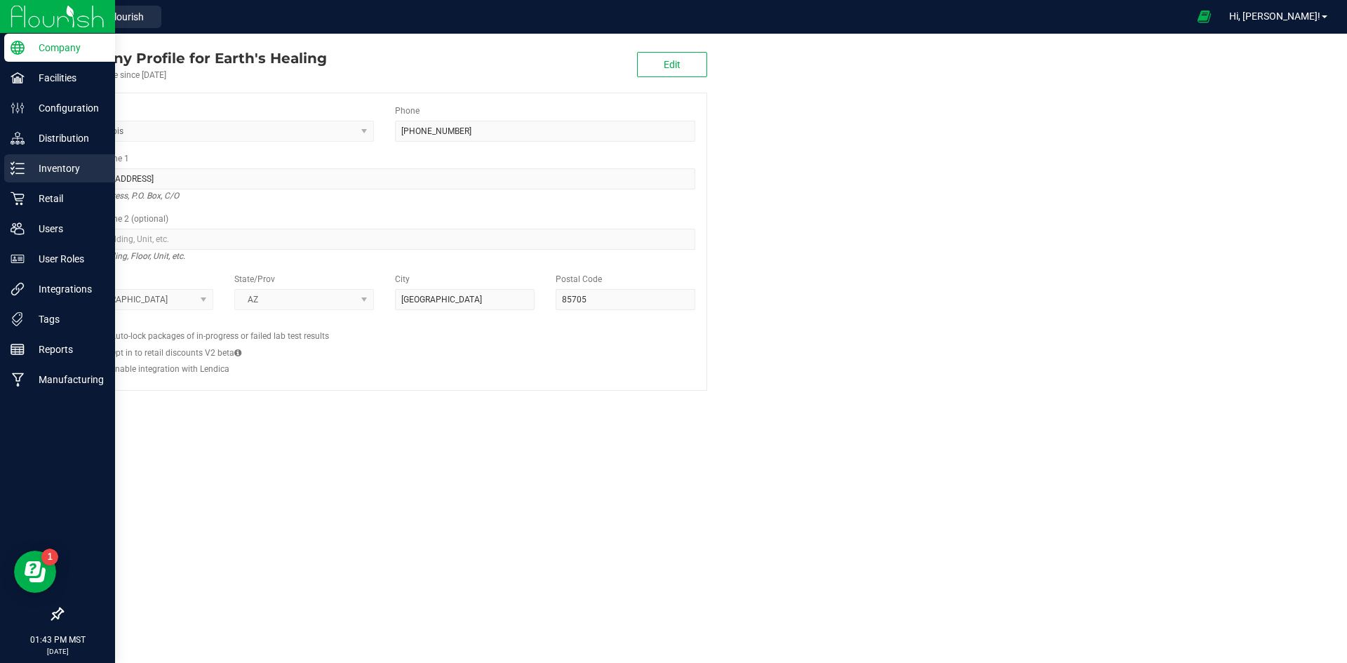
click at [56, 169] on p "Inventory" at bounding box center [67, 168] width 84 height 17
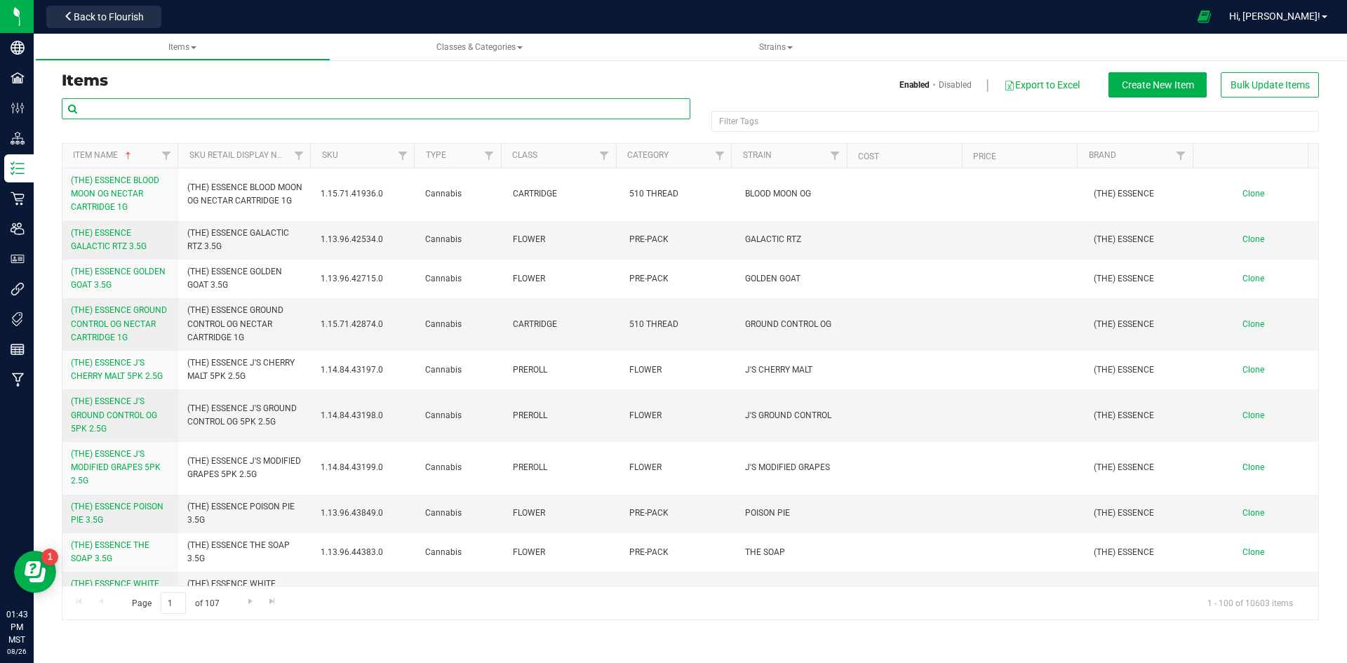
click at [238, 112] on input "text" at bounding box center [376, 108] width 628 height 21
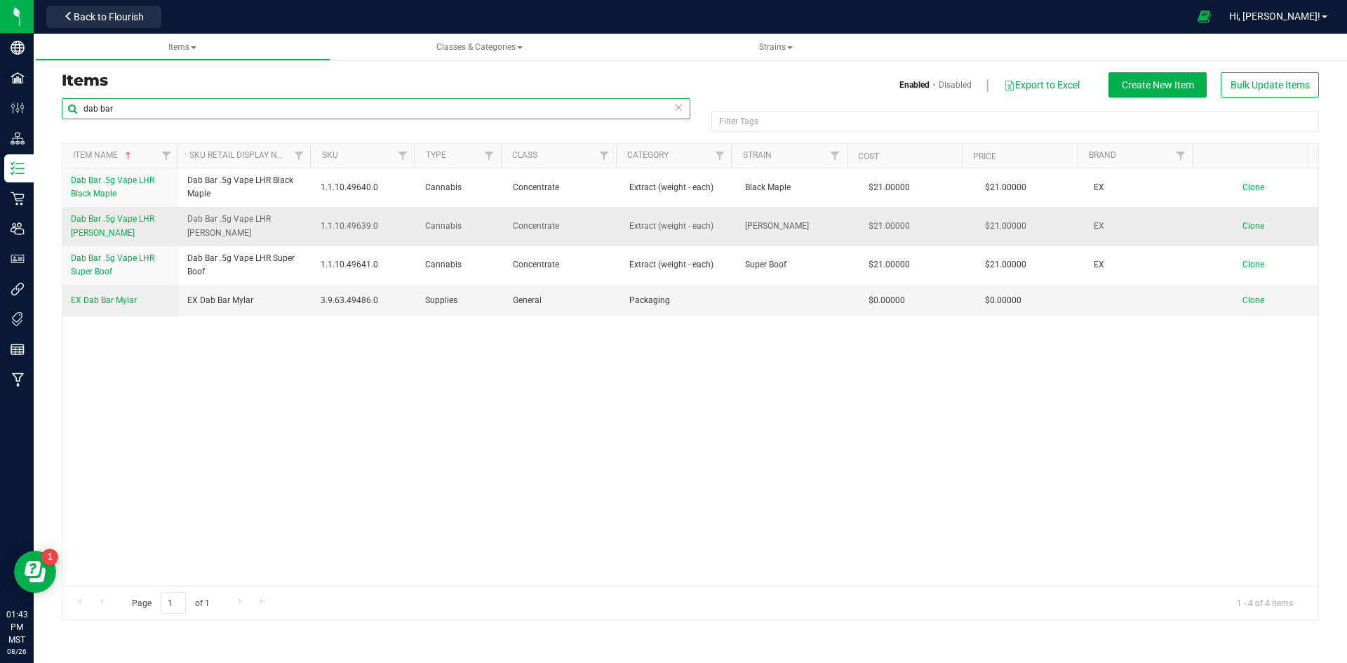
type input "dab bar"
drag, startPoint x: 185, startPoint y: 226, endPoint x: 288, endPoint y: 223, distance: 103.1
click at [288, 223] on td "Dab Bar .5g Vape LHR [PERSON_NAME]" at bounding box center [246, 226] width 134 height 39
copy span "Dab Bar .5g Vape LHR [PERSON_NAME]"
click at [1243, 221] on span "Clone" at bounding box center [1253, 226] width 22 height 10
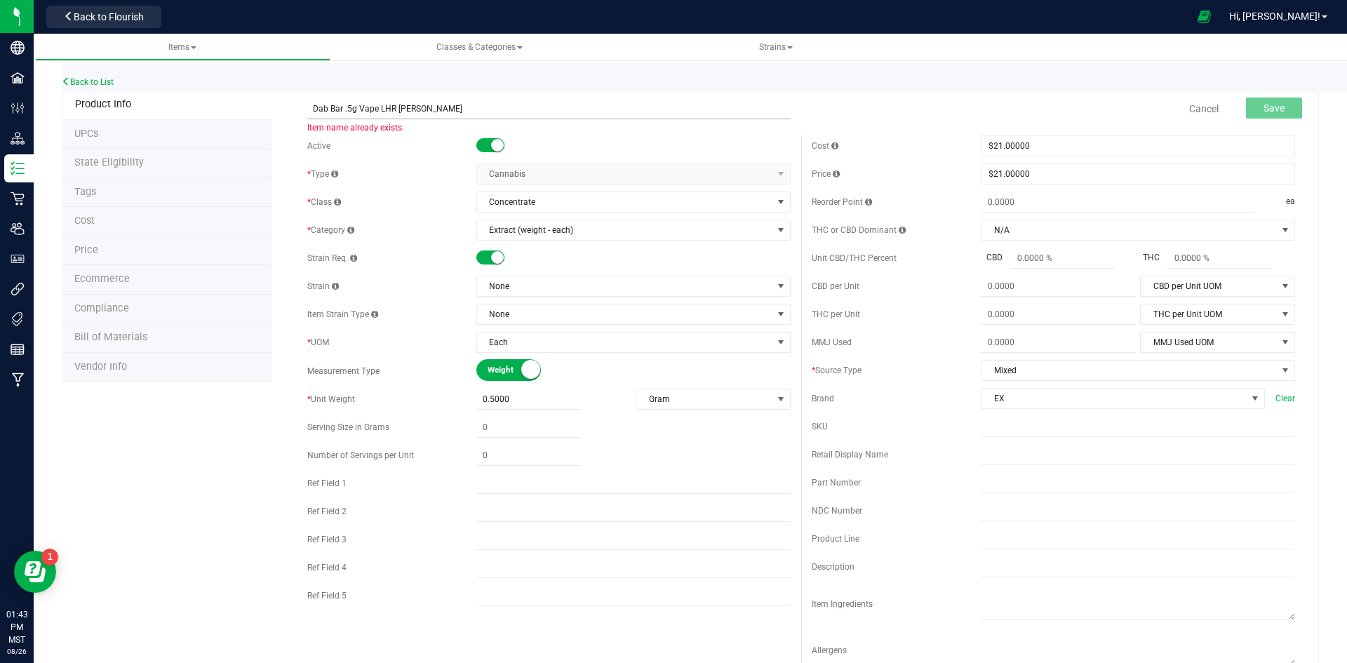
click at [405, 104] on input "Dab Bar .5g Vape LHR [PERSON_NAME]" at bounding box center [548, 108] width 483 height 21
type input "Dab Bar .5g Vape LHR Rainbow Guava"
click at [544, 288] on span "None" at bounding box center [624, 286] width 295 height 20
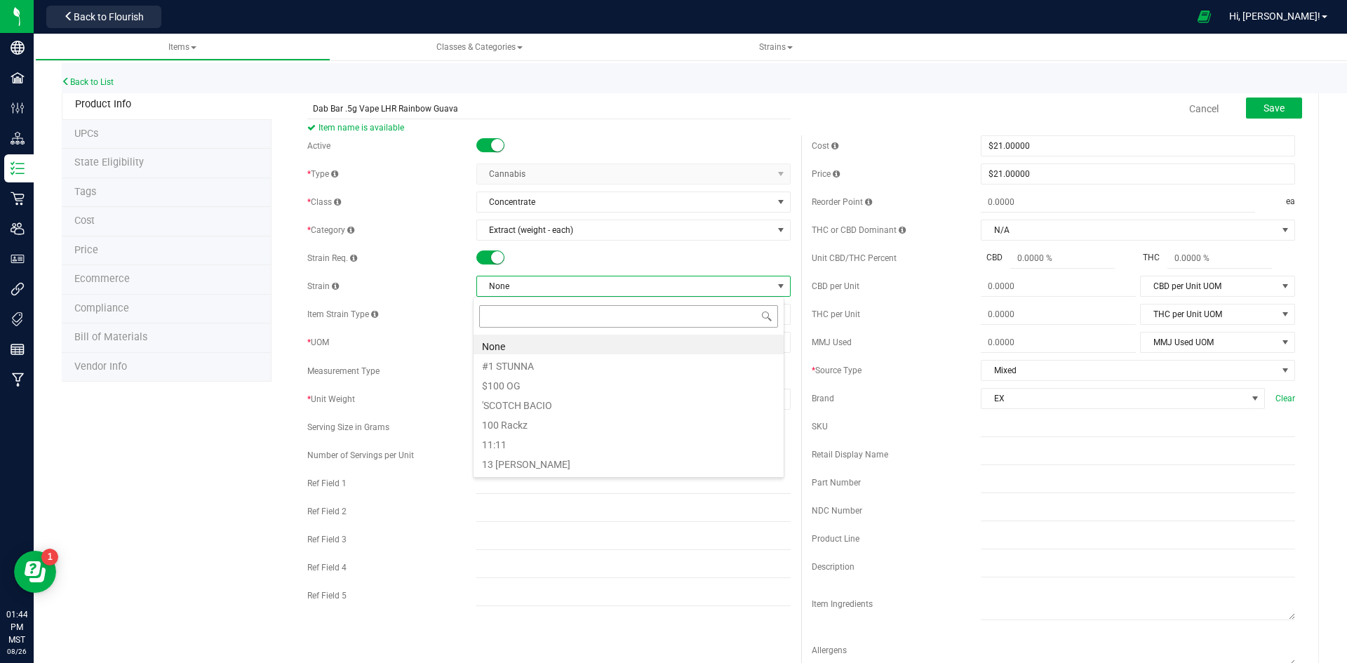
scroll to position [21, 311]
type input "rainbow g"
click at [578, 349] on li "Rainbow Guava" at bounding box center [628, 345] width 310 height 20
click at [1272, 109] on span "Save" at bounding box center [1273, 107] width 21 height 11
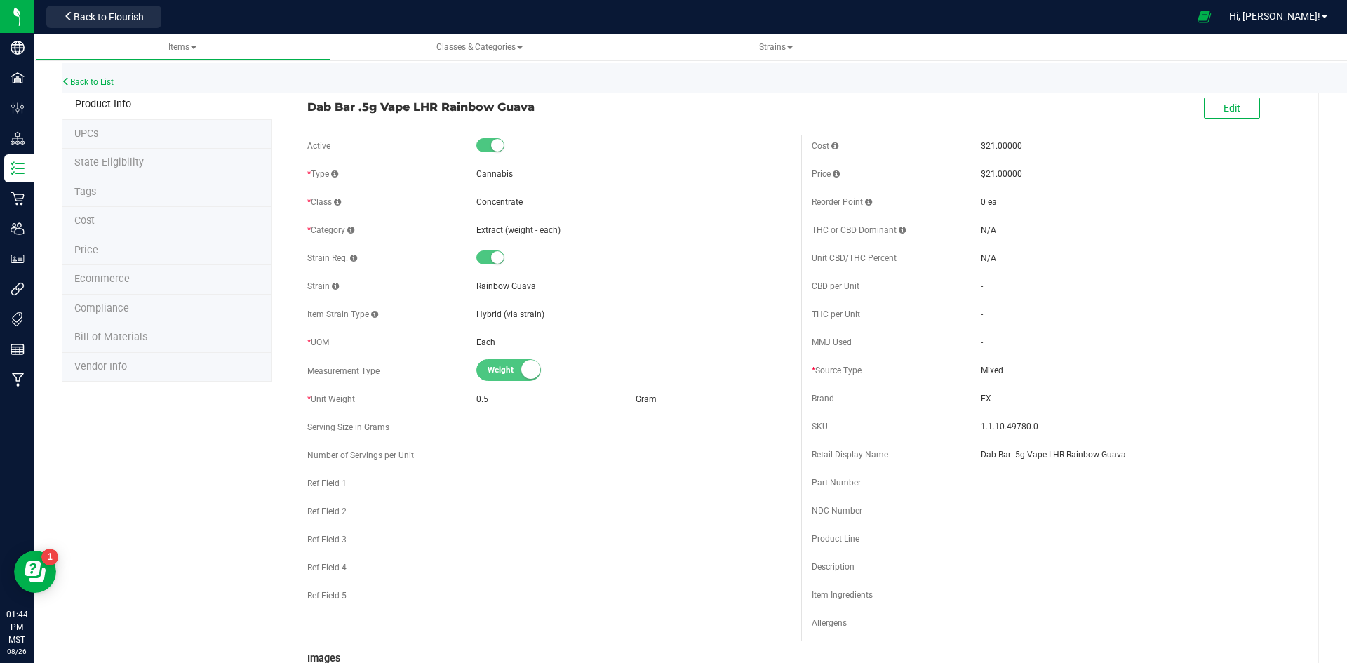
click at [143, 276] on li "Ecommerce" at bounding box center [167, 279] width 210 height 29
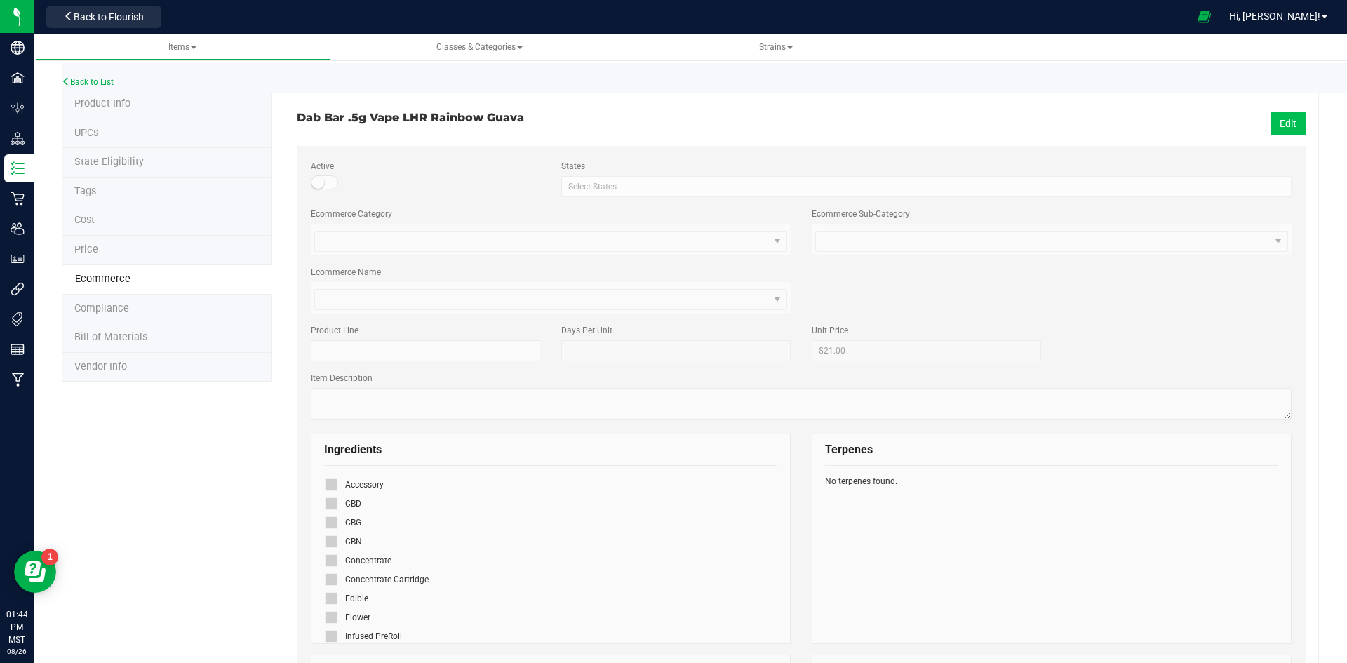
click at [1280, 126] on button "Edit" at bounding box center [1287, 124] width 35 height 24
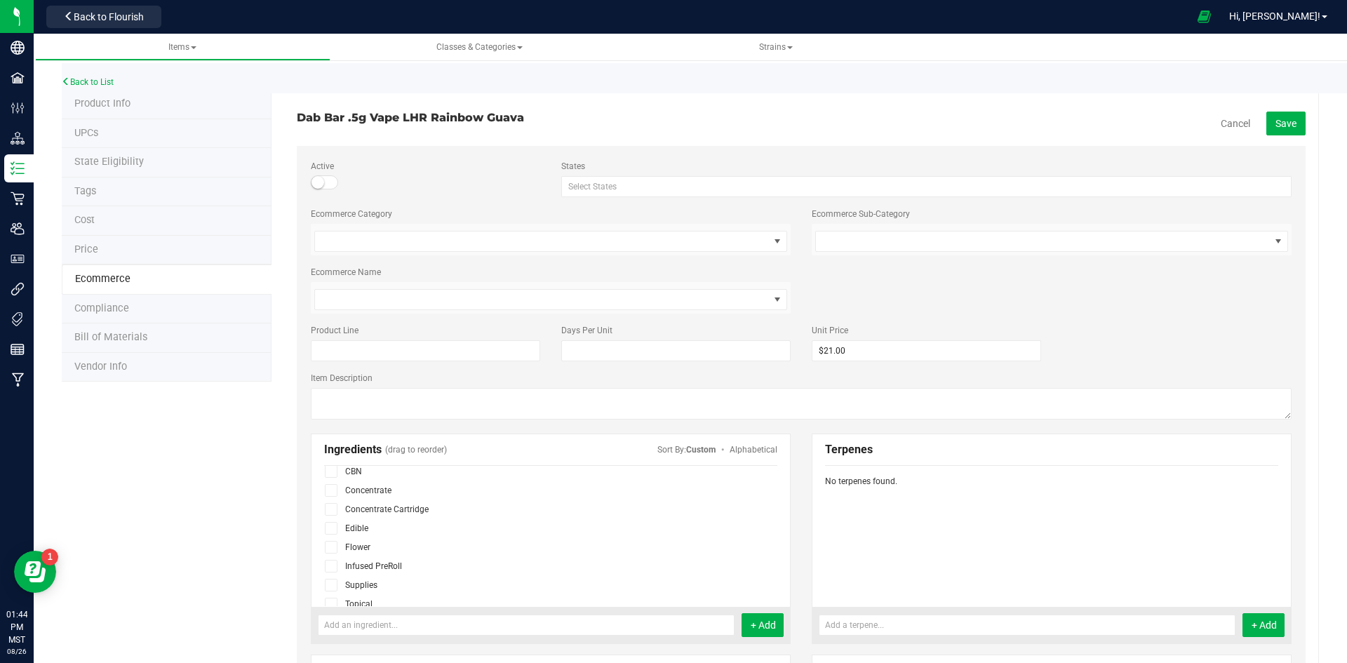
click at [330, 509] on icon at bounding box center [331, 509] width 9 height 0
click at [0, 0] on input "checkbox" at bounding box center [0, 0] width 0 height 0
click at [1279, 124] on span "Save" at bounding box center [1285, 123] width 21 height 11
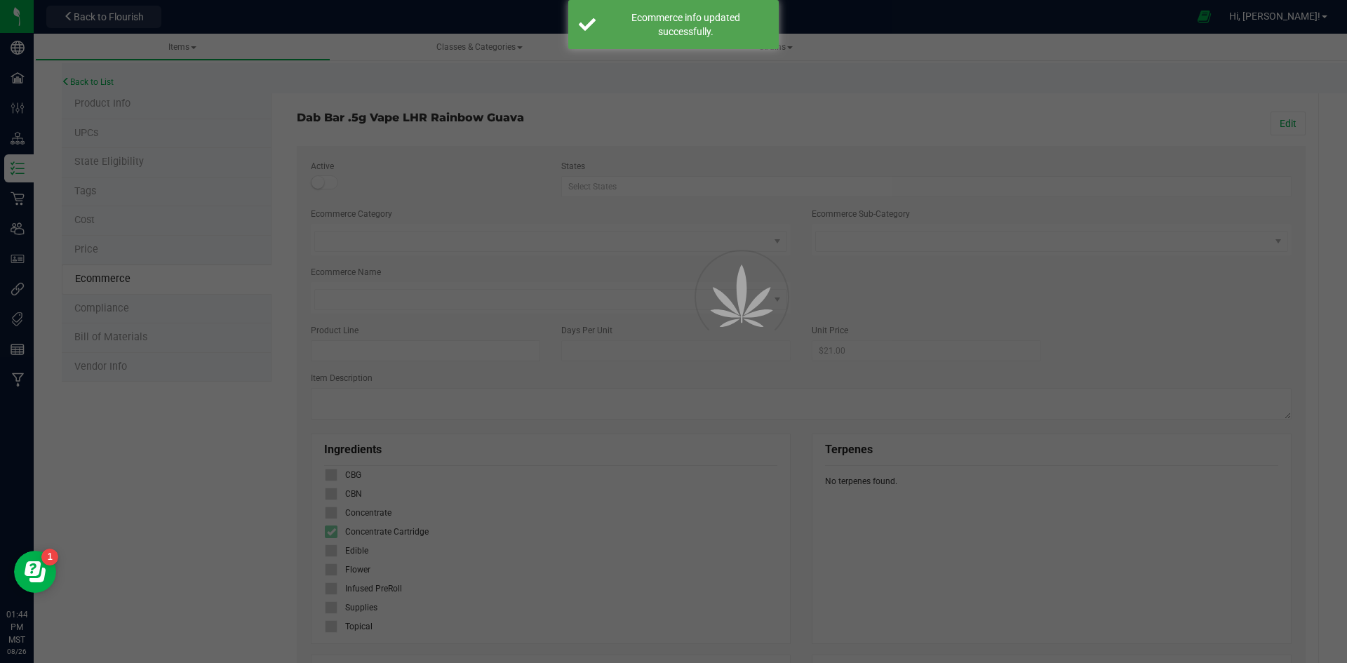
scroll to position [48, 0]
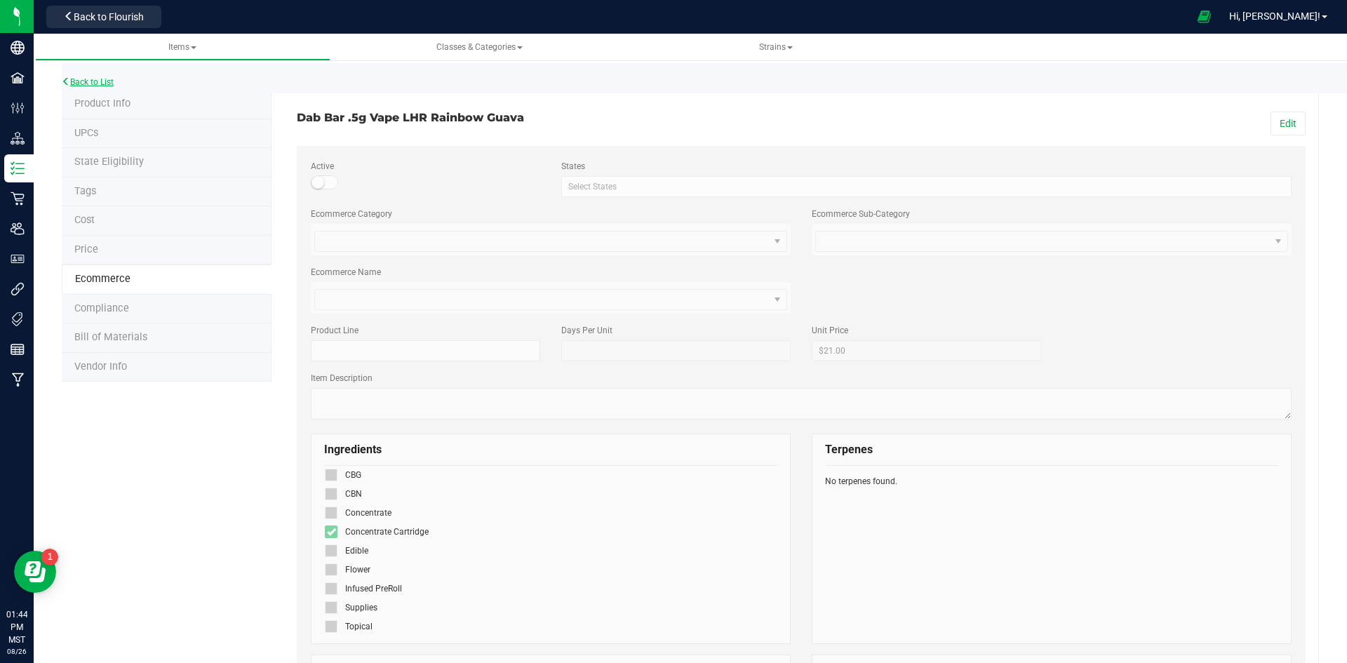
click at [97, 81] on link "Back to List" at bounding box center [88, 82] width 52 height 10
